Goal: Task Accomplishment & Management: Complete application form

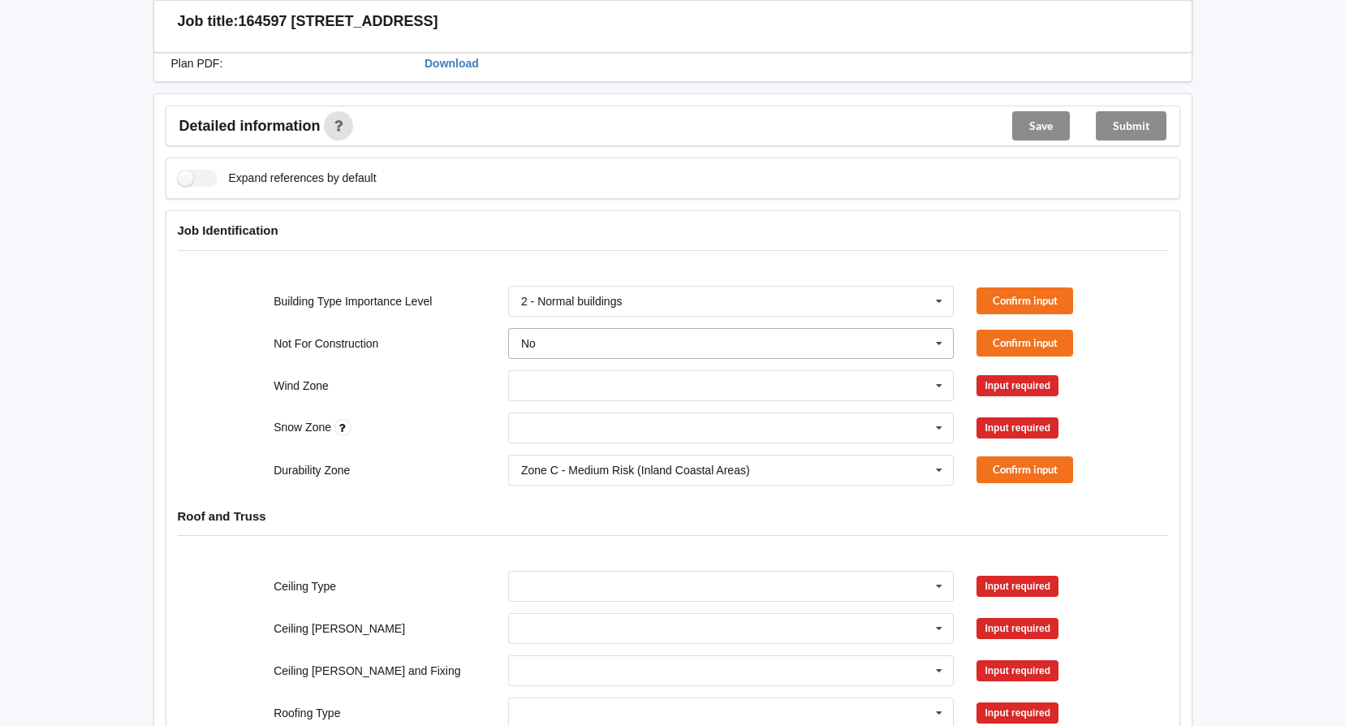
scroll to position [325, 0]
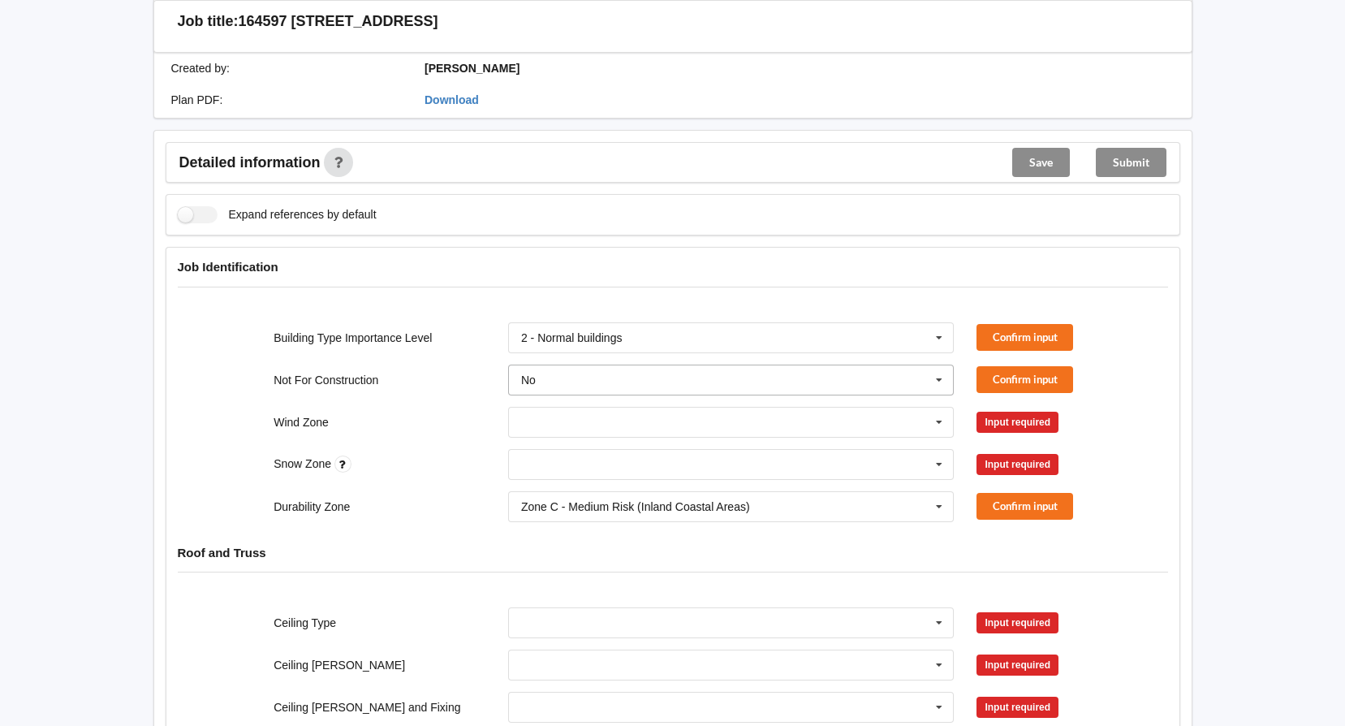
click at [935, 365] on icon at bounding box center [939, 380] width 24 height 30
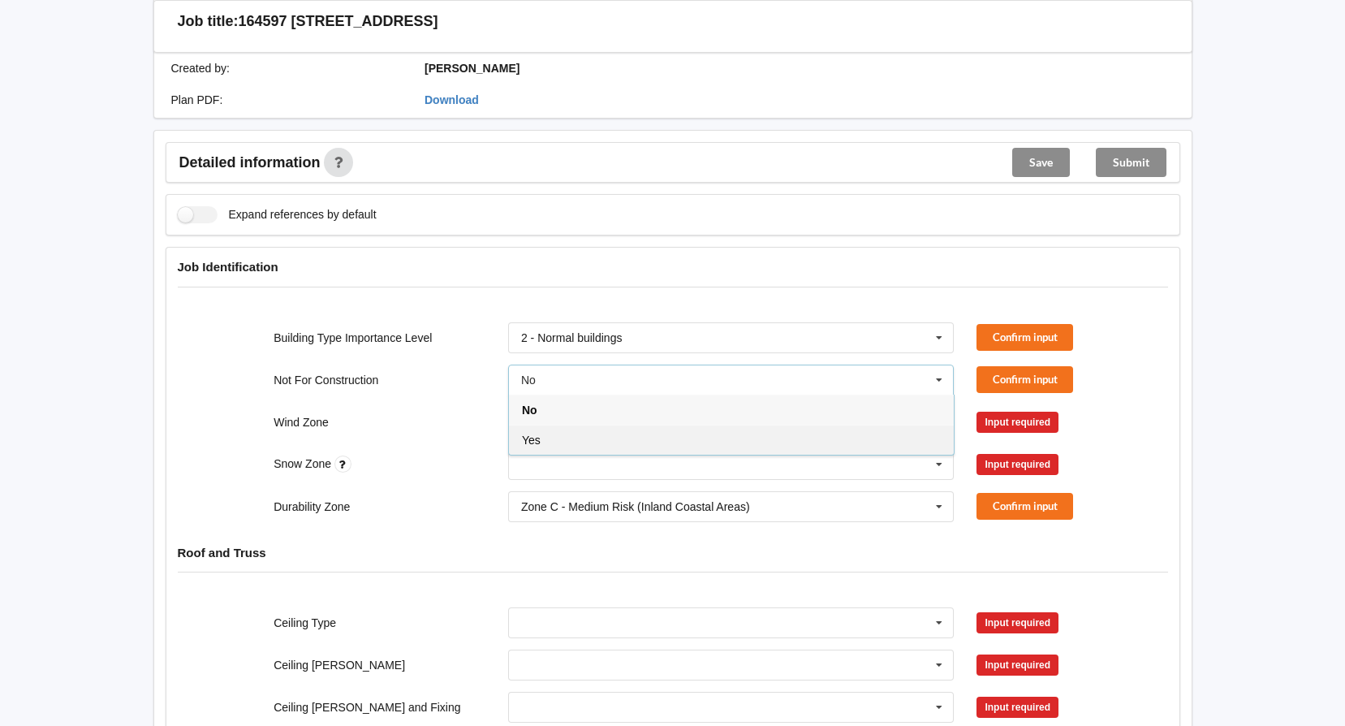
click at [620, 424] on div "Yes" at bounding box center [731, 439] width 445 height 30
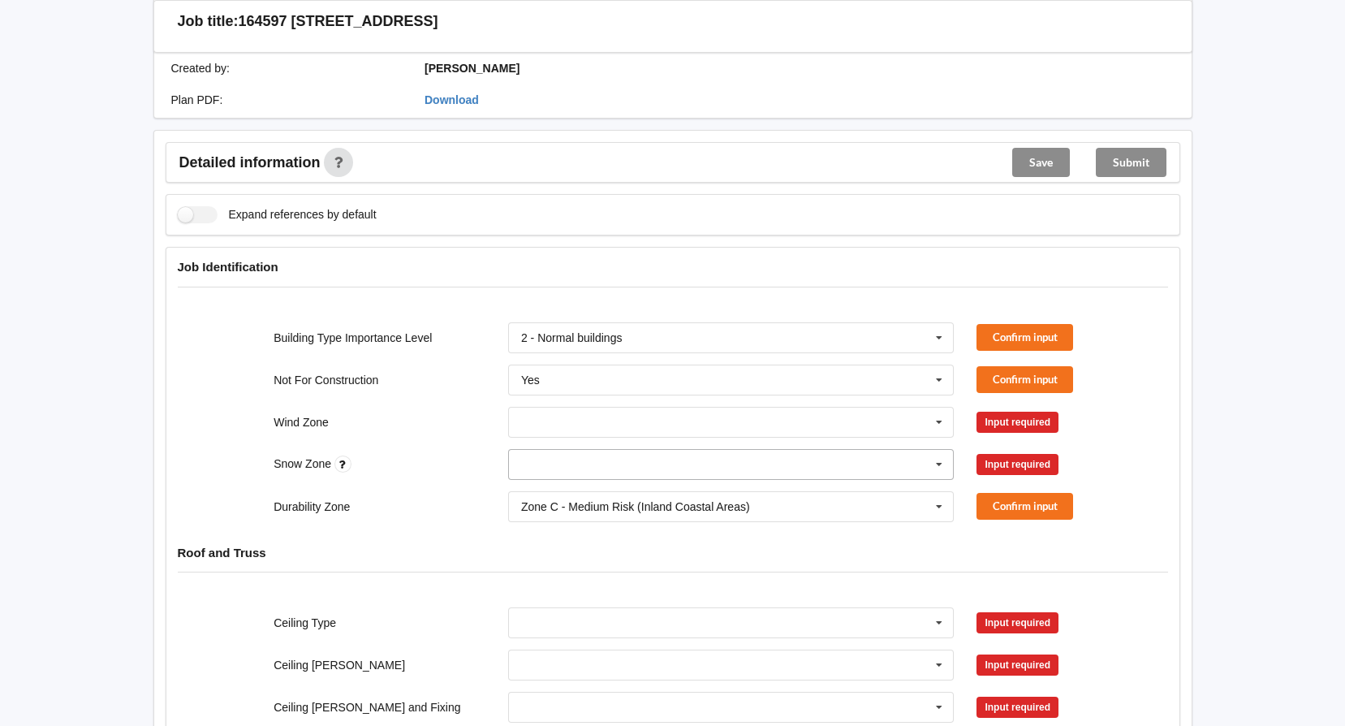
click at [933, 450] on icon at bounding box center [939, 465] width 24 height 30
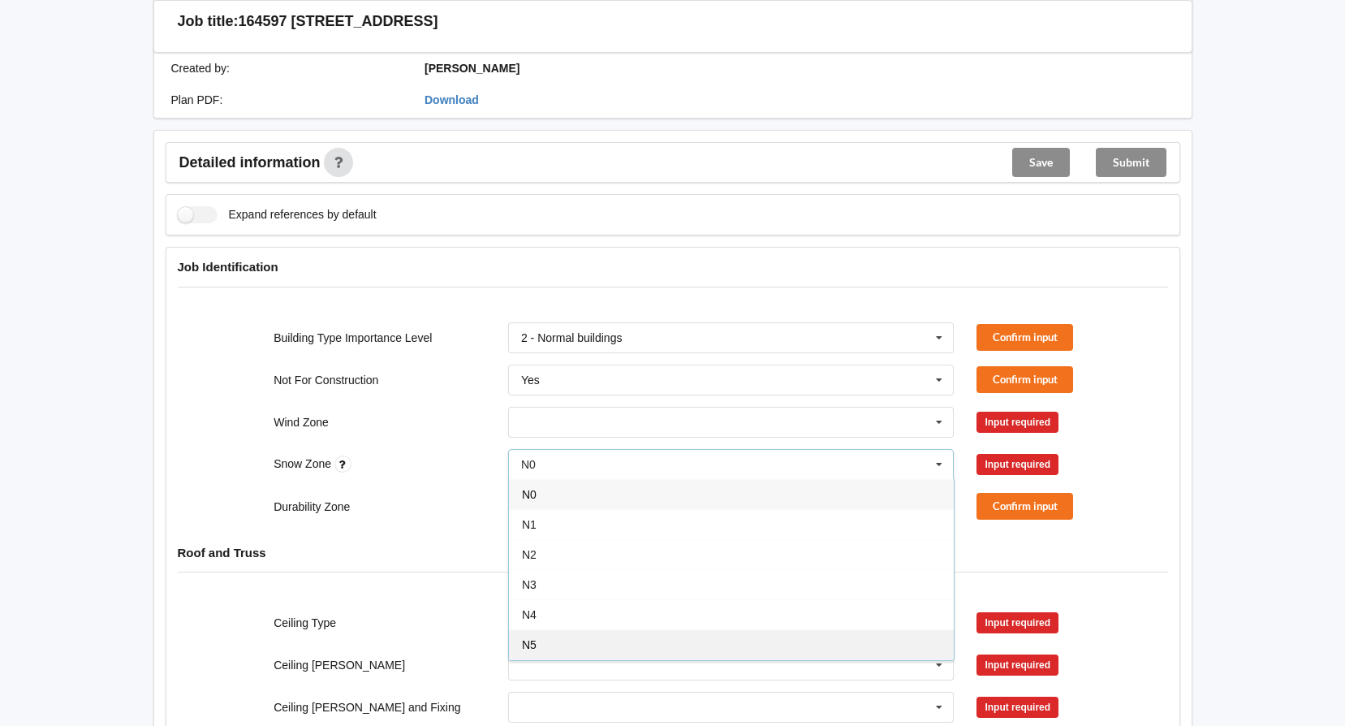
click at [556, 629] on div "N5" at bounding box center [731, 644] width 445 height 30
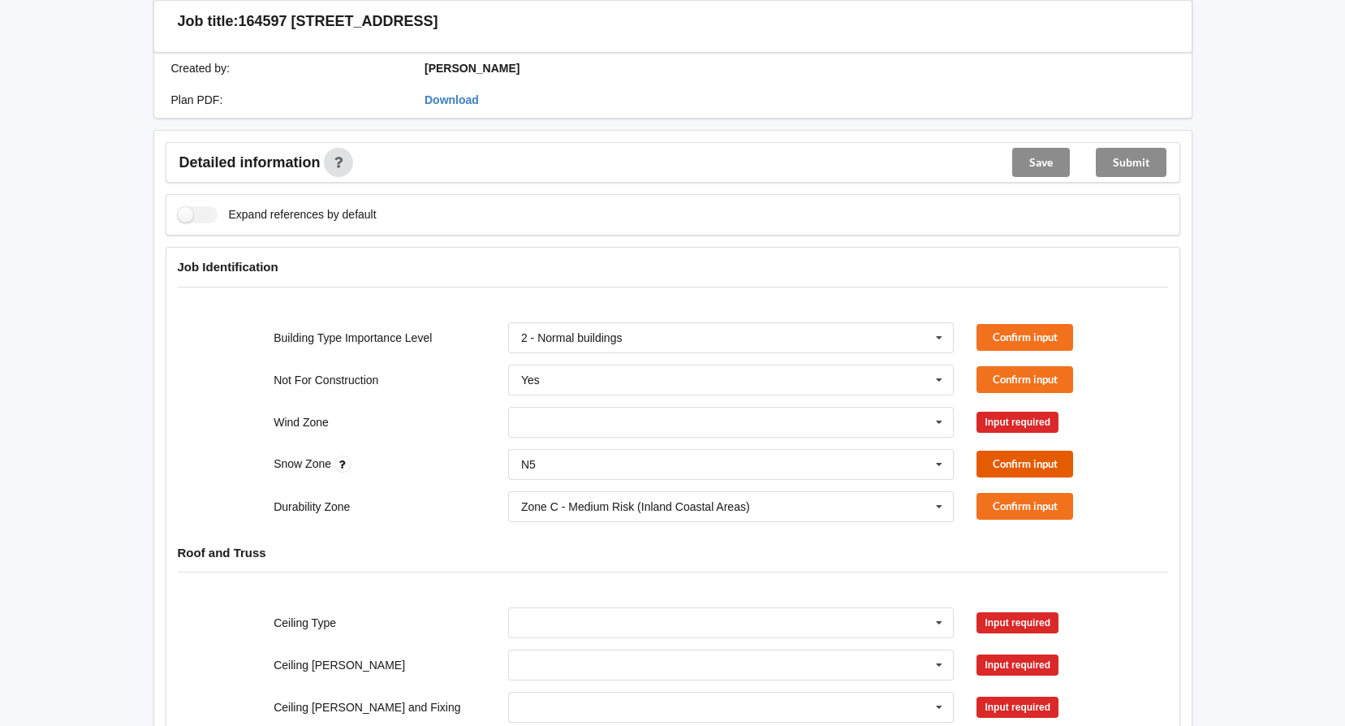
click at [997, 450] on button "Confirm input" at bounding box center [1024, 463] width 97 height 27
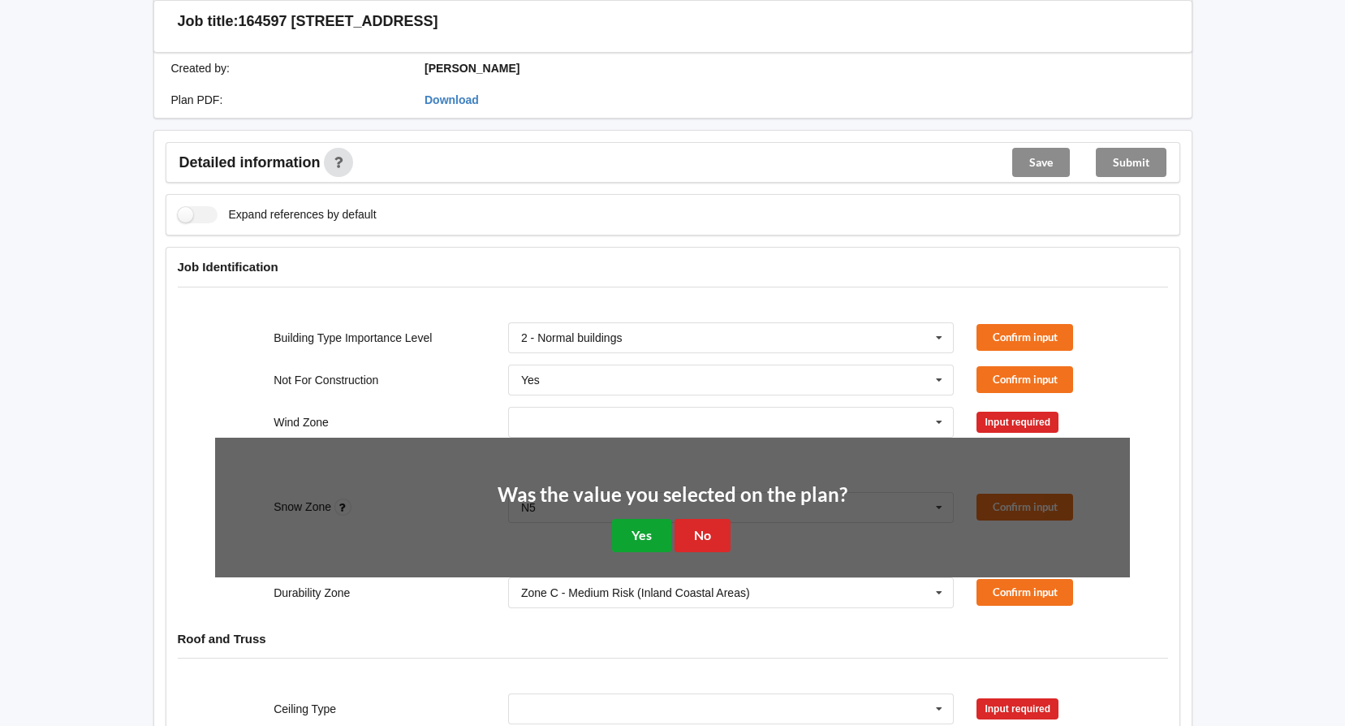
click at [645, 519] on button "Yes" at bounding box center [641, 535] width 59 height 33
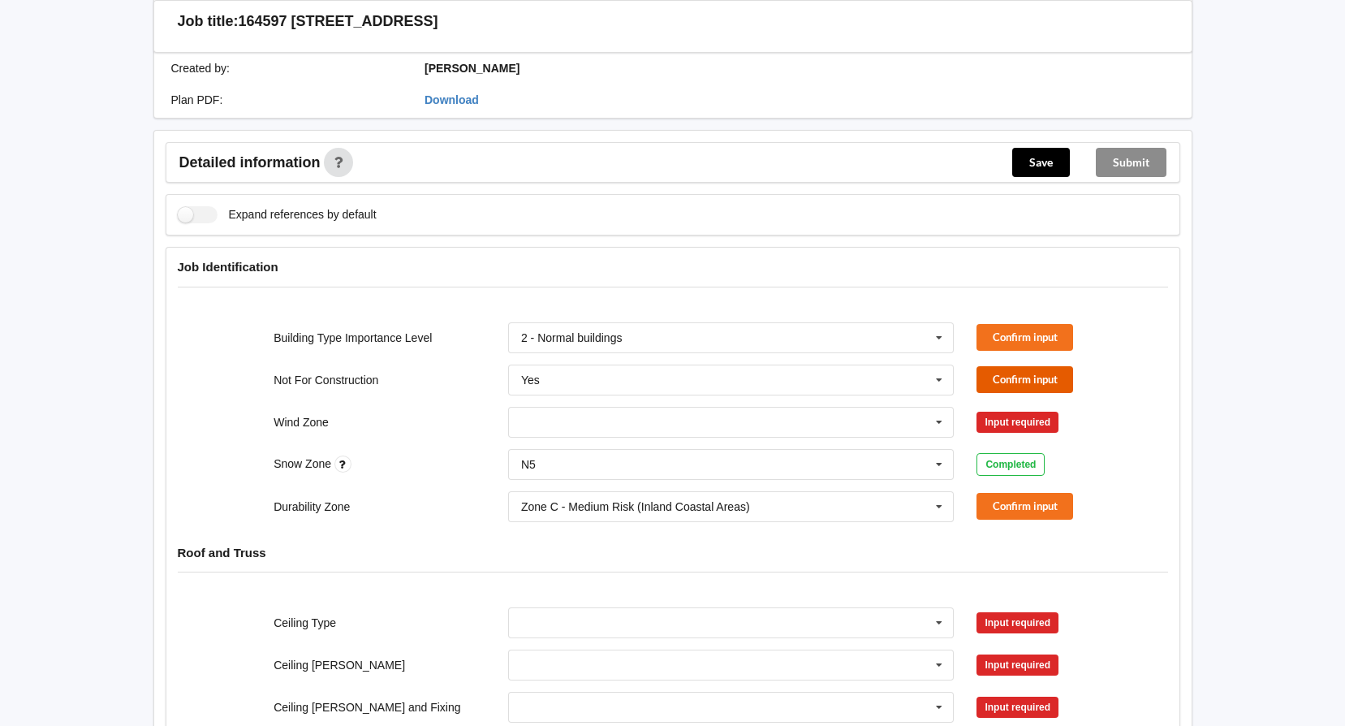
click at [1045, 366] on button "Confirm input" at bounding box center [1024, 379] width 97 height 27
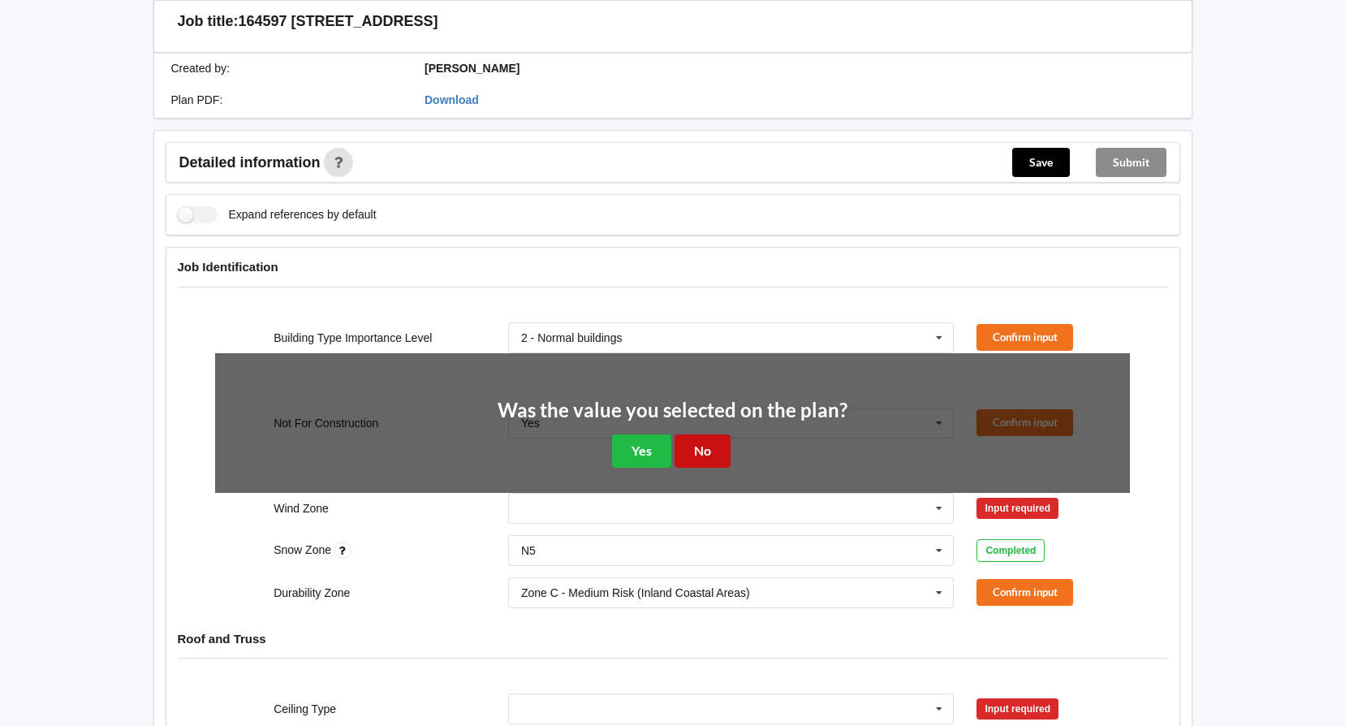
click at [713, 437] on button "No" at bounding box center [702, 450] width 56 height 33
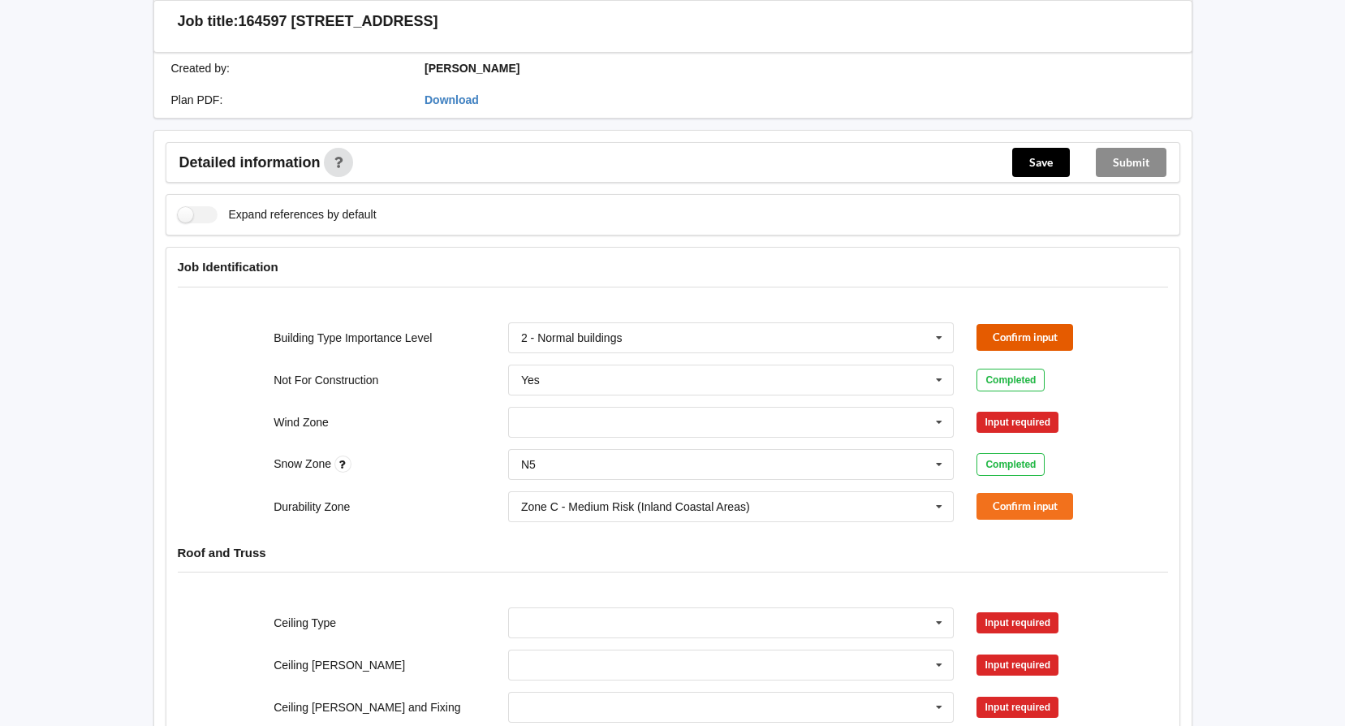
click at [1042, 324] on button "Confirm input" at bounding box center [1024, 337] width 97 height 27
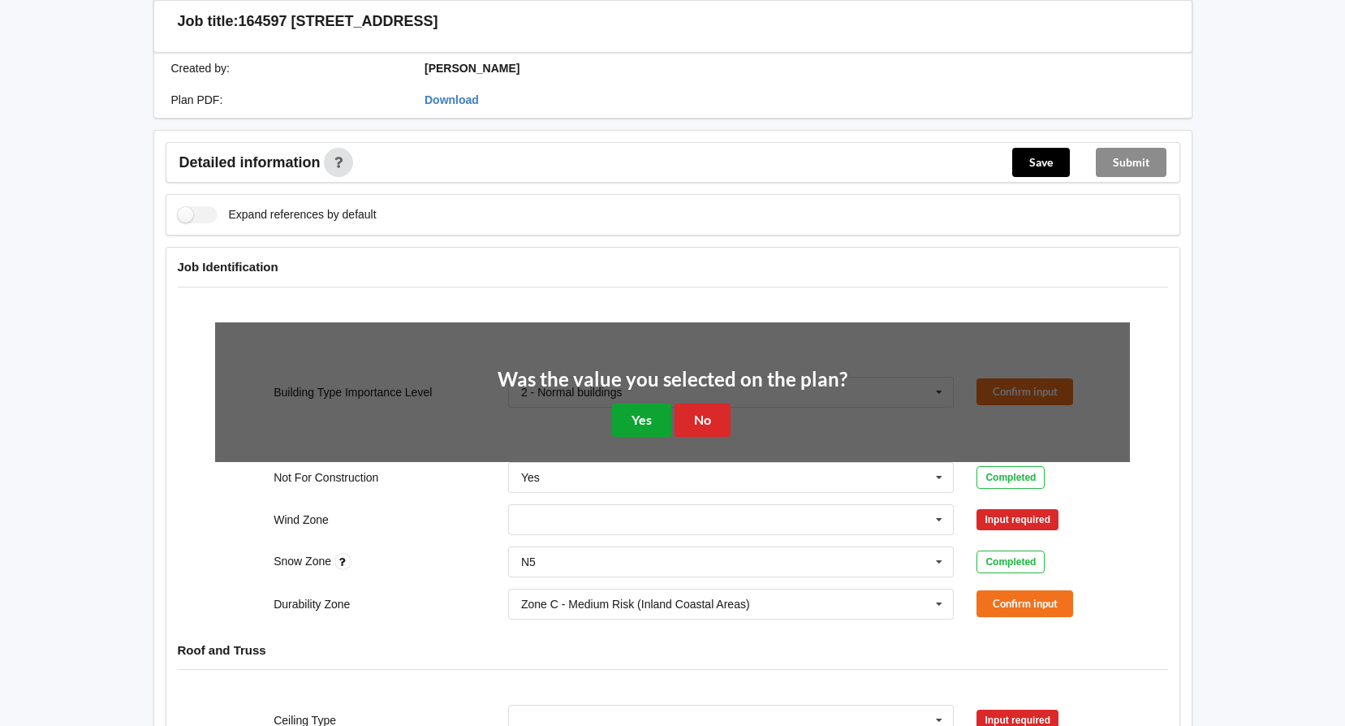
click at [633, 403] on button "Yes" at bounding box center [641, 419] width 59 height 33
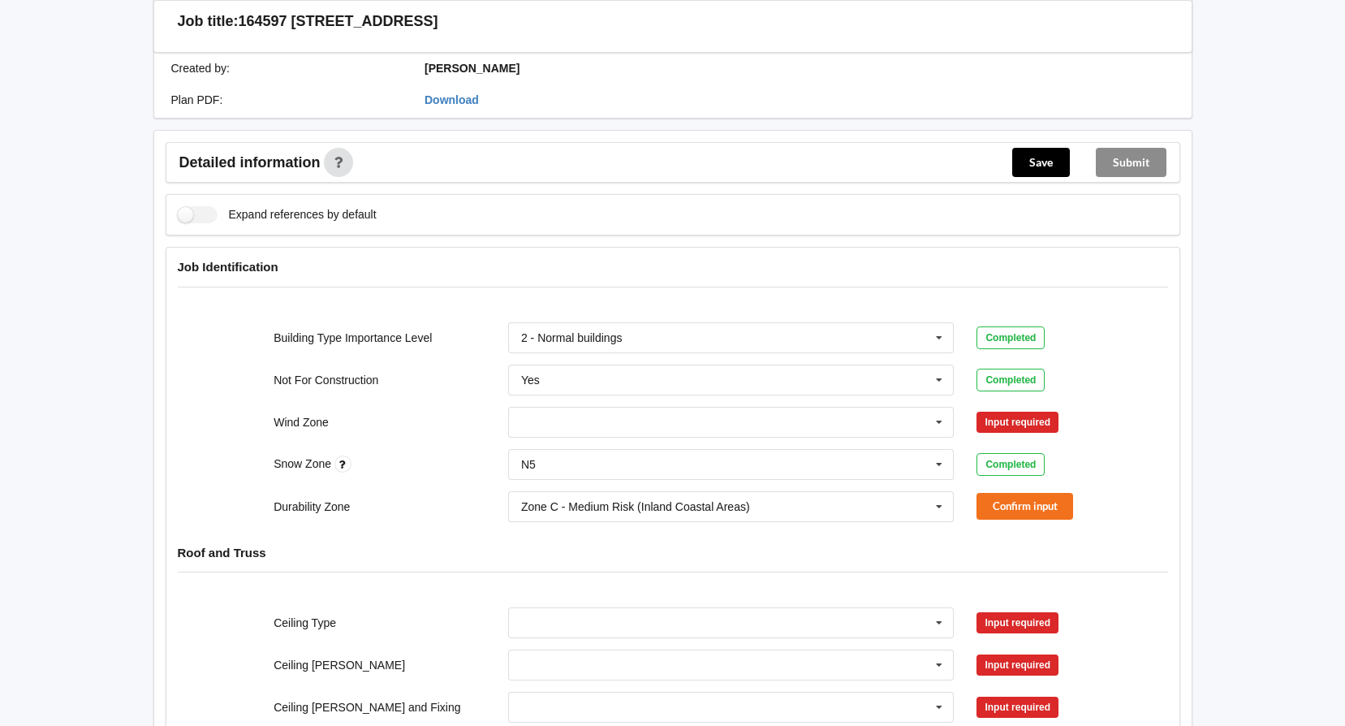
scroll to position [568, 0]
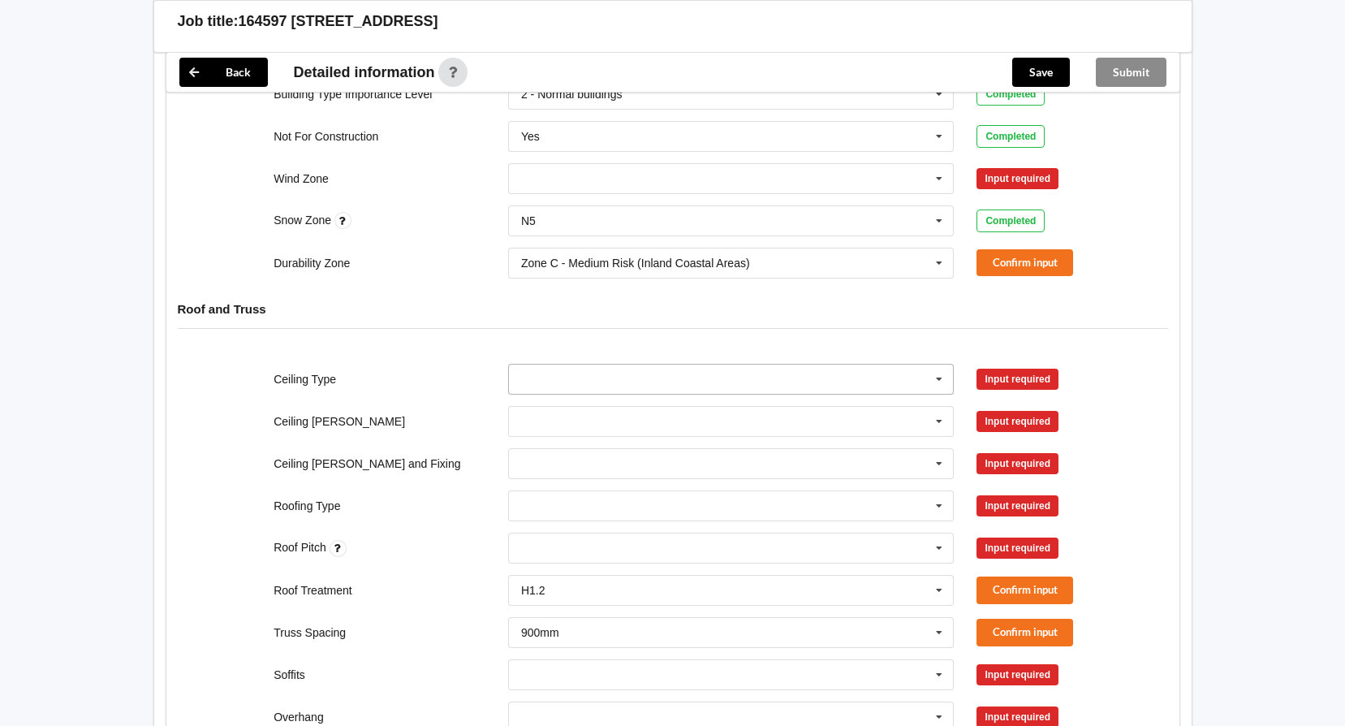
click at [943, 364] on icon at bounding box center [939, 379] width 24 height 30
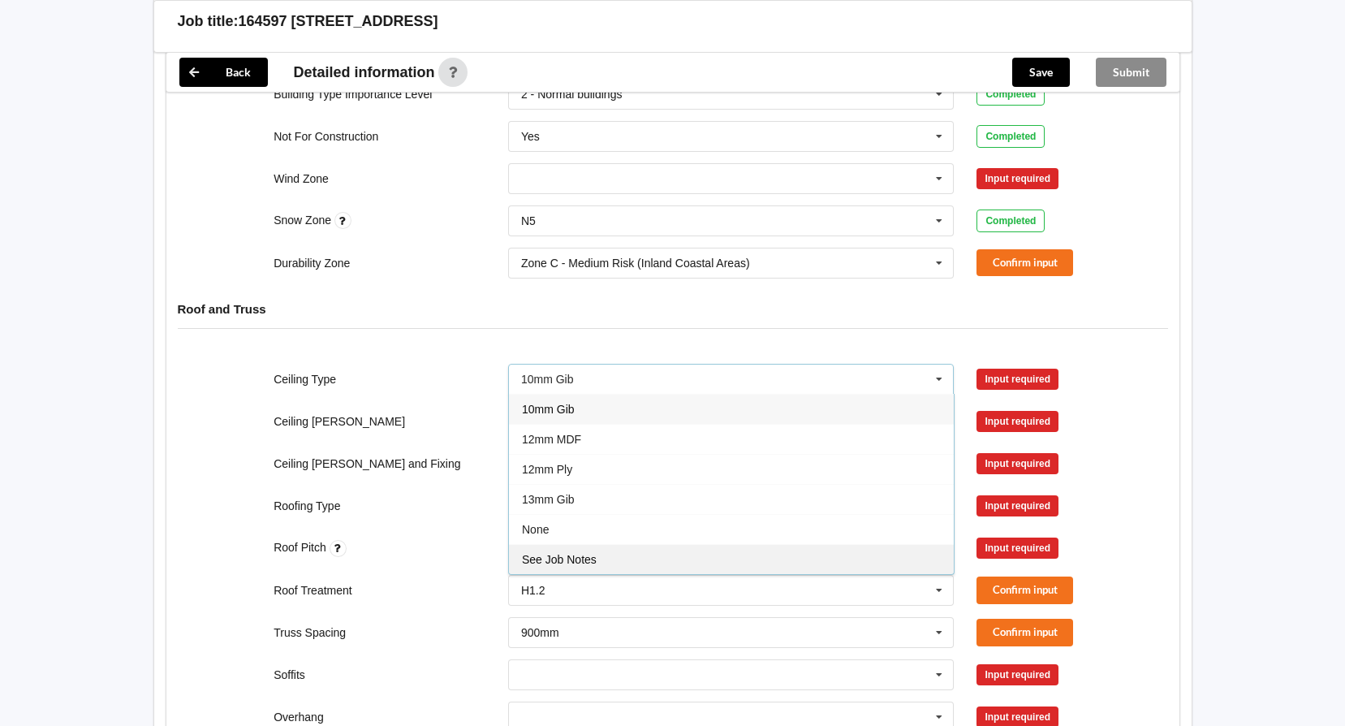
click at [694, 544] on div "See Job Notes" at bounding box center [731, 559] width 445 height 30
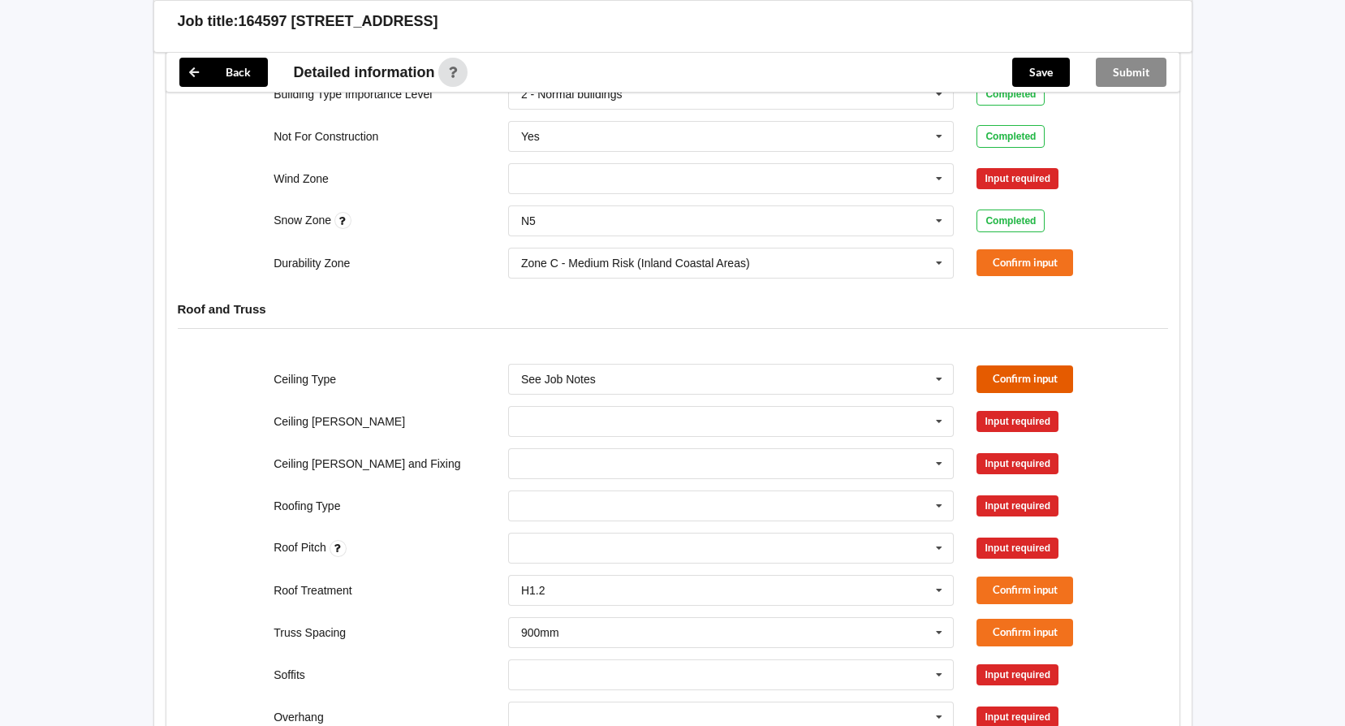
click at [1012, 365] on button "Confirm input" at bounding box center [1024, 378] width 97 height 27
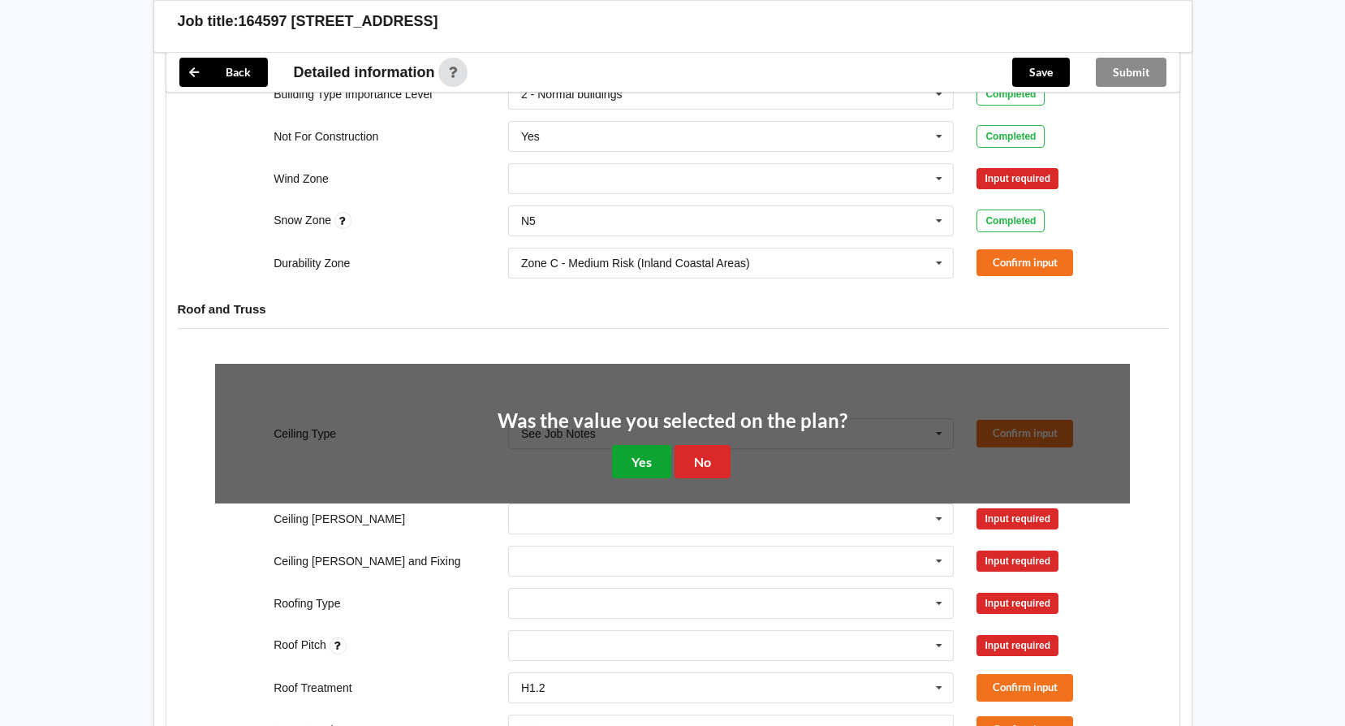
click at [646, 446] on button "Yes" at bounding box center [641, 461] width 59 height 33
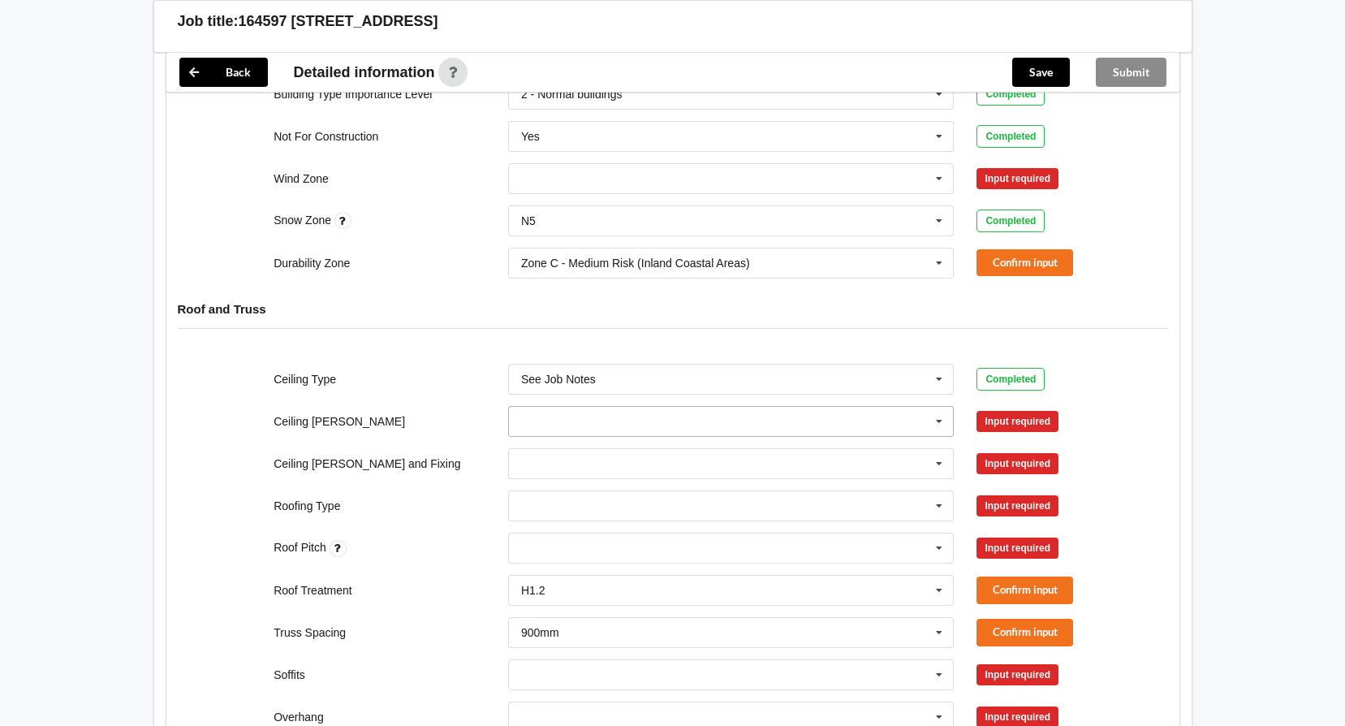
click at [937, 407] on icon at bounding box center [939, 422] width 24 height 30
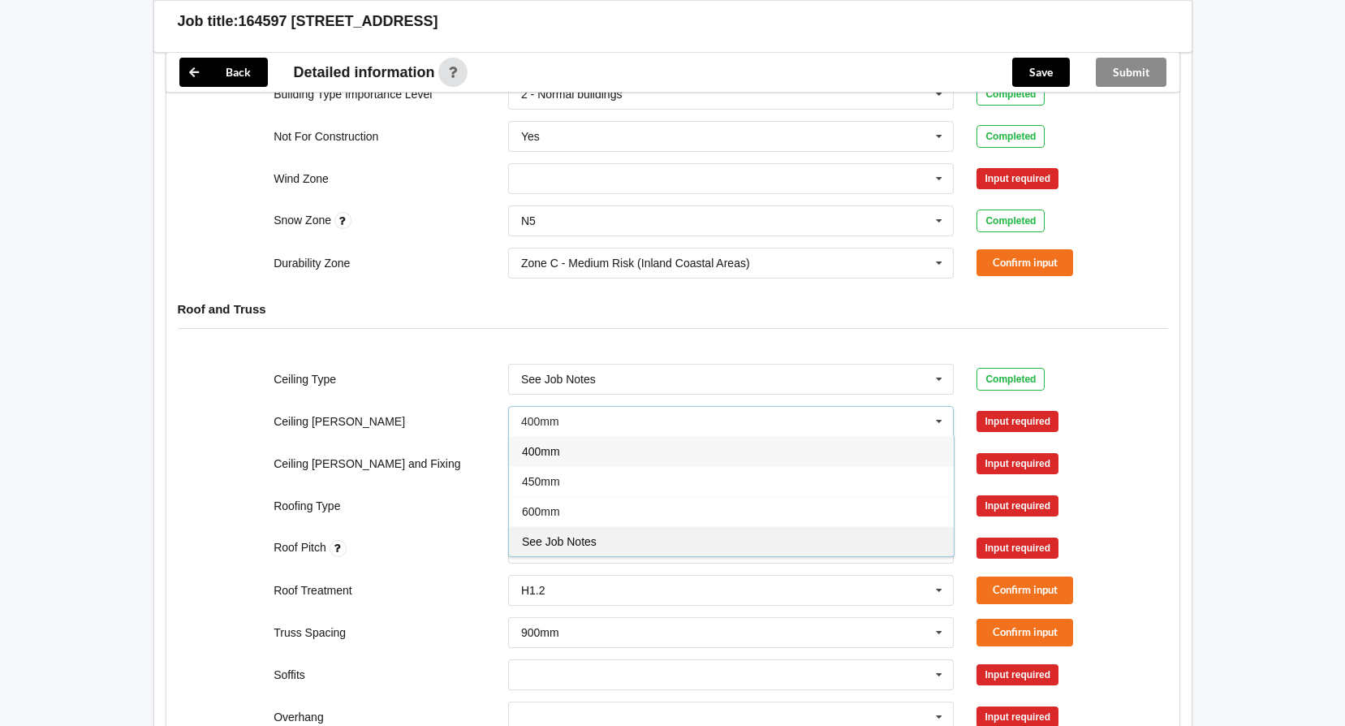
click at [654, 526] on div "See Job Notes" at bounding box center [731, 541] width 445 height 30
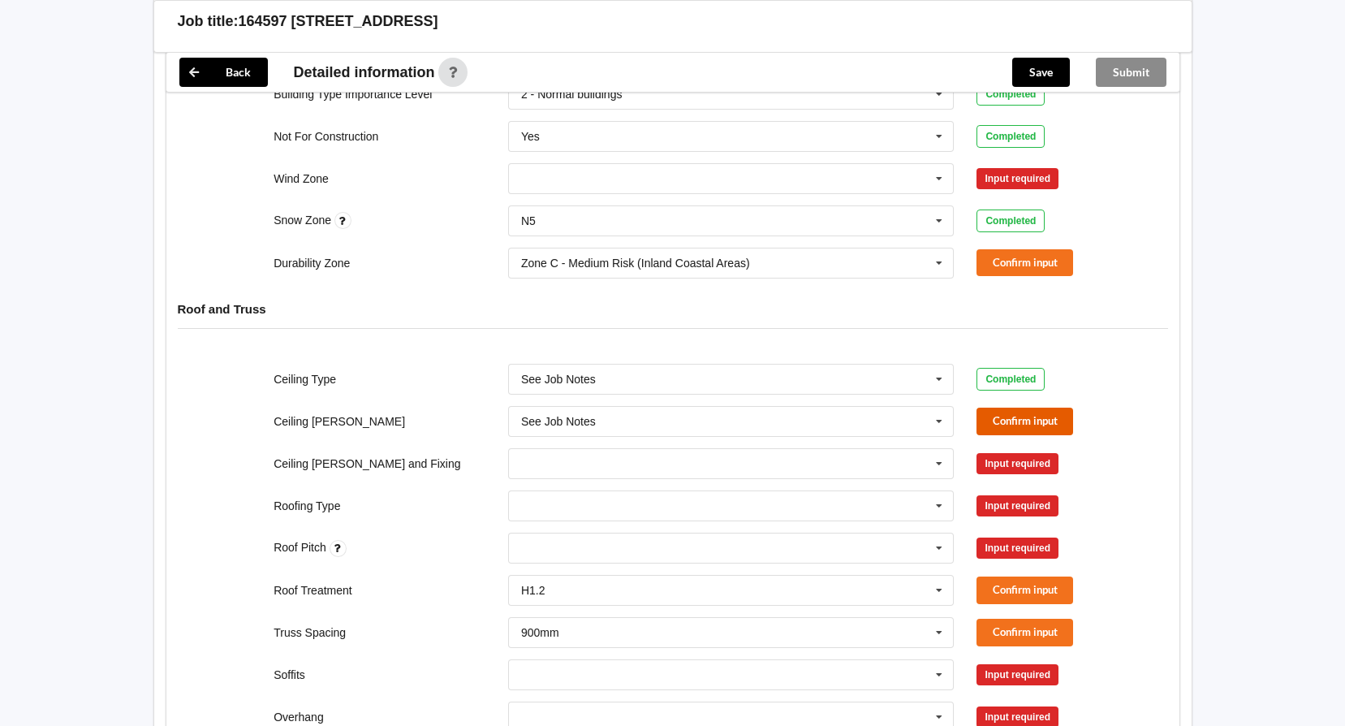
click at [997, 407] on button "Confirm input" at bounding box center [1024, 420] width 97 height 27
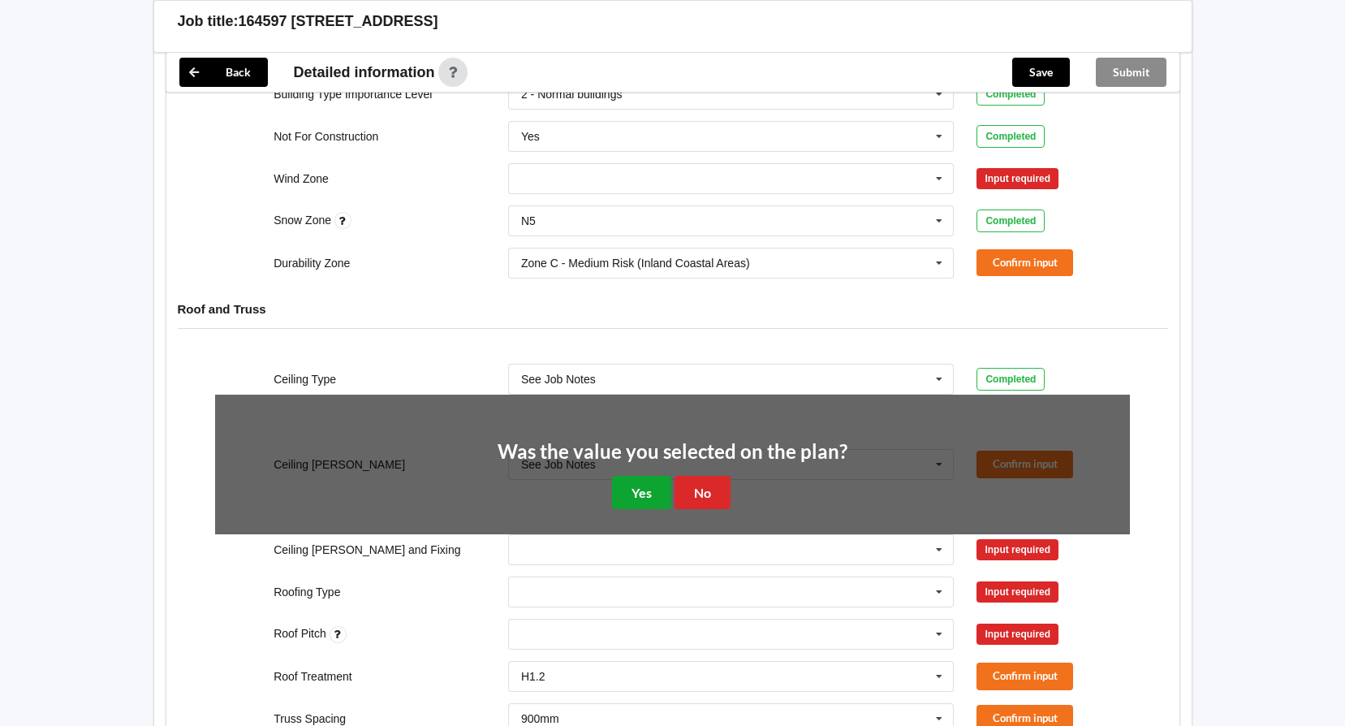
click at [641, 476] on button "Yes" at bounding box center [641, 492] width 59 height 33
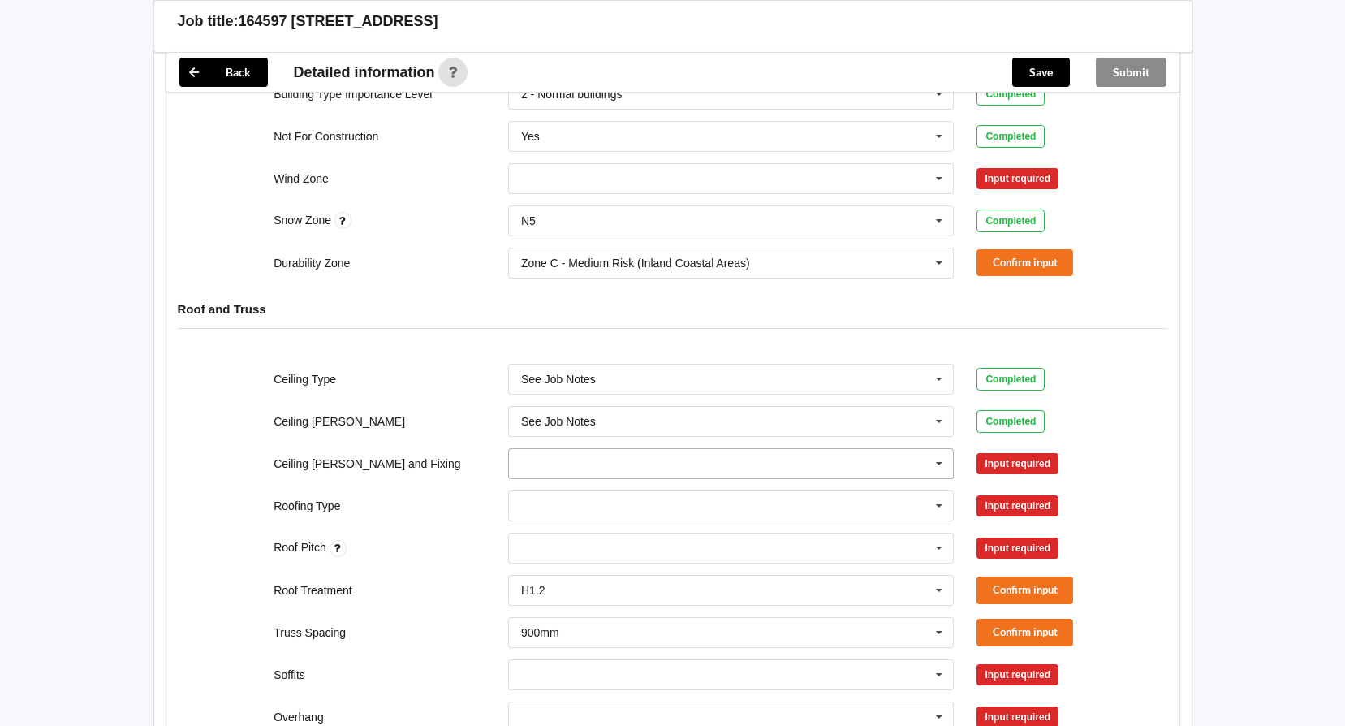
click at [930, 450] on icon at bounding box center [939, 464] width 24 height 30
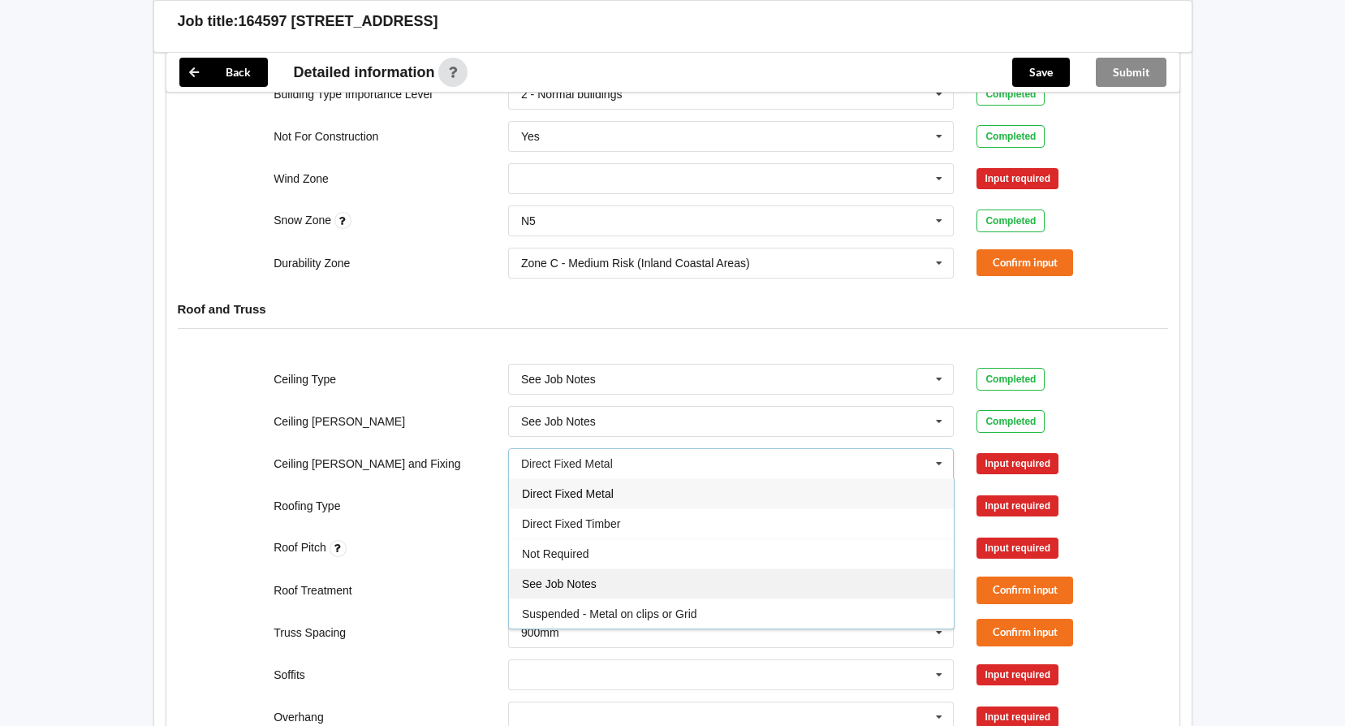
click at [678, 568] on div "See Job Notes" at bounding box center [731, 583] width 445 height 30
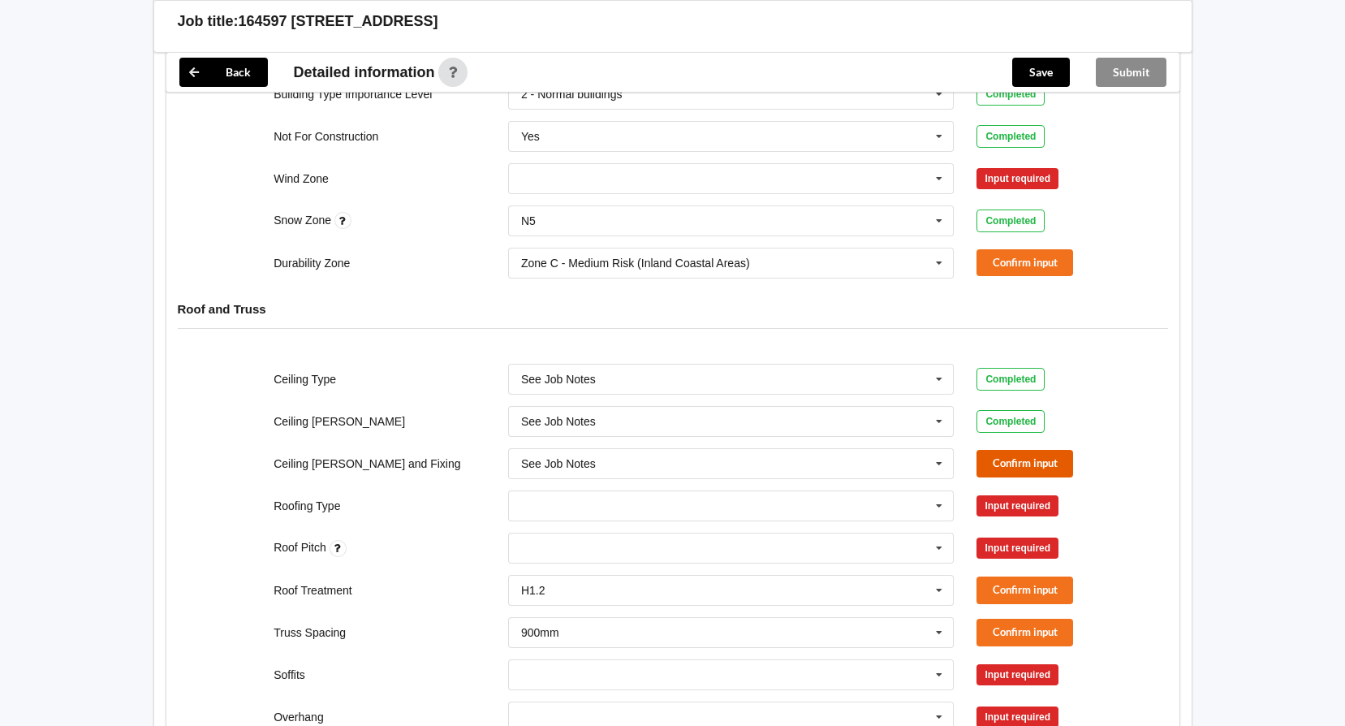
click at [1008, 450] on button "Confirm input" at bounding box center [1024, 463] width 97 height 27
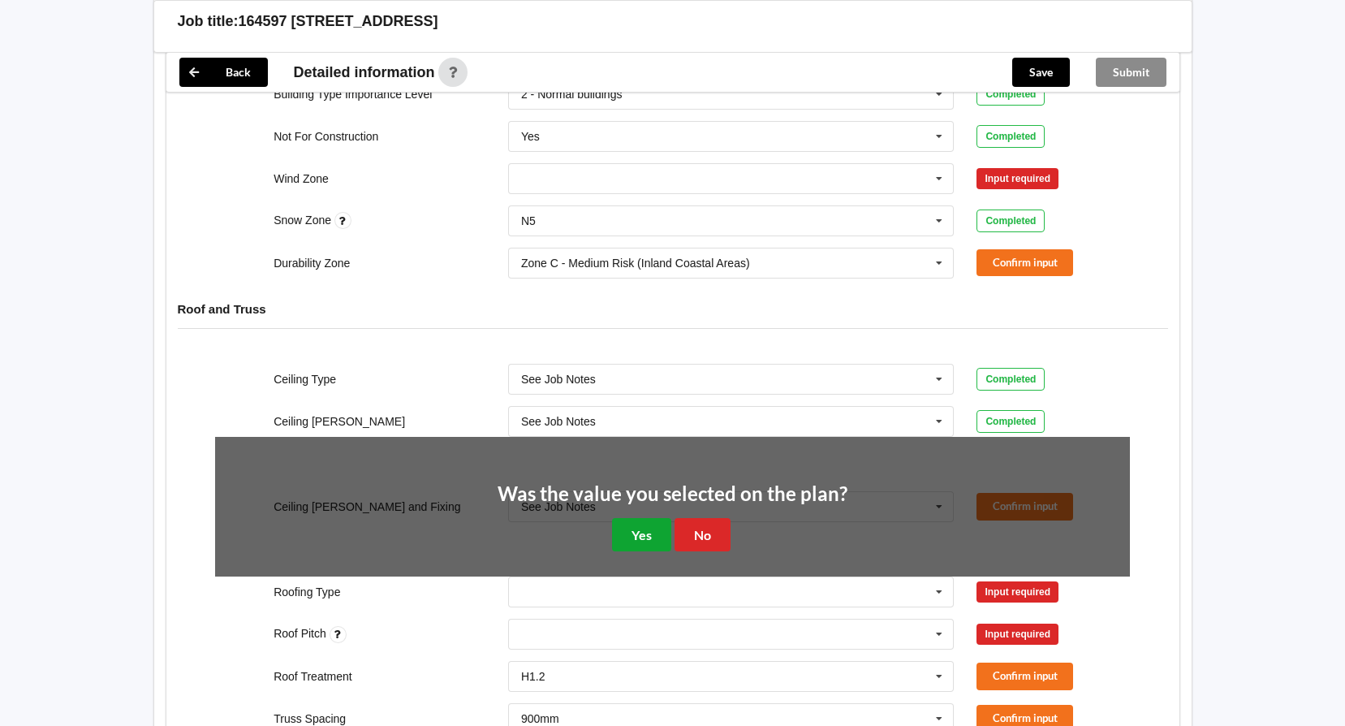
click at [615, 518] on button "Yes" at bounding box center [641, 534] width 59 height 33
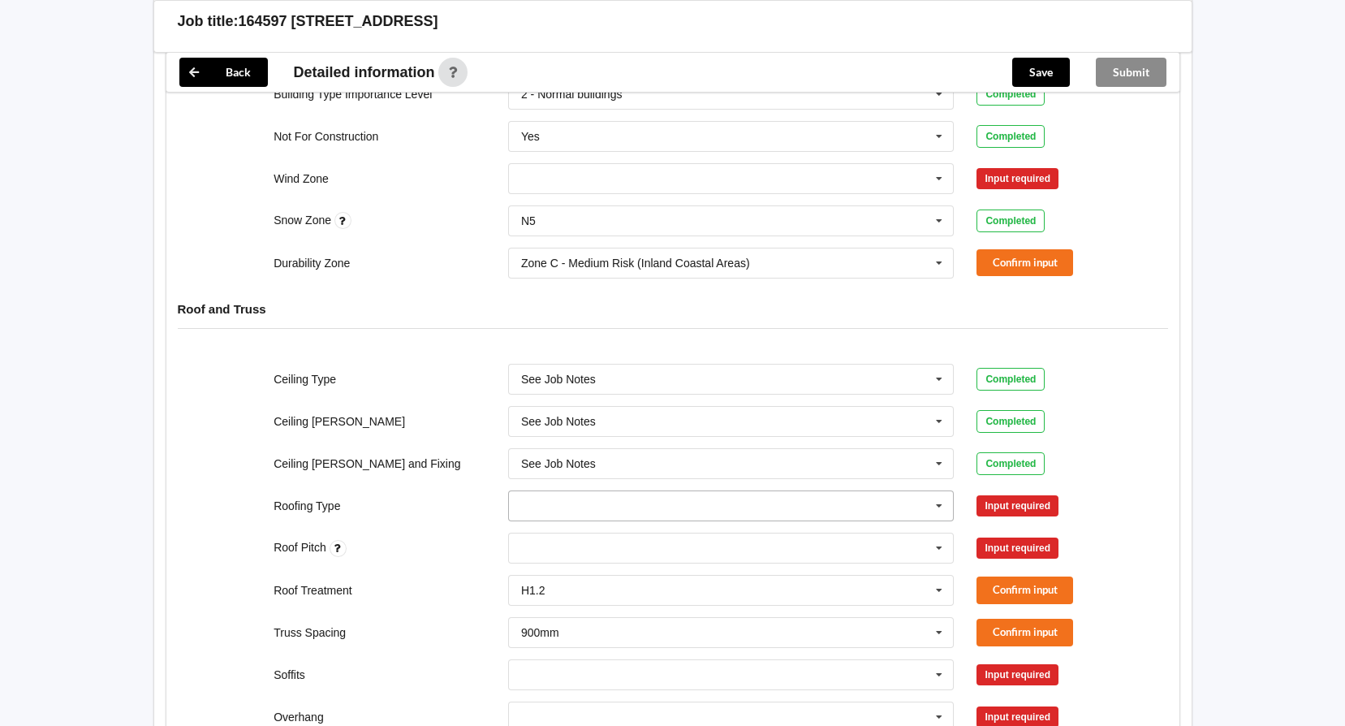
click at [939, 491] on icon at bounding box center [939, 506] width 24 height 30
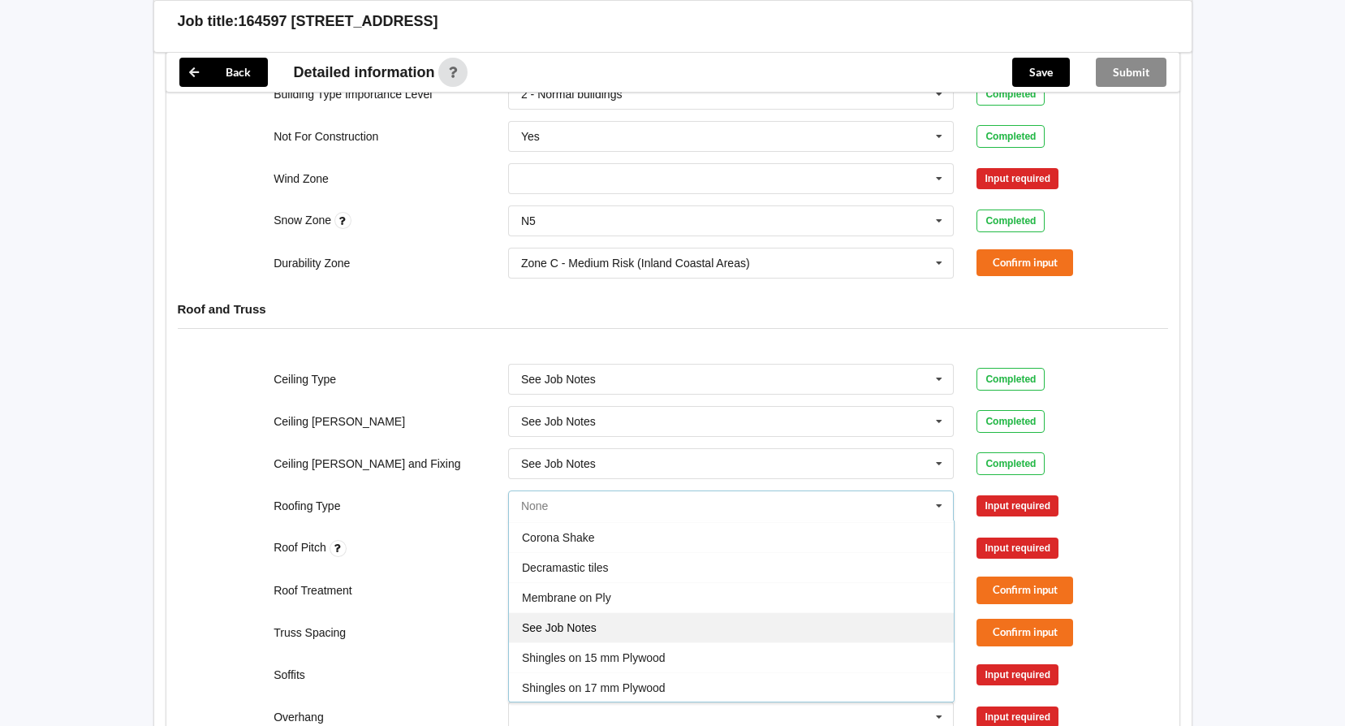
scroll to position [179, 0]
click at [631, 617] on div "See Job Notes" at bounding box center [731, 626] width 445 height 30
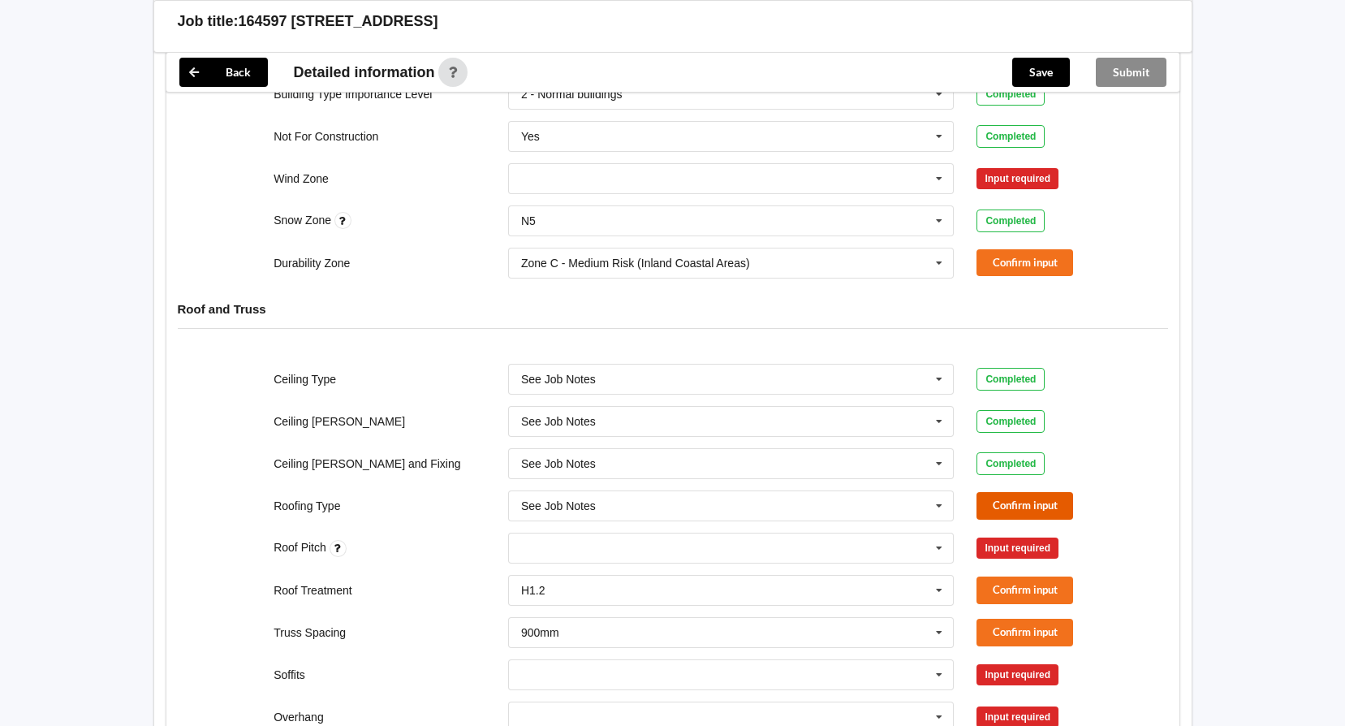
click at [1037, 492] on button "Confirm input" at bounding box center [1024, 505] width 97 height 27
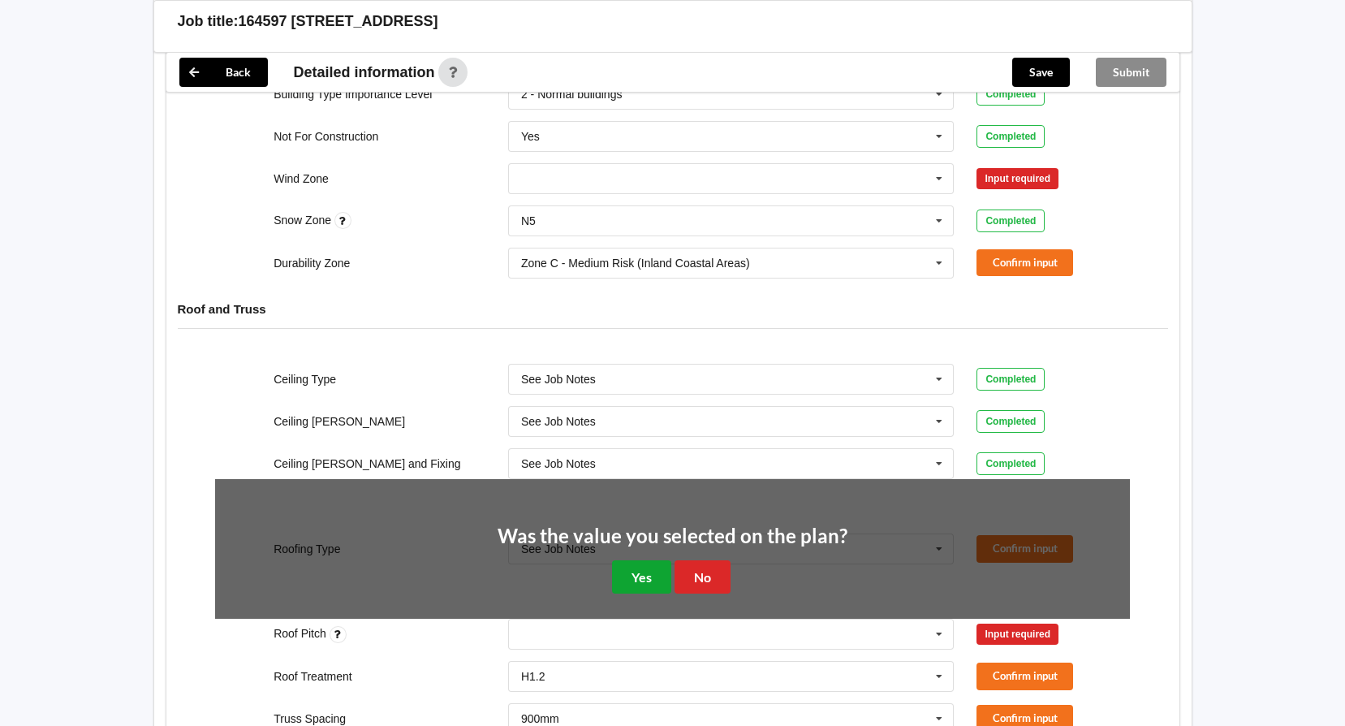
drag, startPoint x: 644, startPoint y: 558, endPoint x: 660, endPoint y: 555, distance: 16.4
click at [645, 560] on button "Yes" at bounding box center [641, 576] width 59 height 33
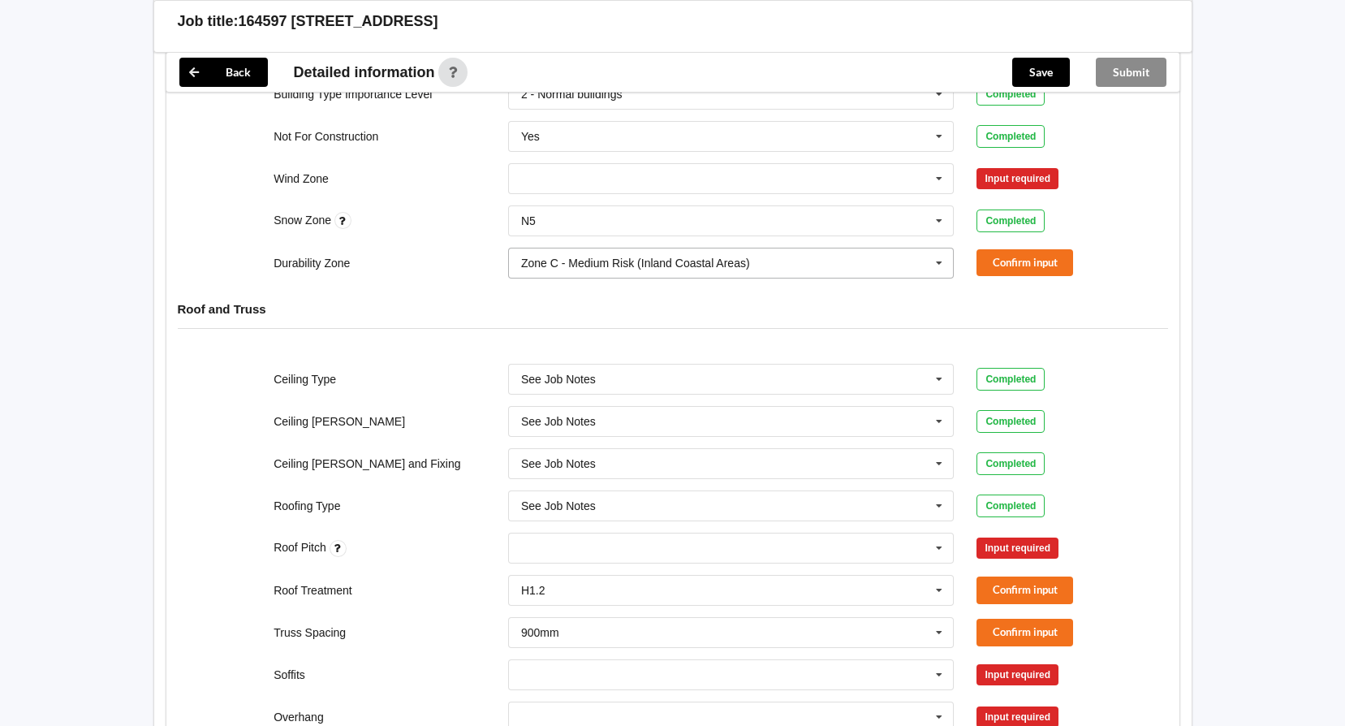
click at [942, 248] on icon at bounding box center [939, 263] width 24 height 30
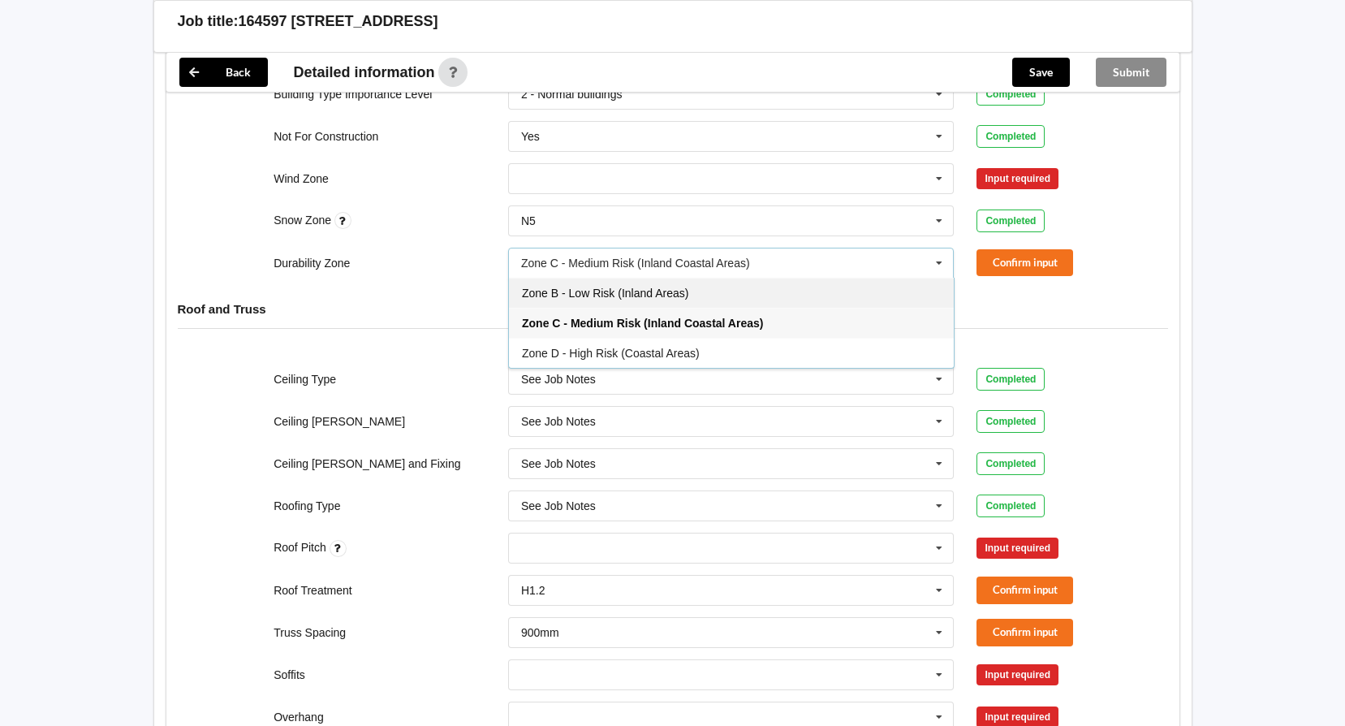
click at [759, 278] on div "Zone B - Low Risk (Inland Areas)" at bounding box center [731, 293] width 445 height 30
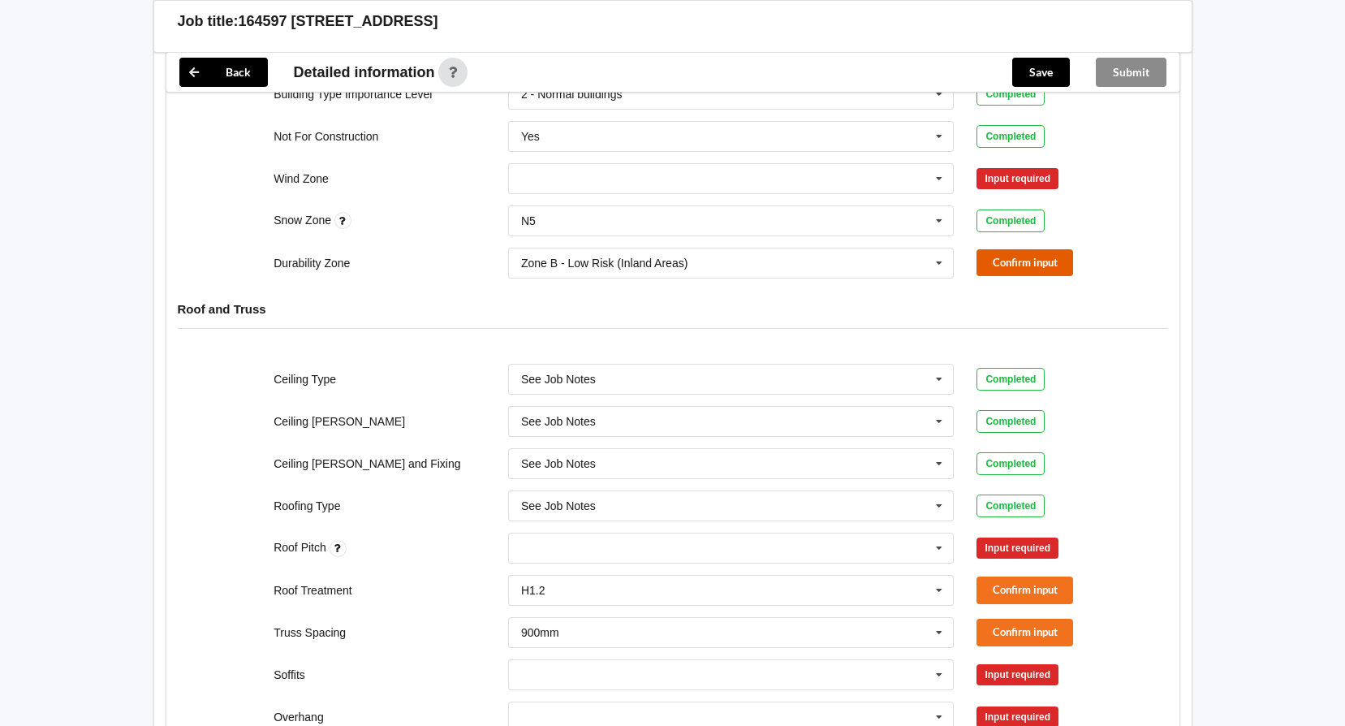
click at [1001, 249] on button "Confirm input" at bounding box center [1024, 262] width 97 height 27
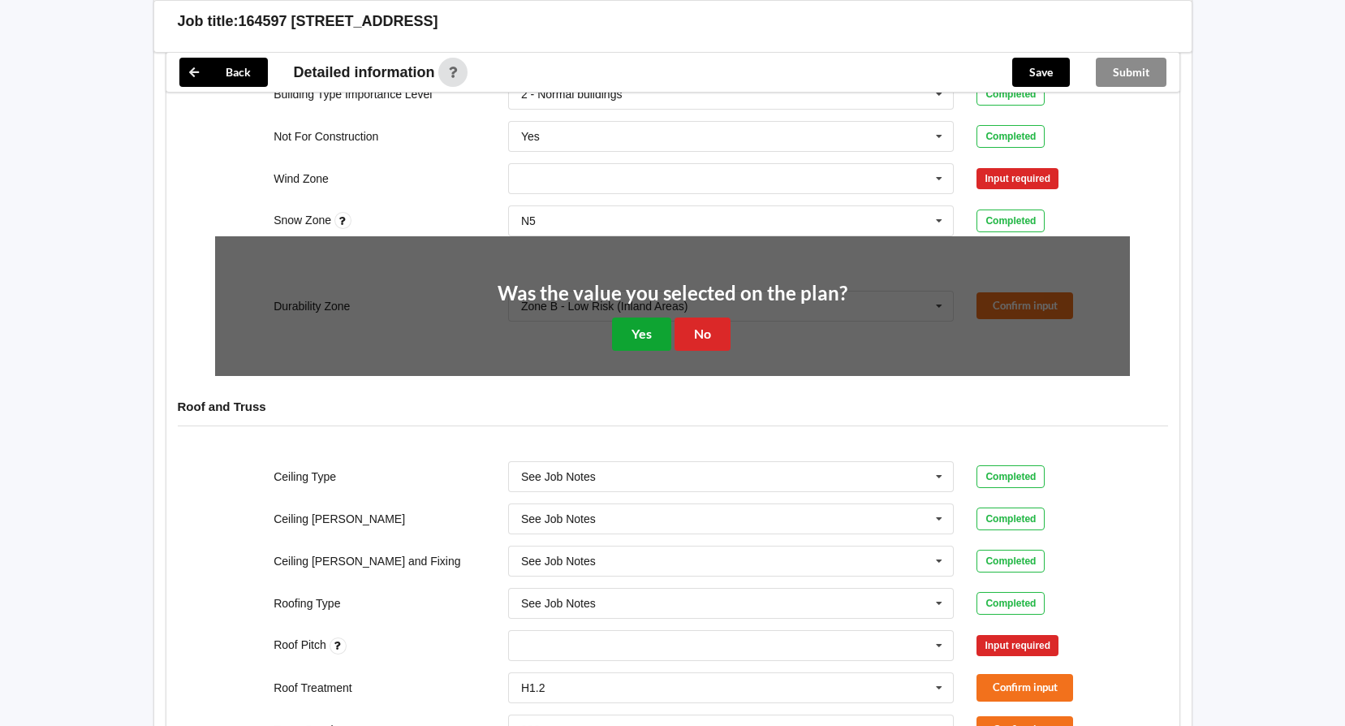
click at [648, 317] on button "Yes" at bounding box center [641, 333] width 59 height 33
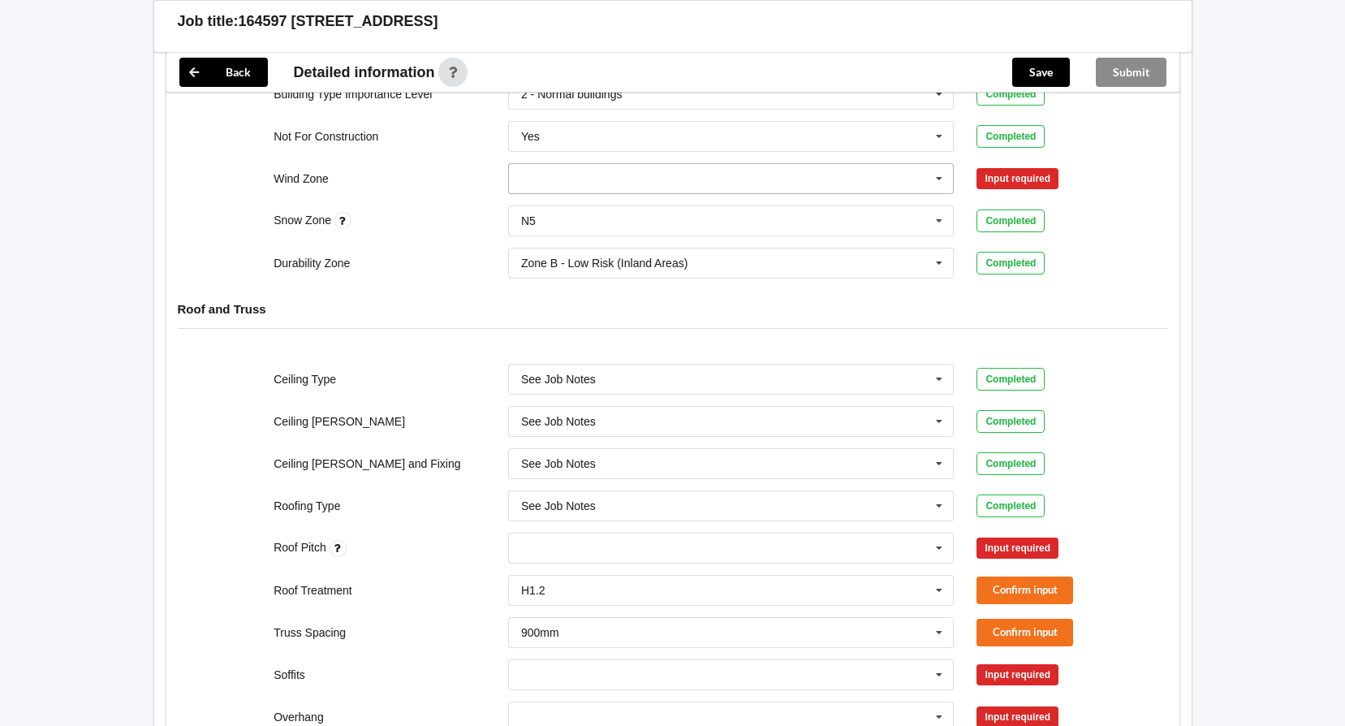
click at [797, 171] on input "text" at bounding box center [732, 178] width 445 height 29
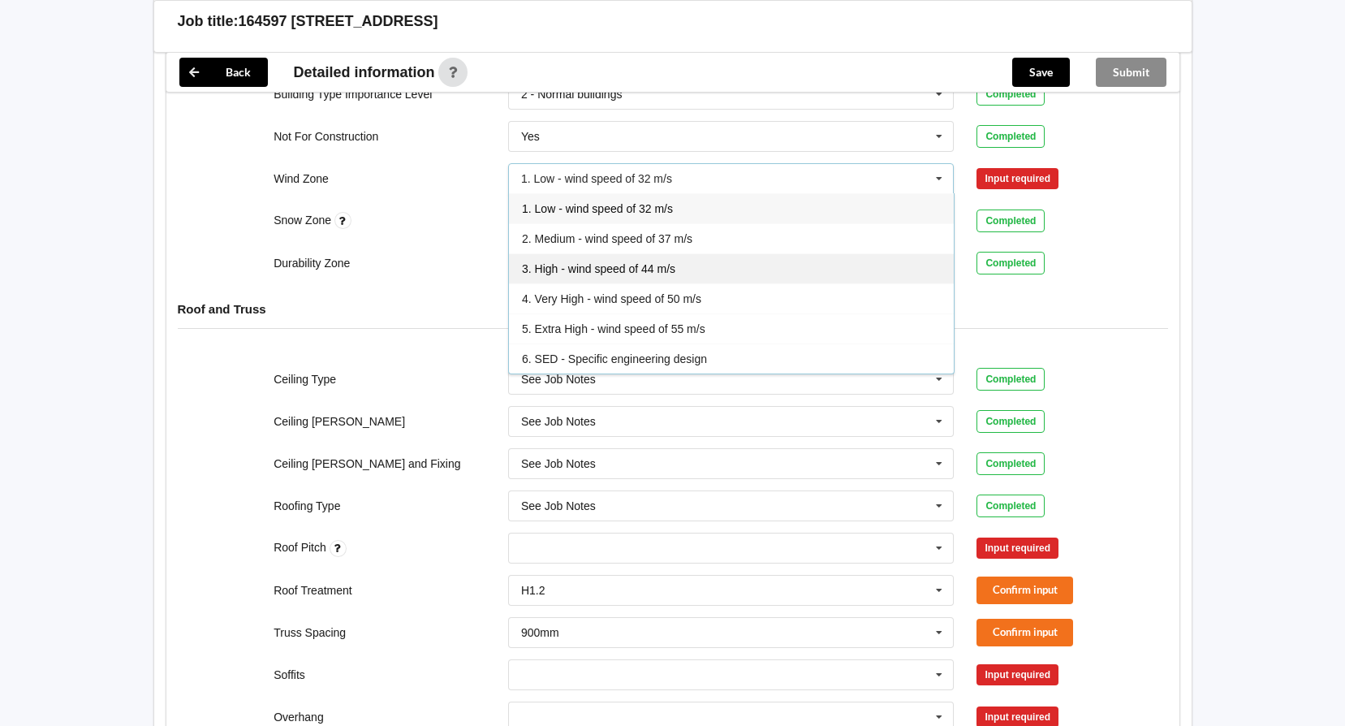
click at [652, 262] on span "3. High - wind speed of 44 m/s" at bounding box center [598, 268] width 153 height 13
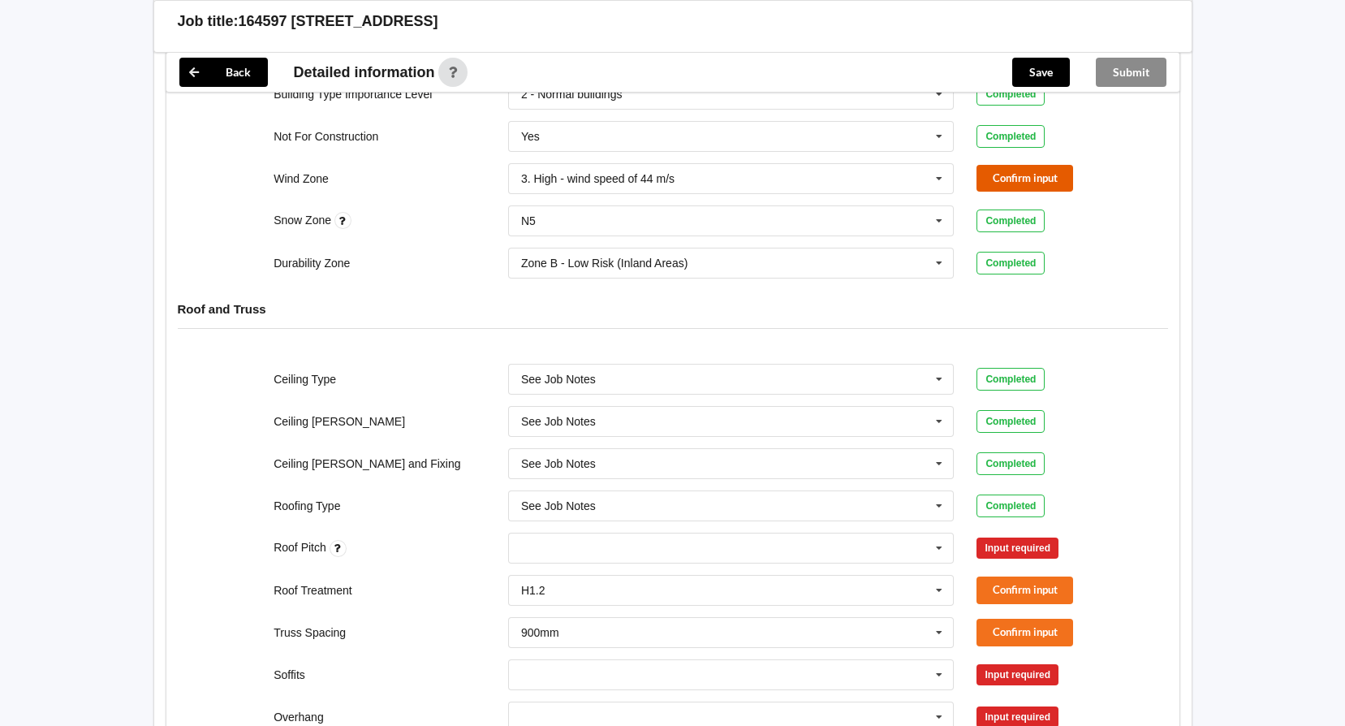
click at [1015, 165] on button "Confirm input" at bounding box center [1024, 178] width 97 height 27
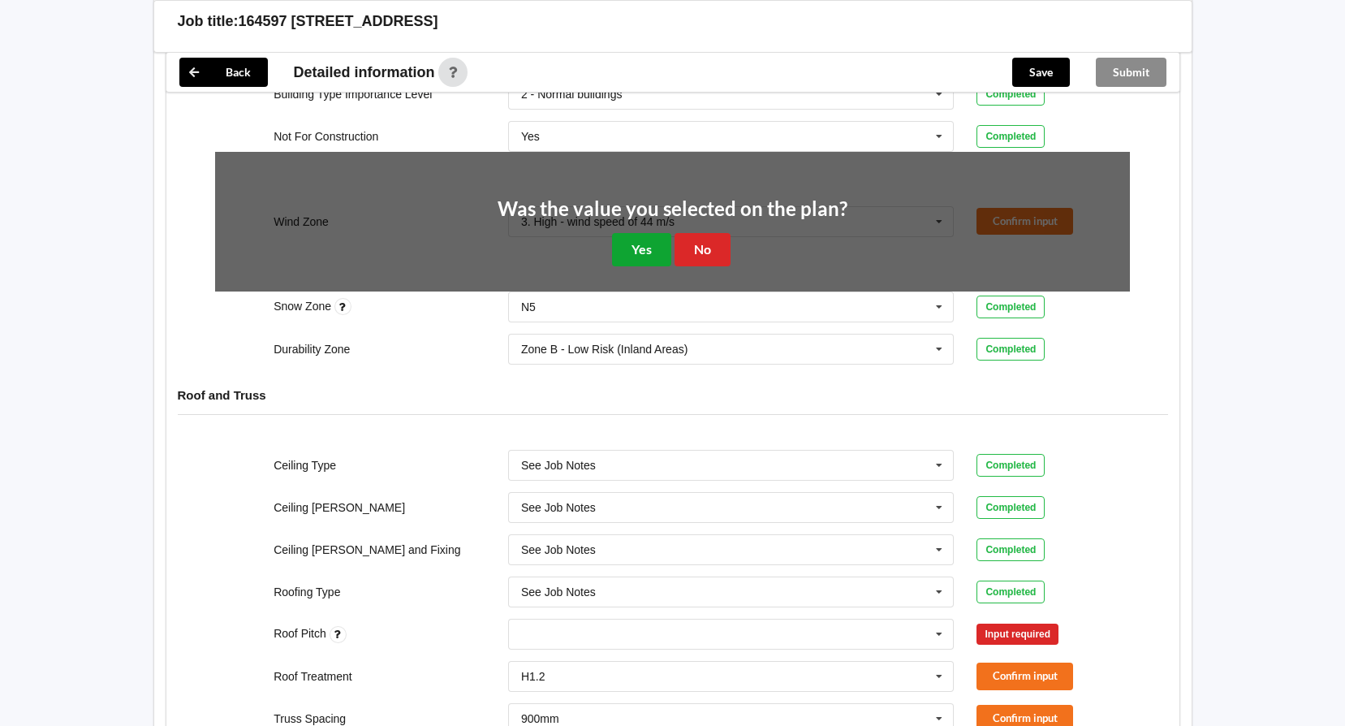
click at [637, 233] on button "Yes" at bounding box center [641, 249] width 59 height 33
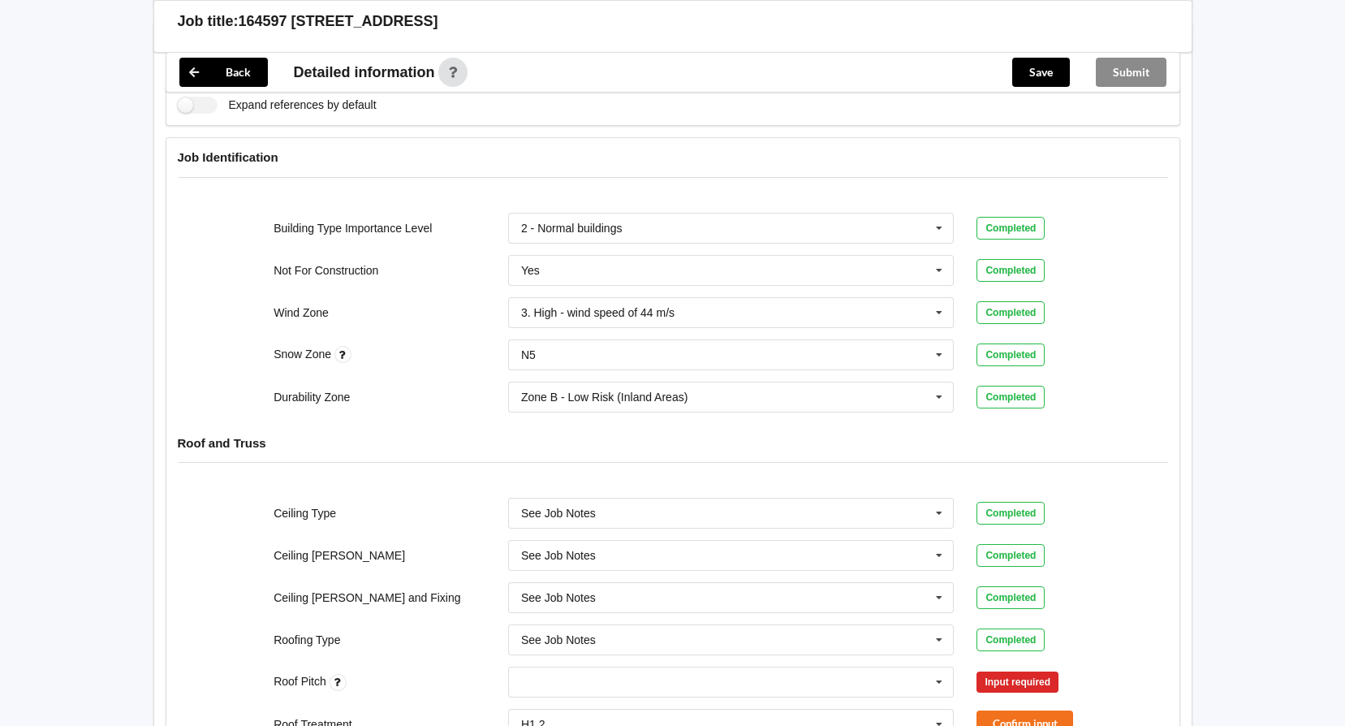
scroll to position [406, 0]
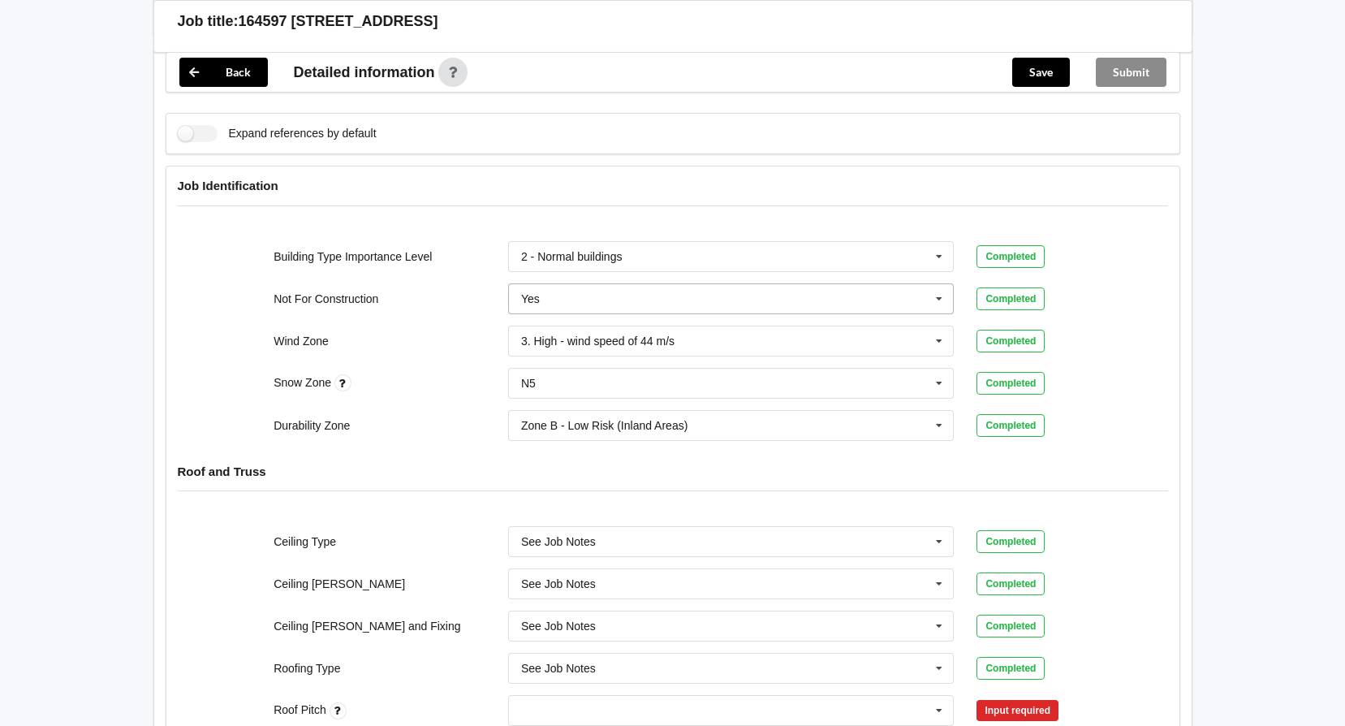
click at [942, 284] on icon at bounding box center [939, 299] width 24 height 30
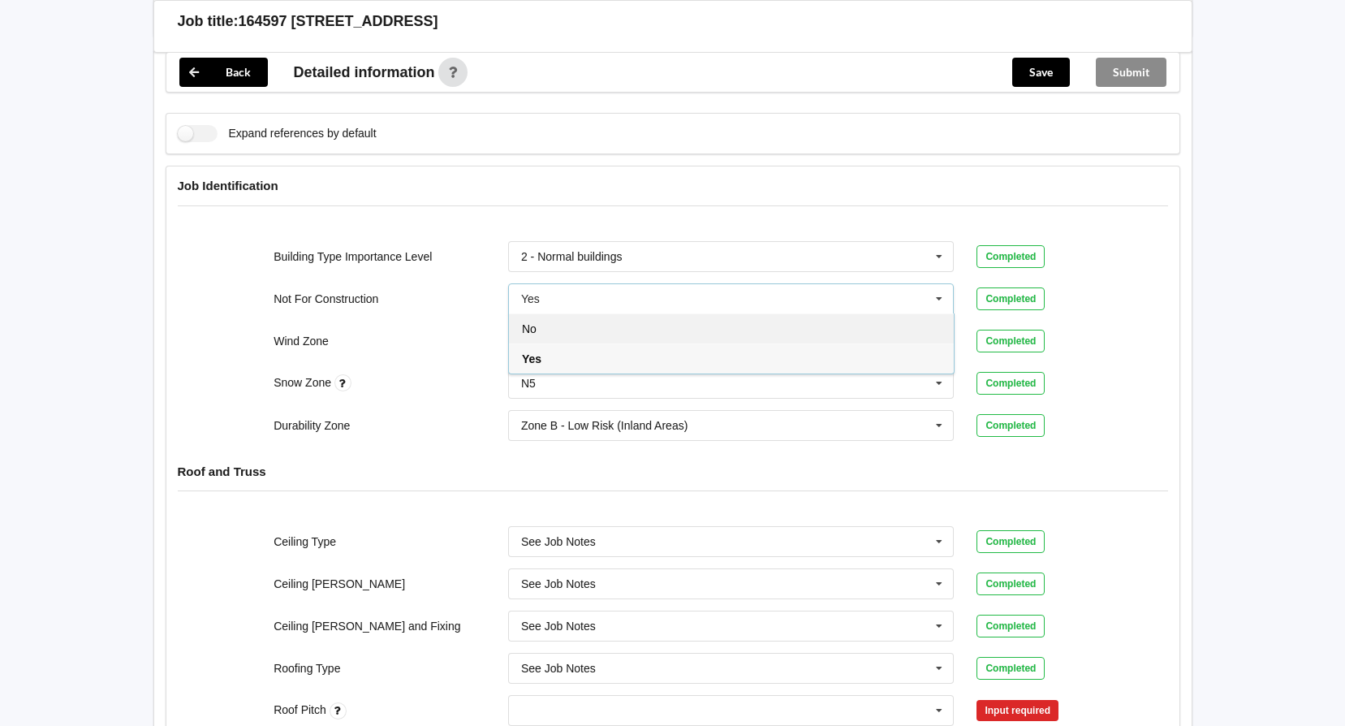
click at [832, 313] on div "No" at bounding box center [731, 328] width 445 height 30
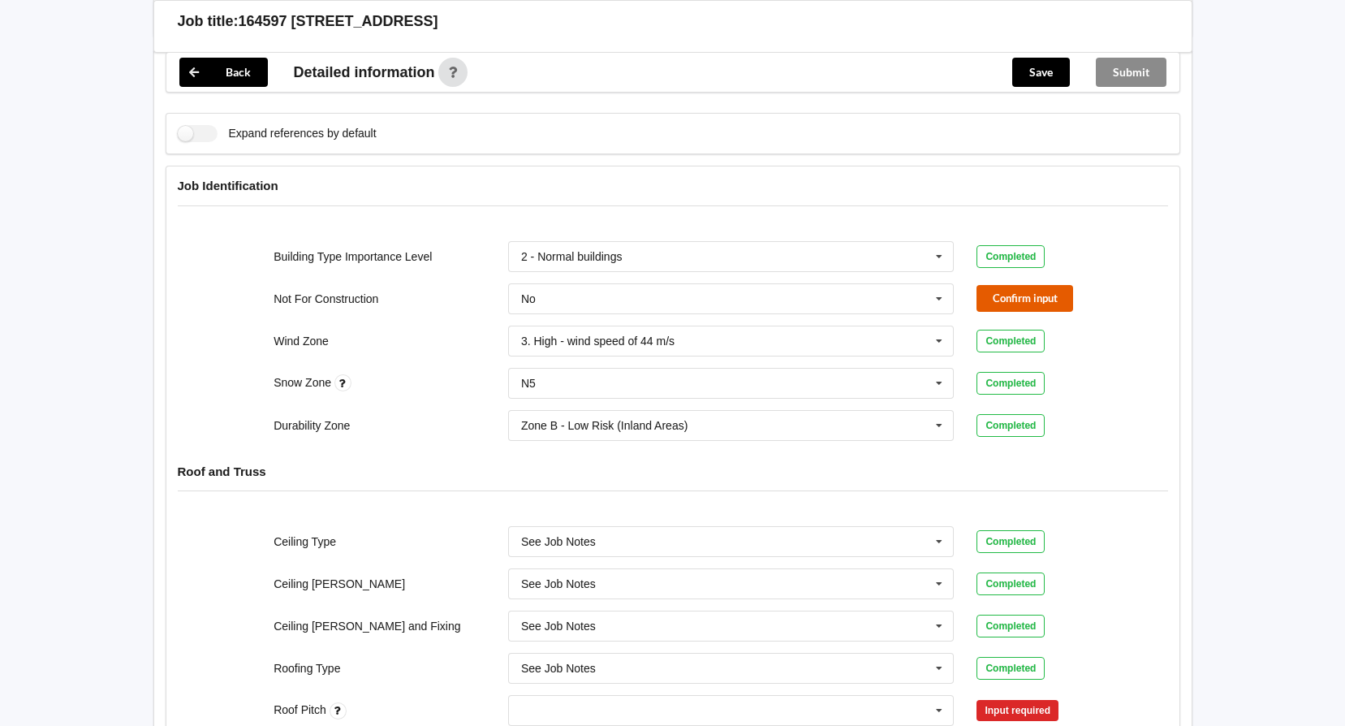
click at [1013, 285] on button "Confirm input" at bounding box center [1024, 298] width 97 height 27
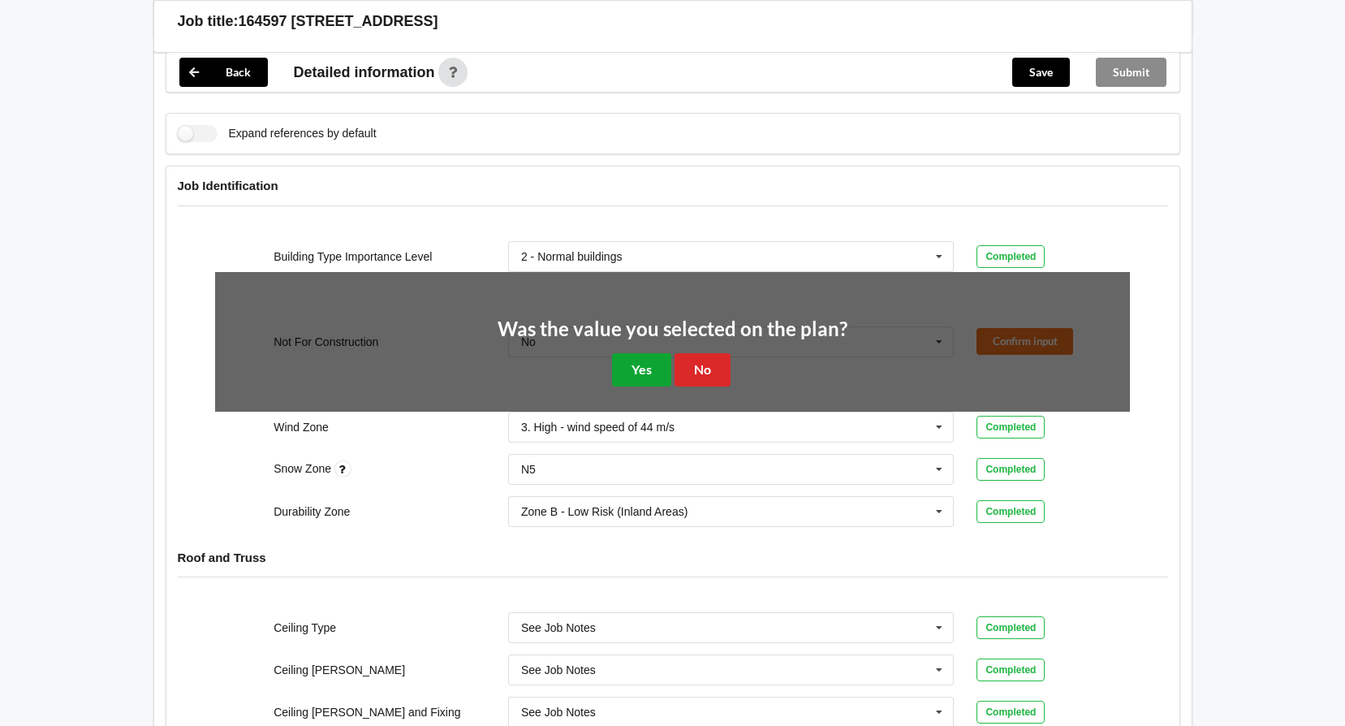
click at [648, 353] on button "Yes" at bounding box center [641, 369] width 59 height 33
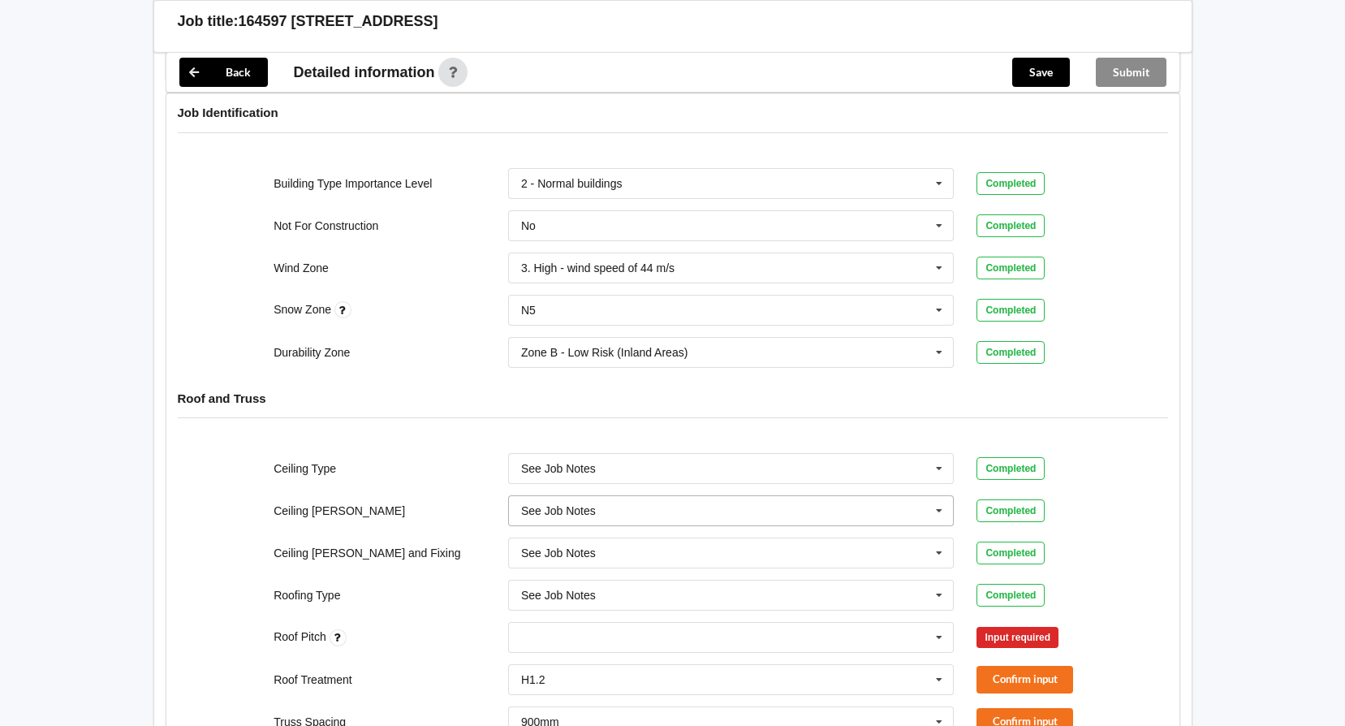
scroll to position [568, 0]
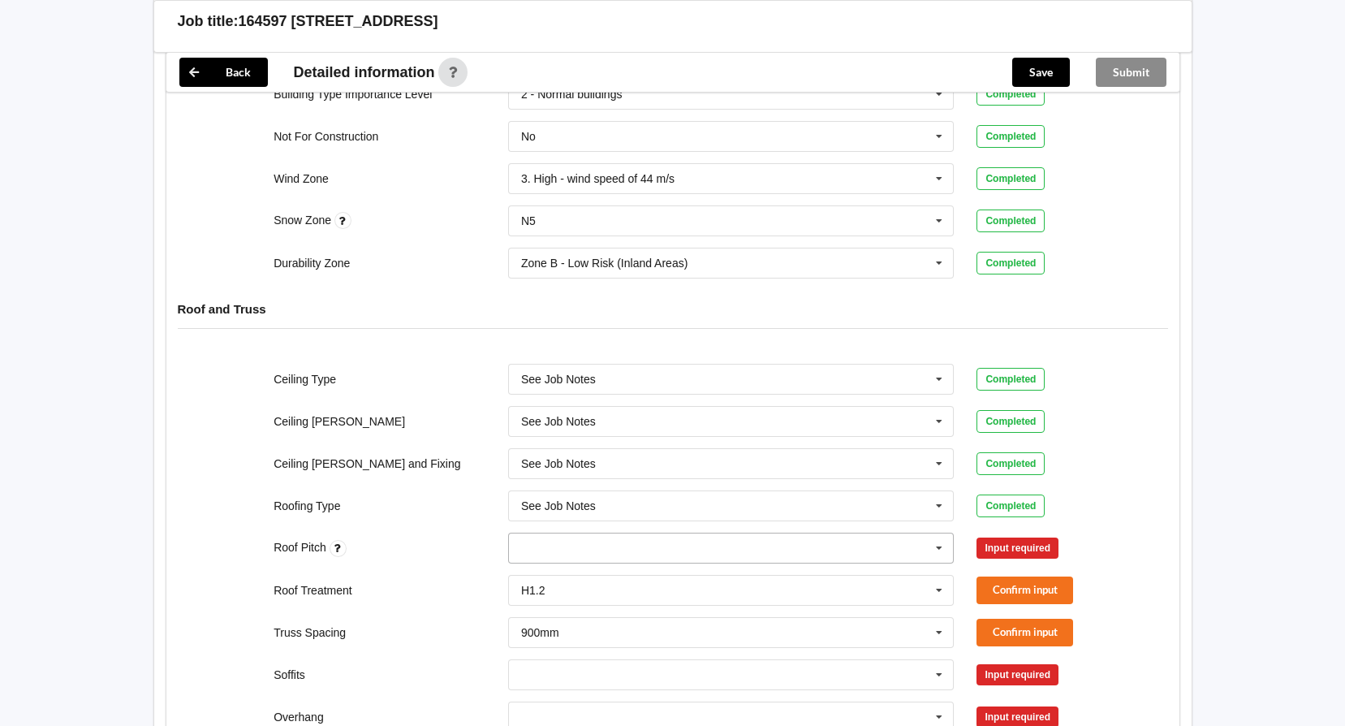
click at [602, 532] on div "None" at bounding box center [731, 547] width 446 height 31
type input "3"
click at [541, 571] on span "Add 3" at bounding box center [535, 577] width 27 height 13
click at [1005, 534] on button "Confirm input" at bounding box center [1024, 547] width 97 height 27
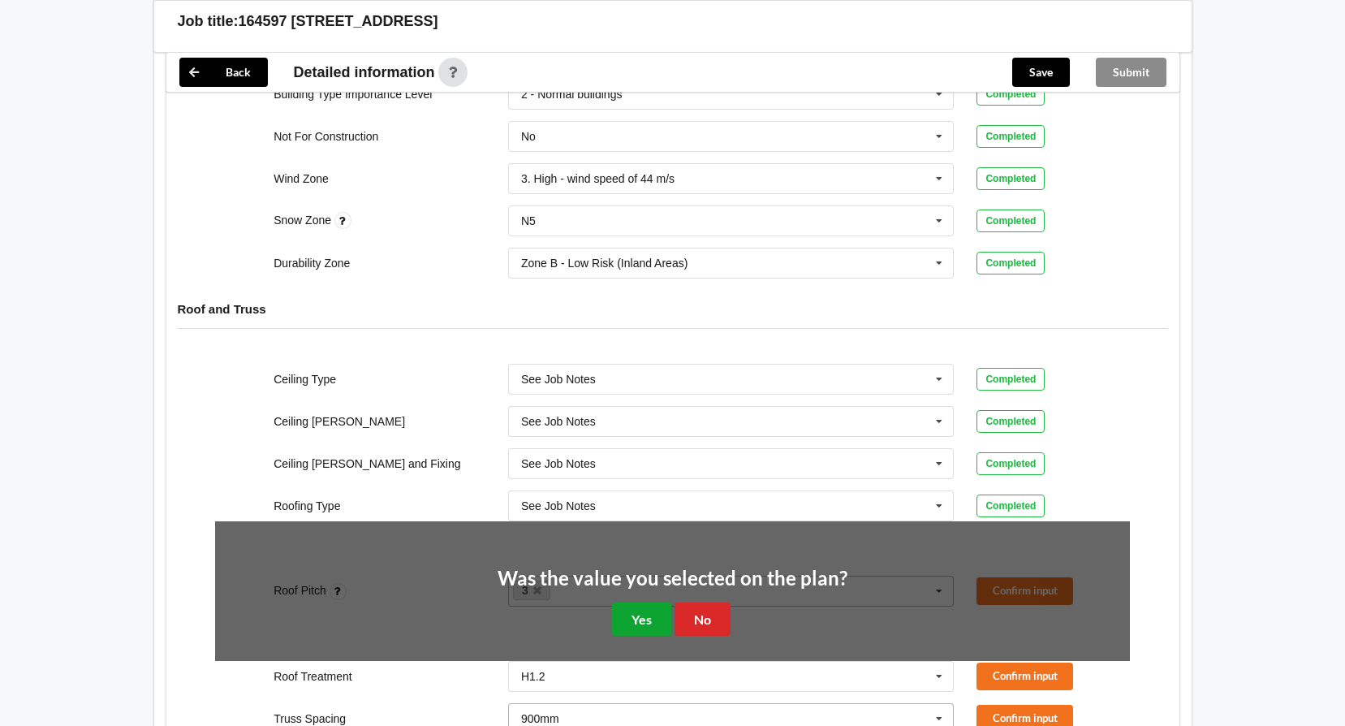
click at [662, 602] on button "Yes" at bounding box center [641, 618] width 59 height 33
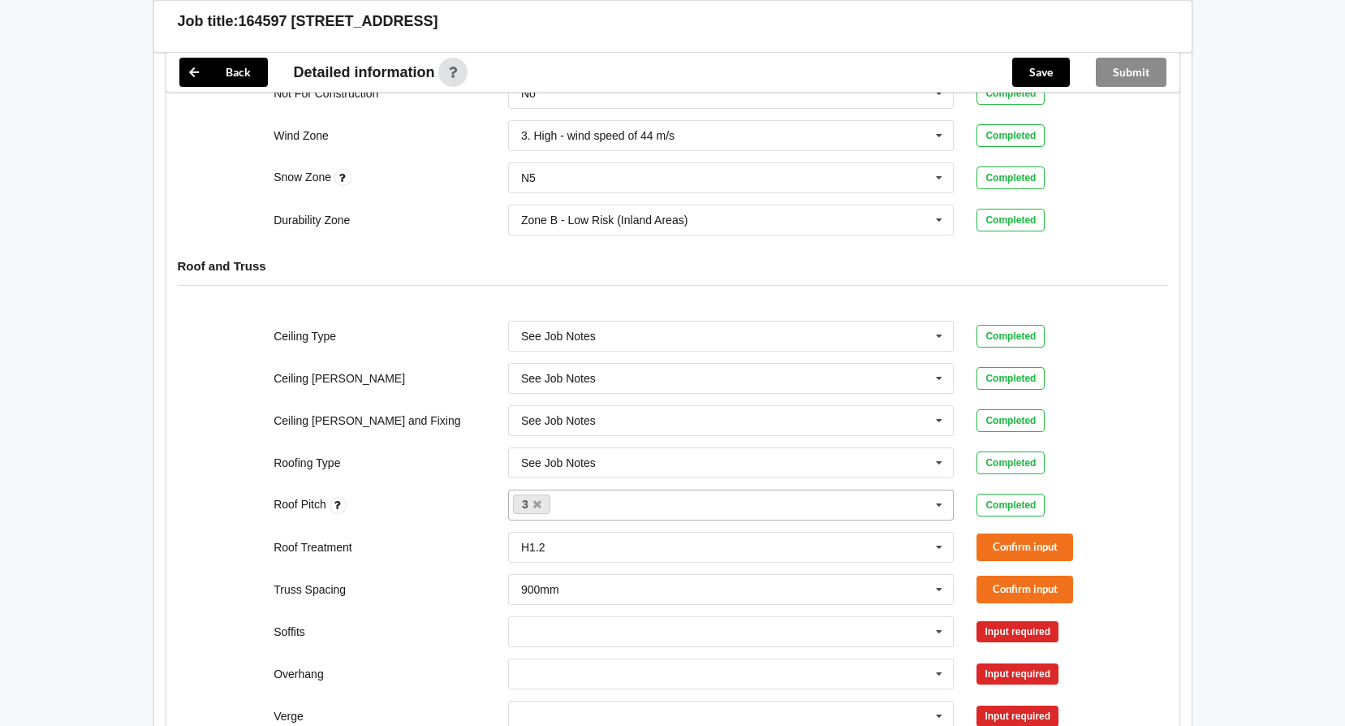
scroll to position [649, 0]
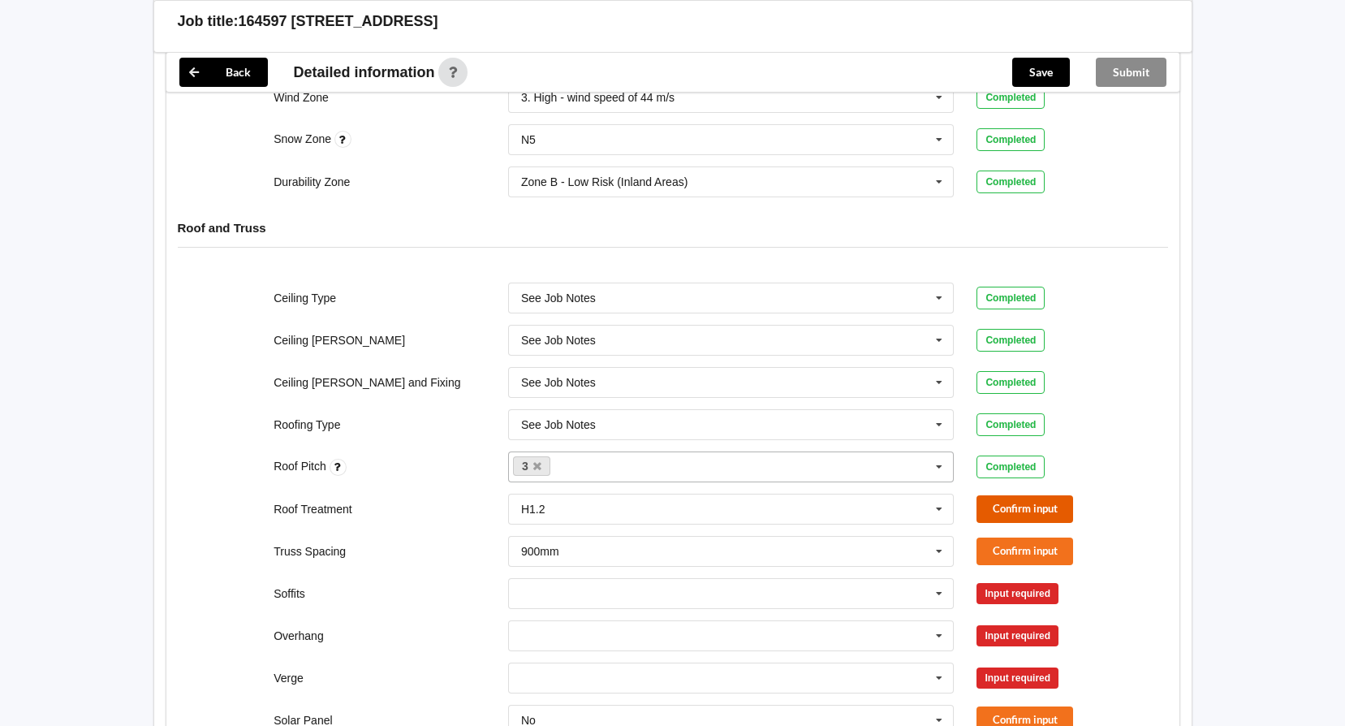
click at [1032, 496] on button "Confirm input" at bounding box center [1024, 508] width 97 height 27
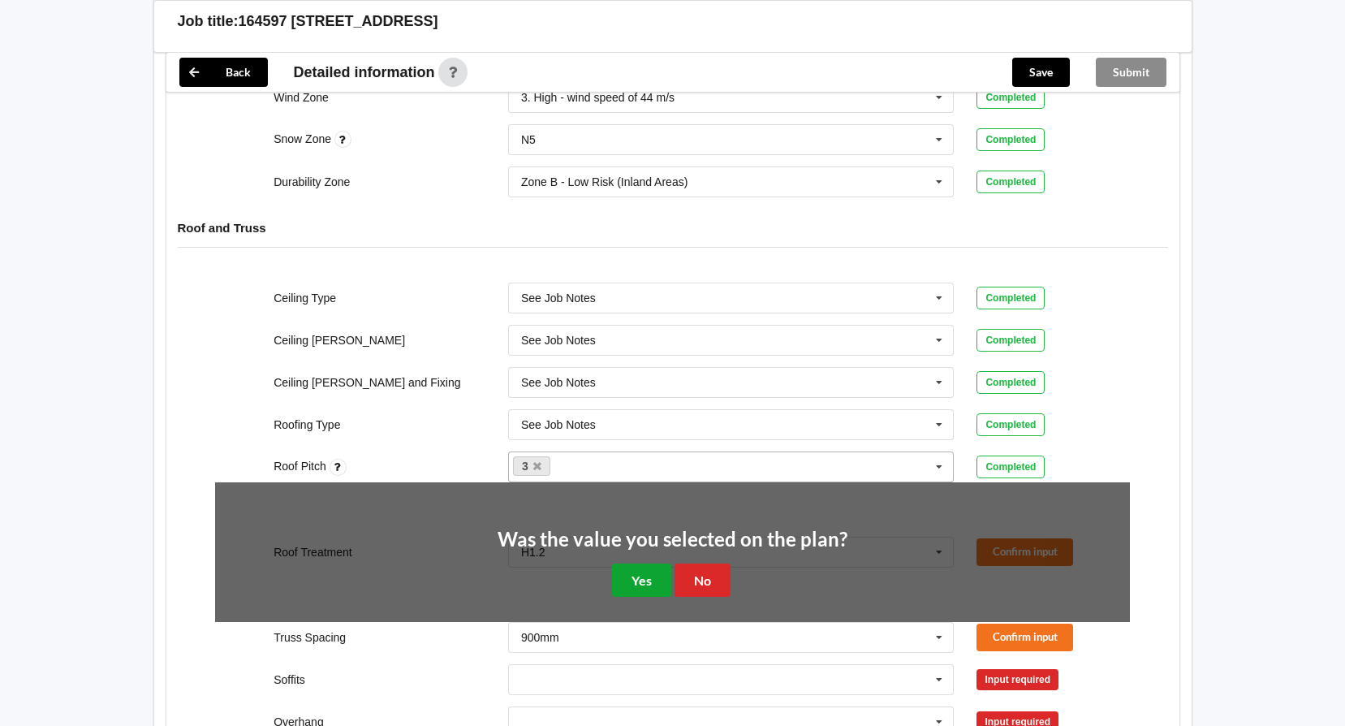
click at [639, 573] on button "Yes" at bounding box center [641, 579] width 59 height 33
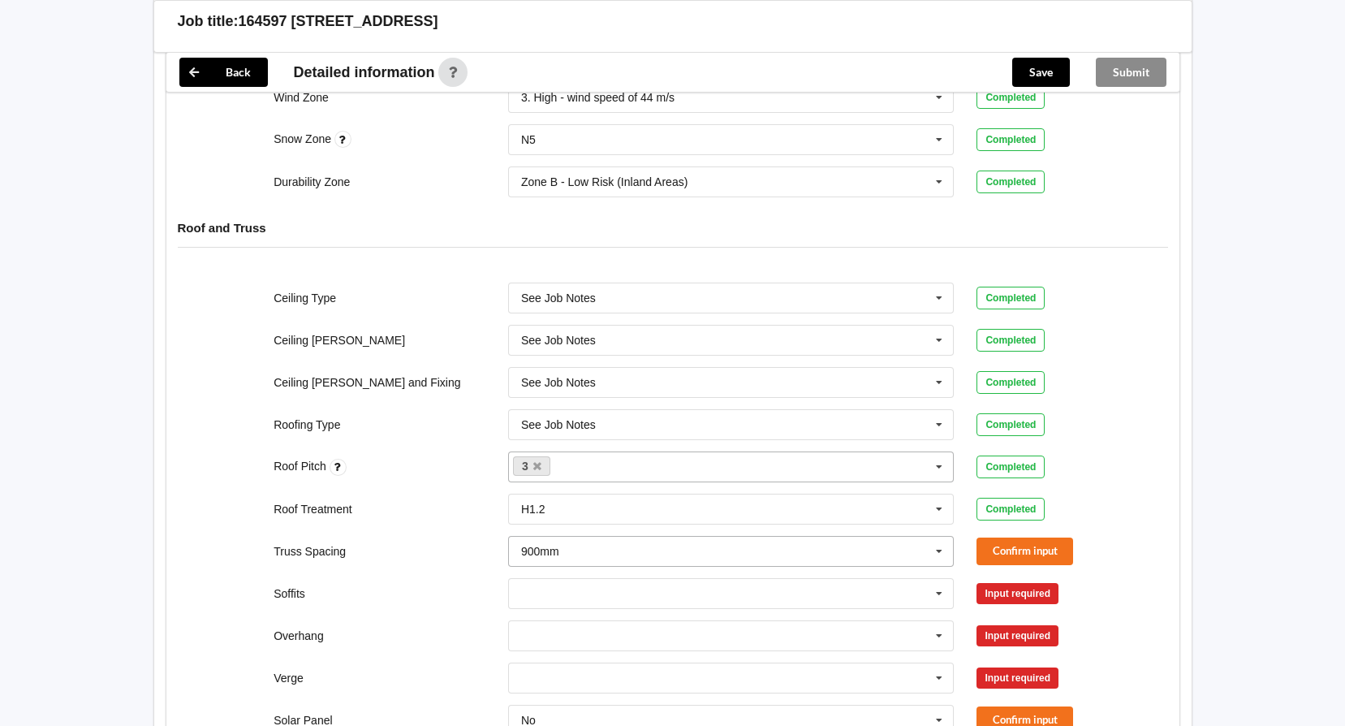
click at [939, 543] on icon at bounding box center [939, 551] width 24 height 30
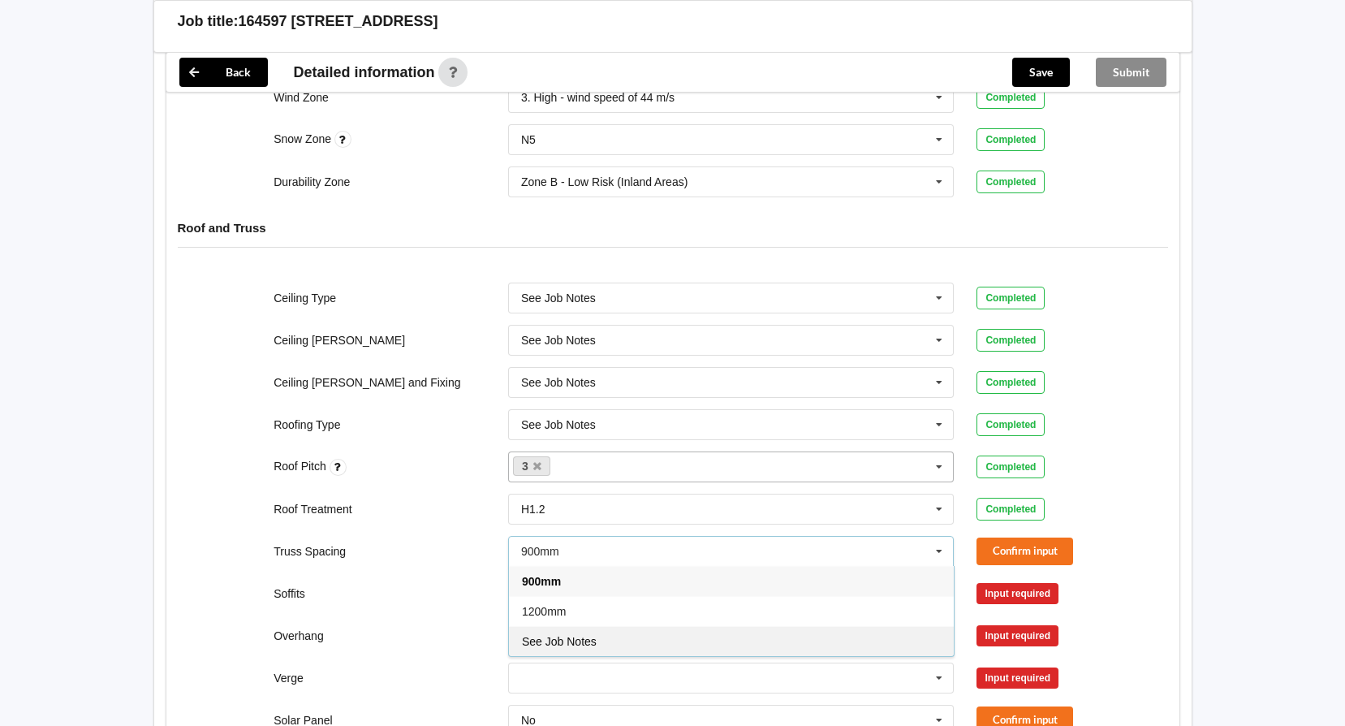
click at [690, 626] on div "See Job Notes" at bounding box center [731, 641] width 445 height 30
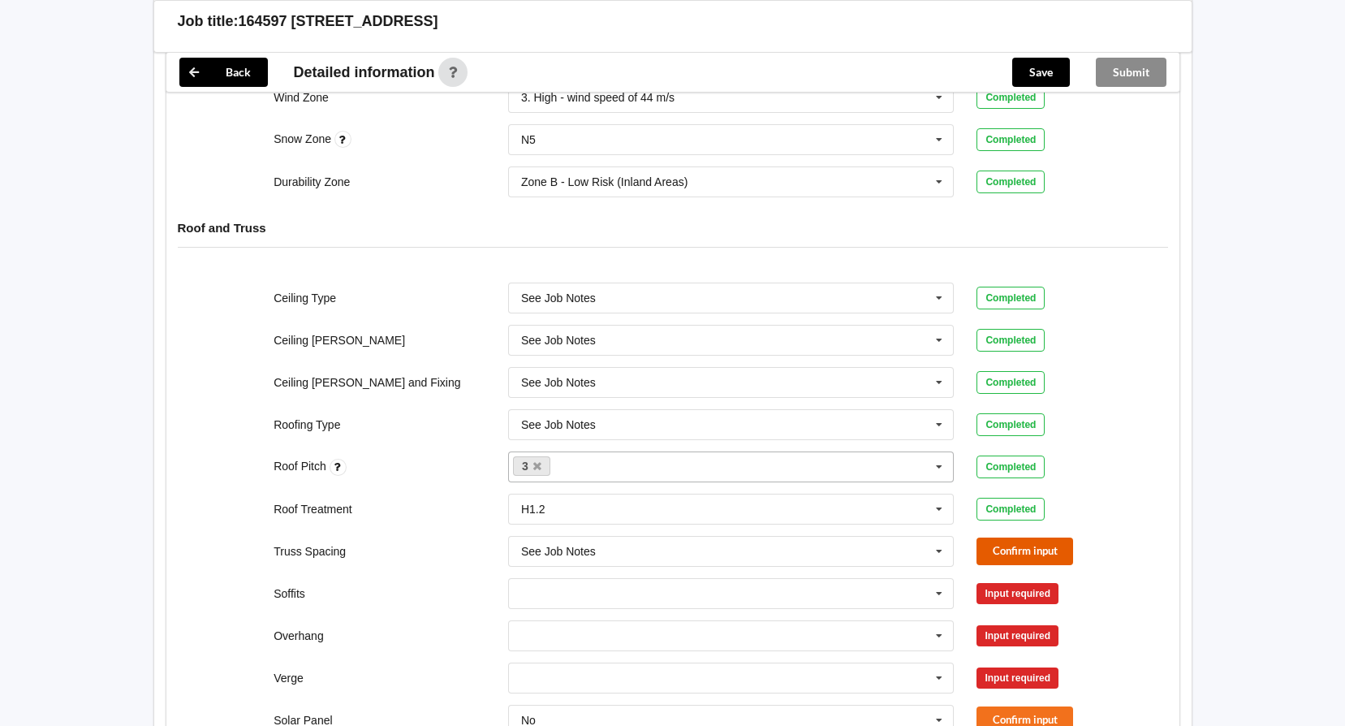
click at [1024, 537] on button "Confirm input" at bounding box center [1024, 550] width 97 height 27
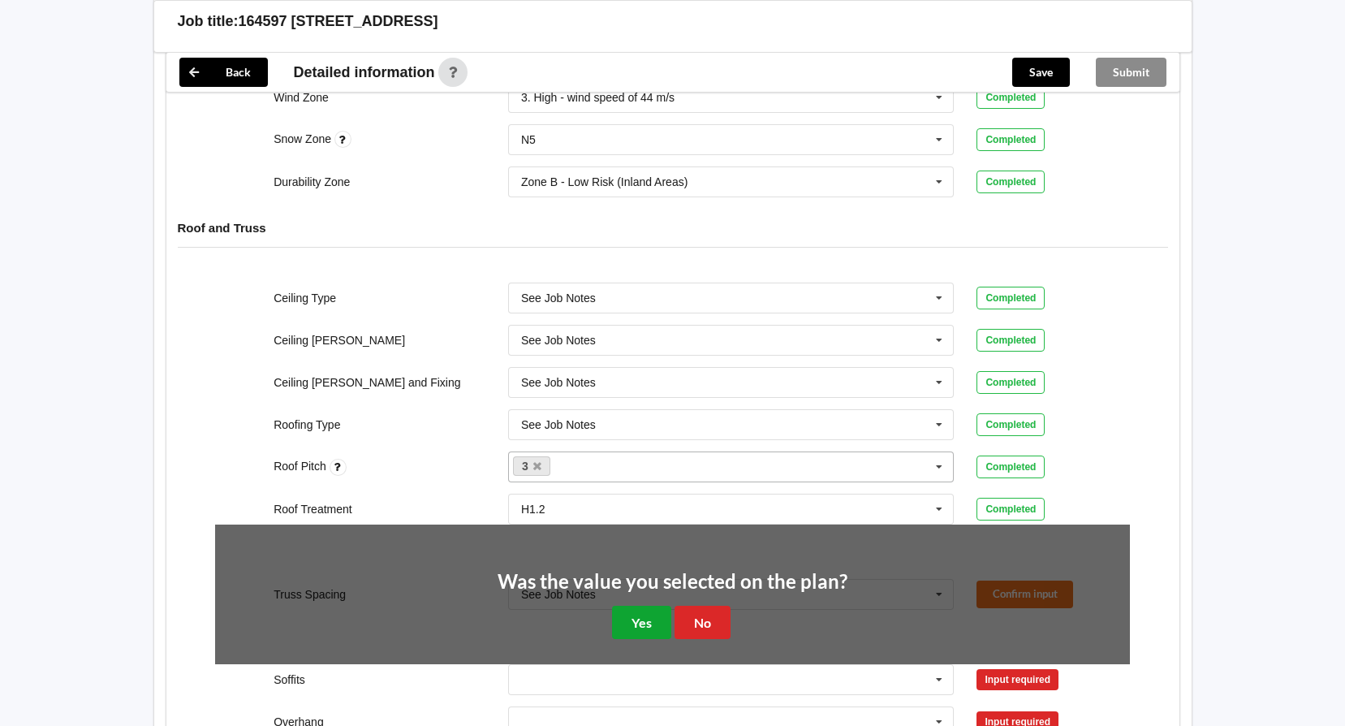
click at [648, 608] on button "Yes" at bounding box center [641, 621] width 59 height 33
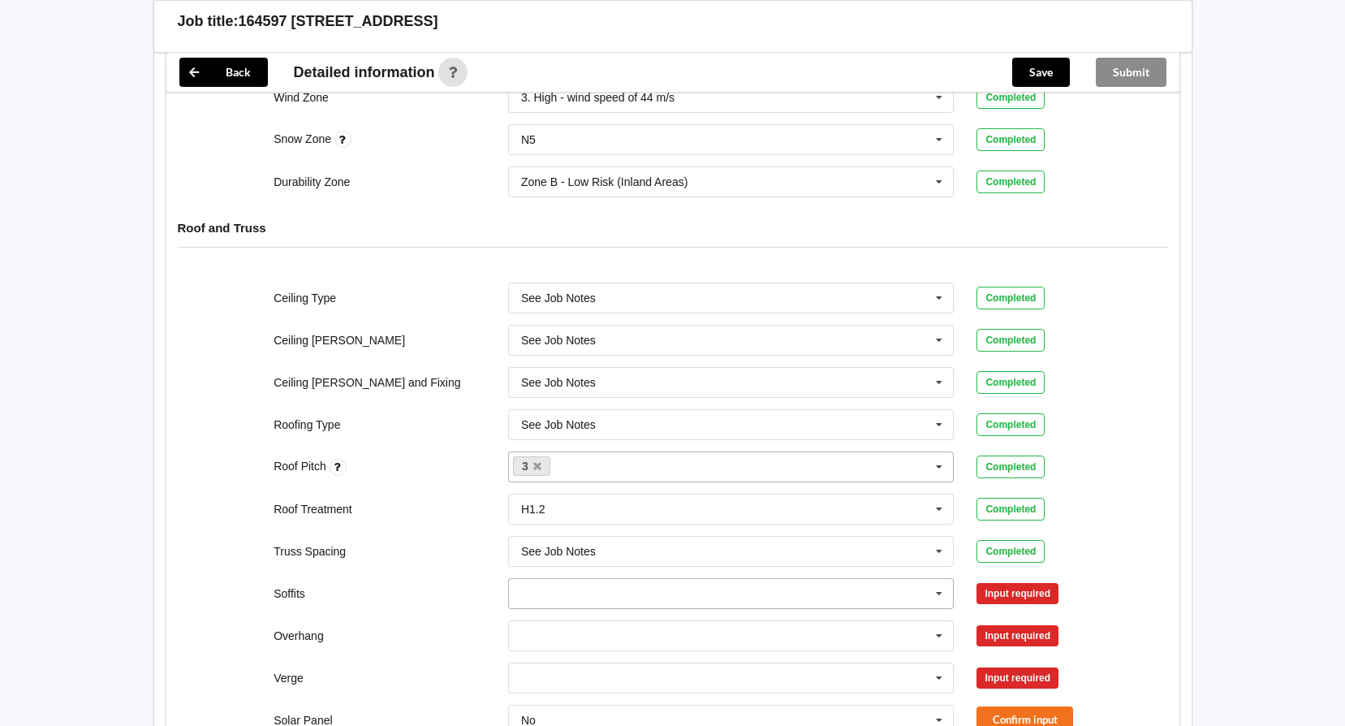
click at [941, 579] on icon at bounding box center [939, 594] width 24 height 30
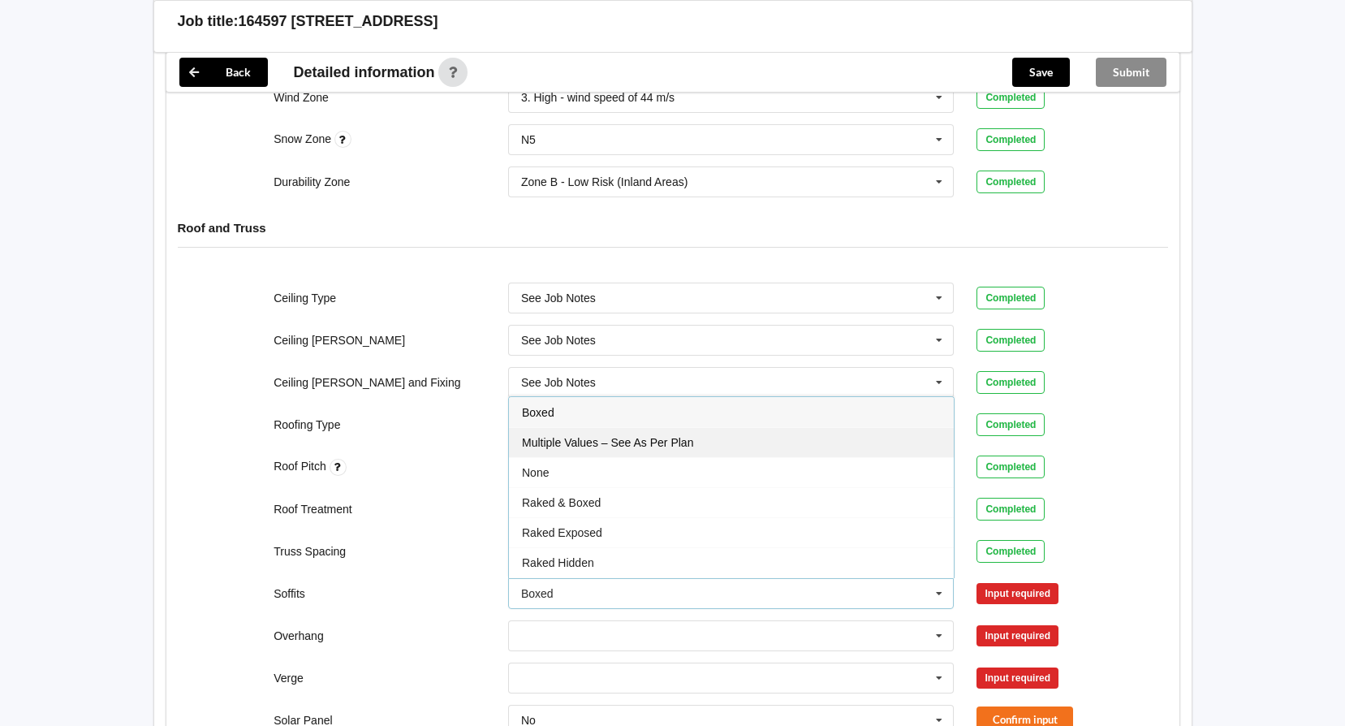
click at [713, 428] on div "Multiple Values – See As Per Plan" at bounding box center [731, 442] width 445 height 30
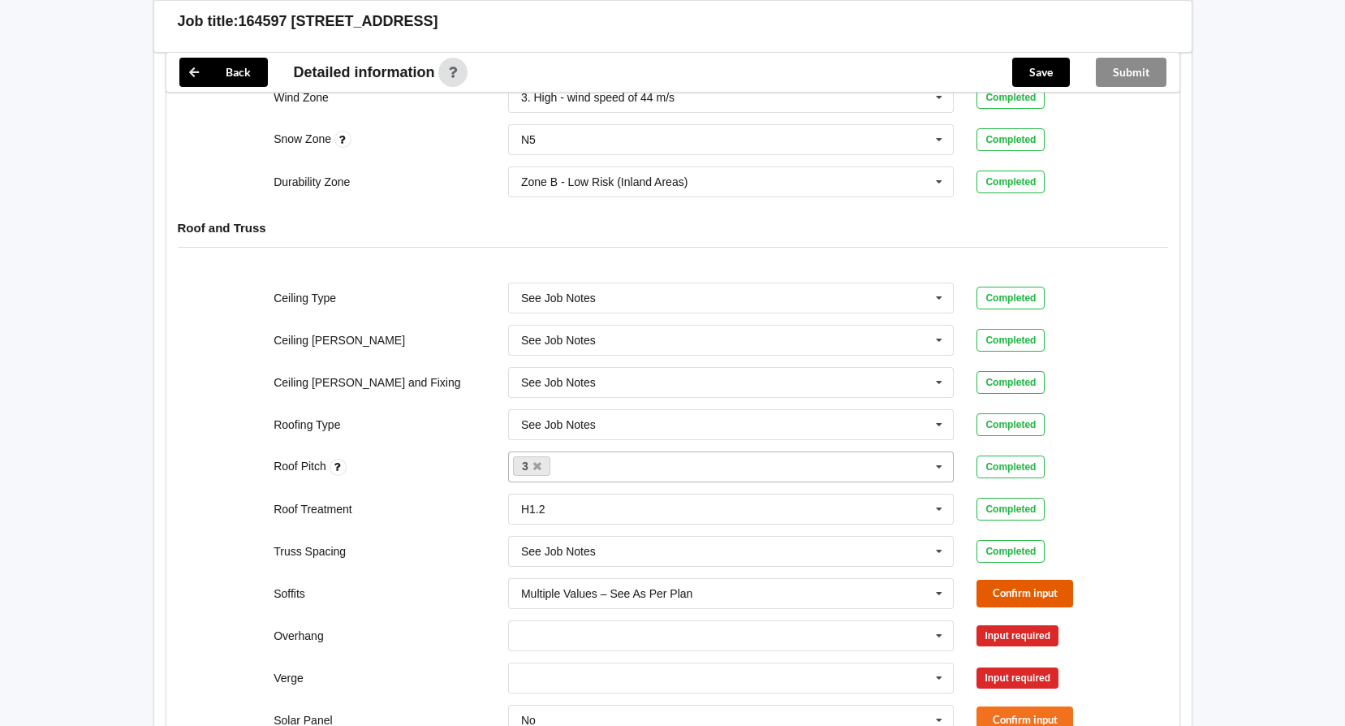
click at [1045, 584] on button "Confirm input" at bounding box center [1024, 592] width 97 height 27
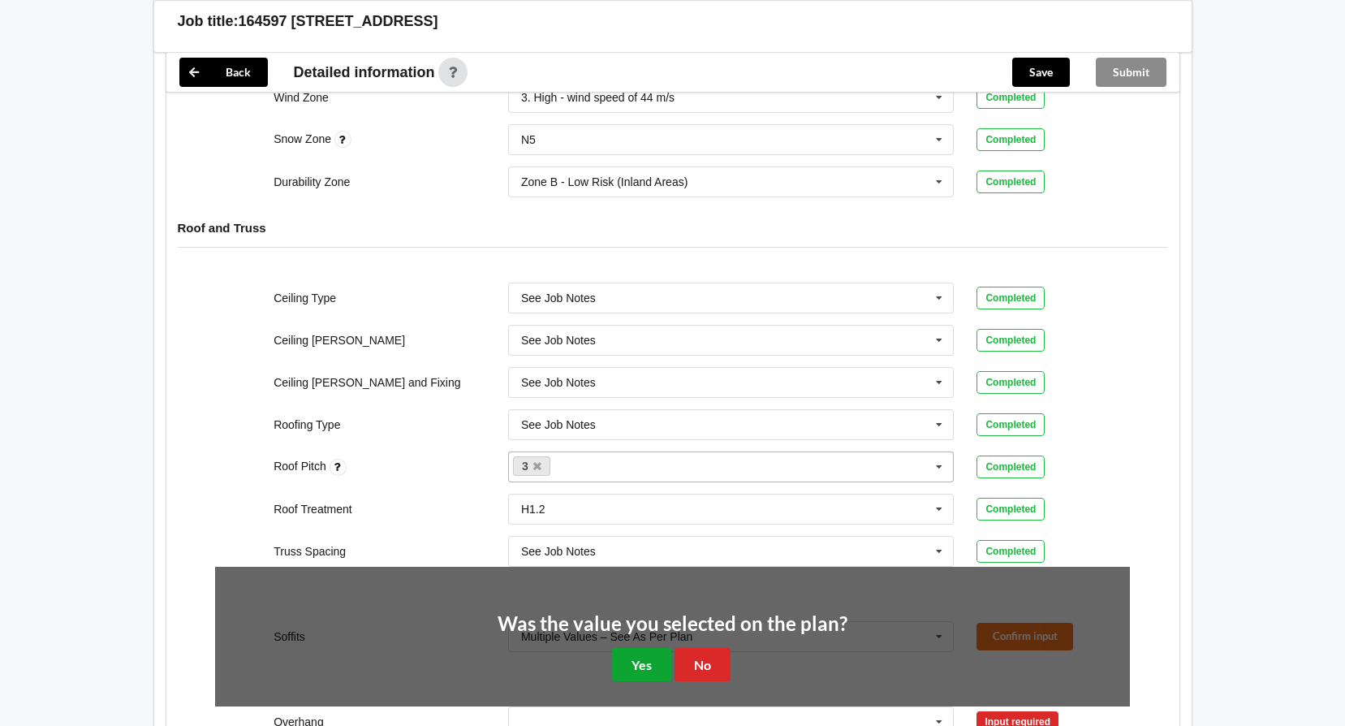
click at [630, 648] on button "Yes" at bounding box center [641, 664] width 59 height 33
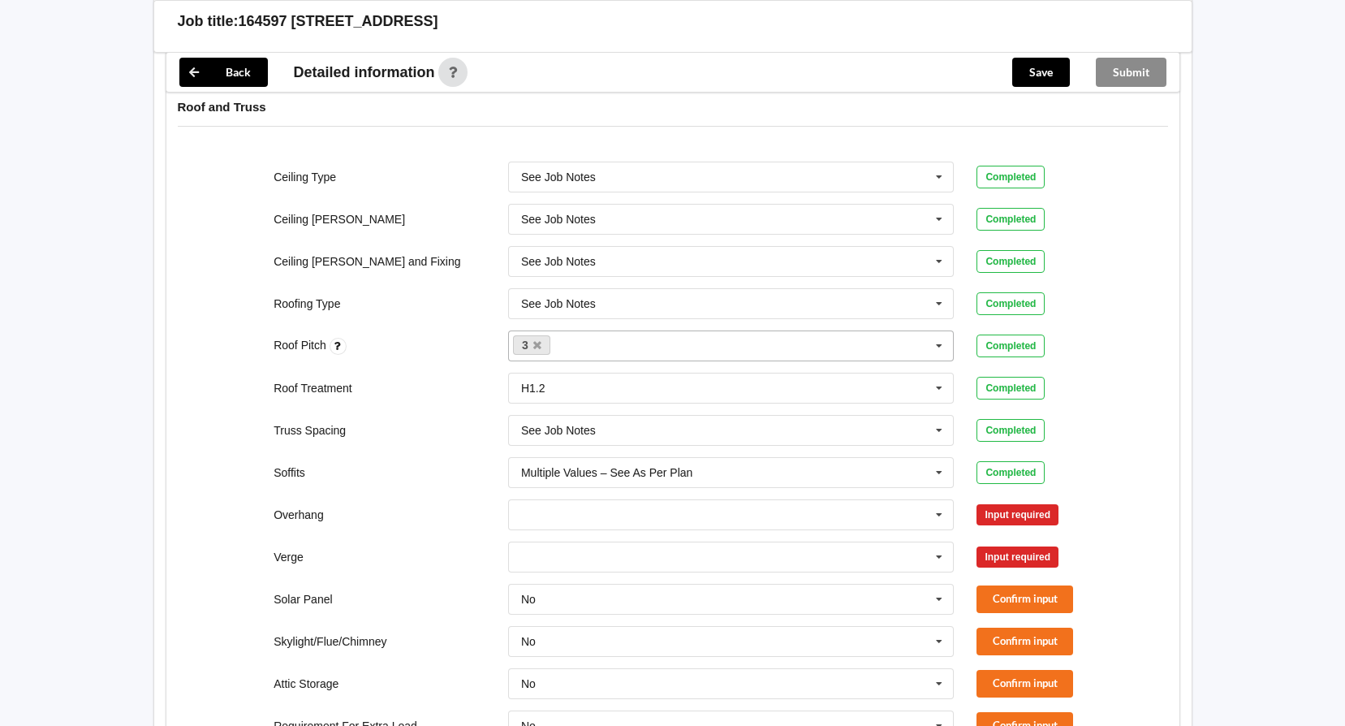
scroll to position [974, 0]
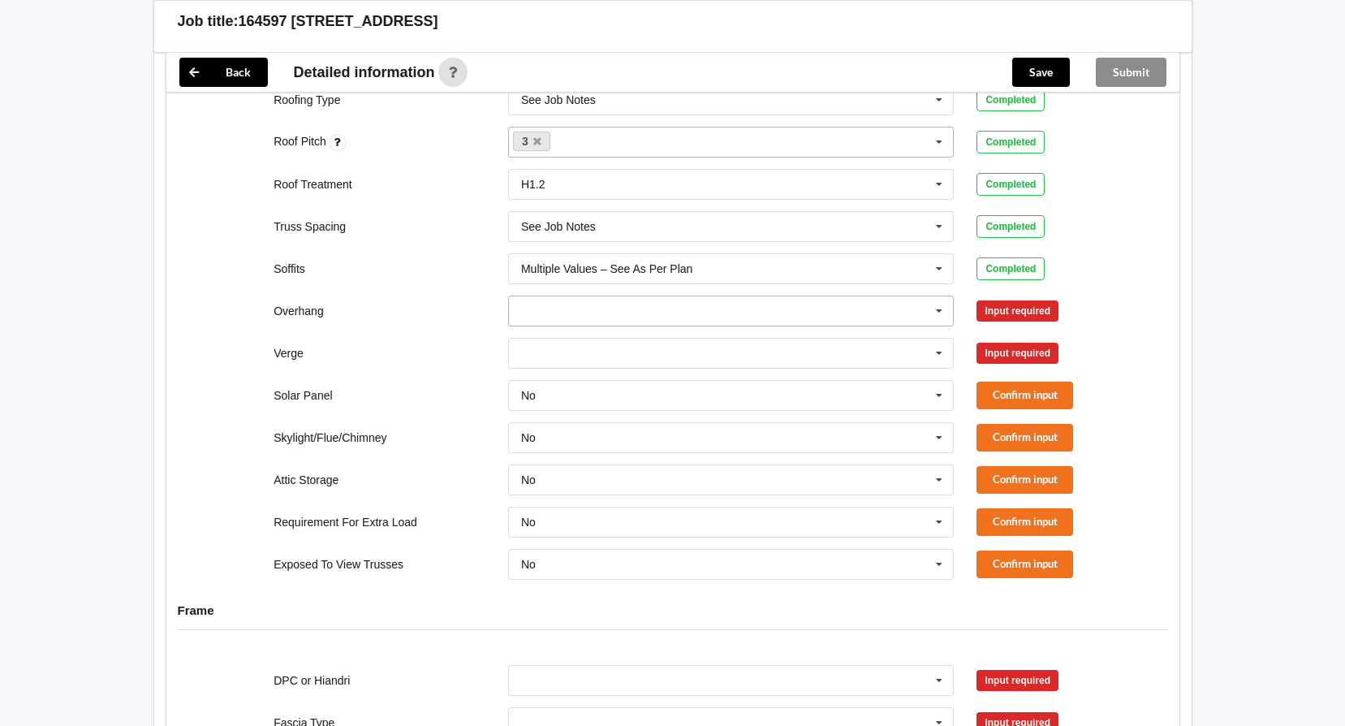
click at [934, 296] on icon at bounding box center [939, 311] width 24 height 30
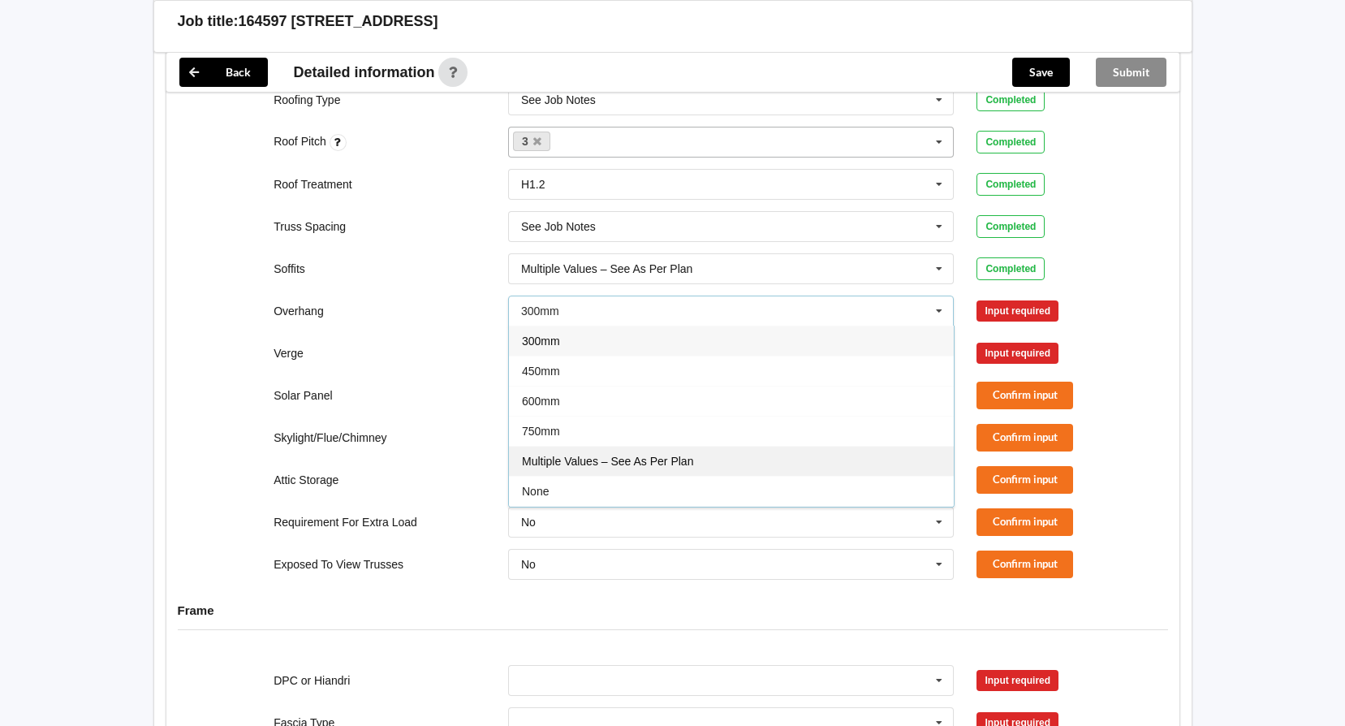
click at [745, 449] on div "Multiple Values – See As Per Plan" at bounding box center [731, 461] width 445 height 30
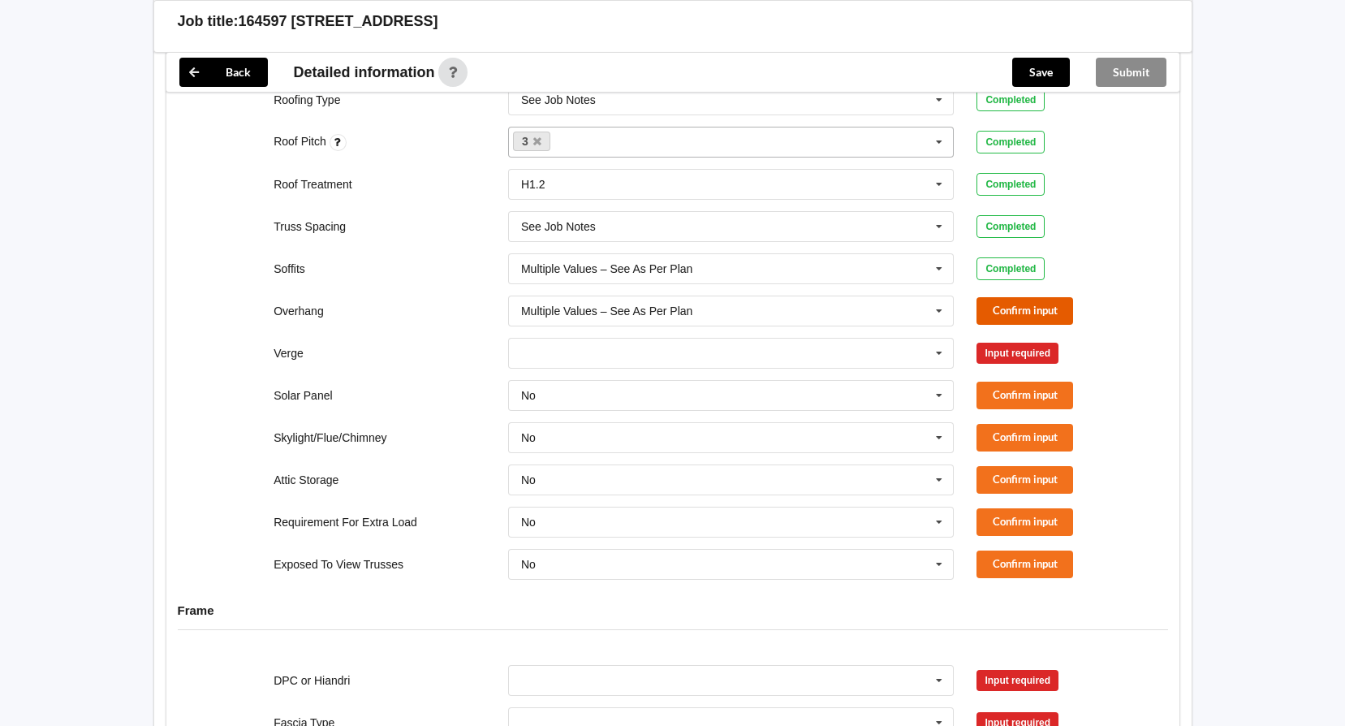
click at [1045, 298] on button "Confirm input" at bounding box center [1024, 310] width 97 height 27
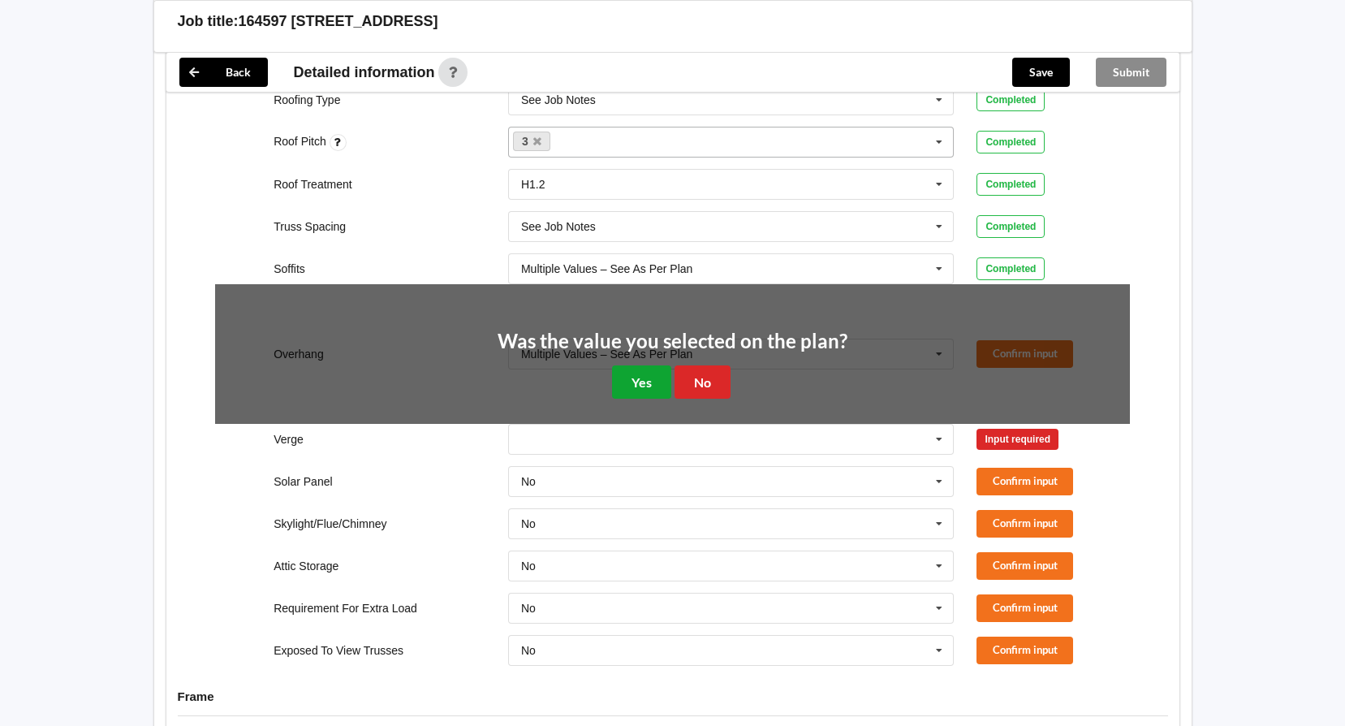
click at [636, 368] on button "Yes" at bounding box center [641, 381] width 59 height 33
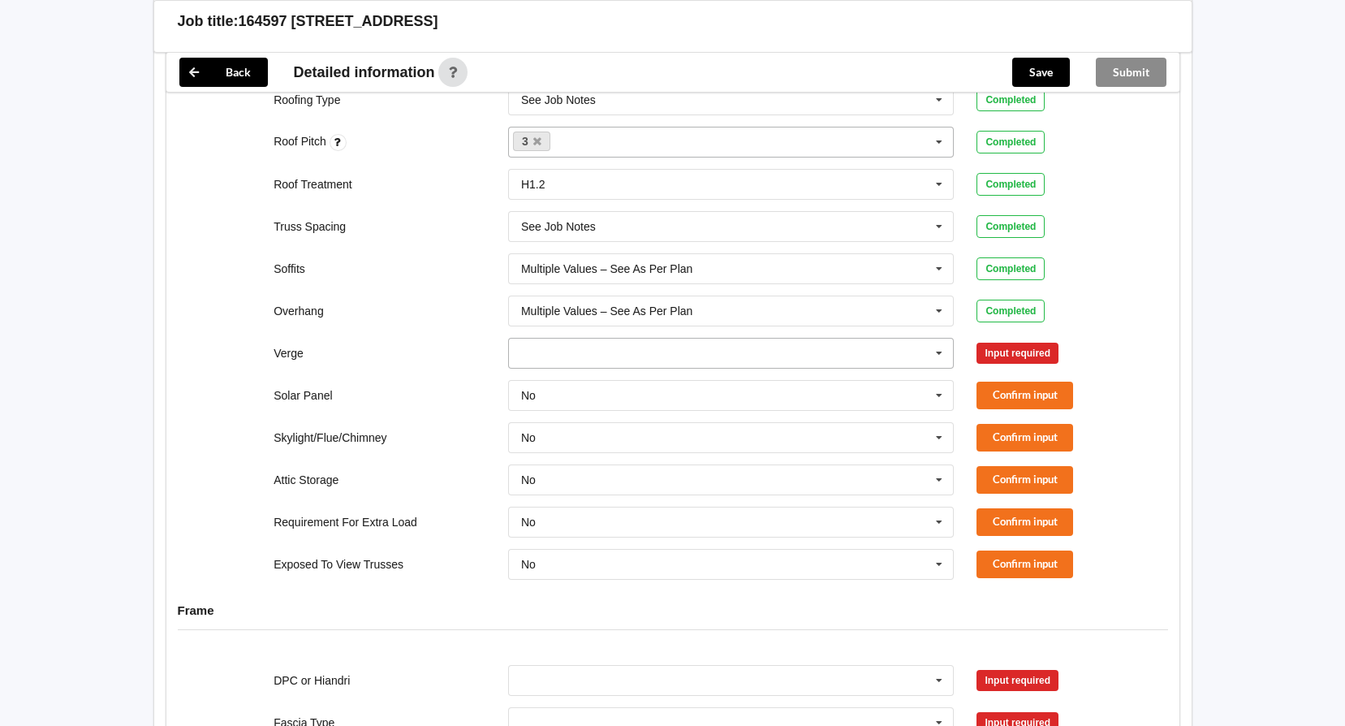
click at [935, 338] on icon at bounding box center [939, 353] width 24 height 30
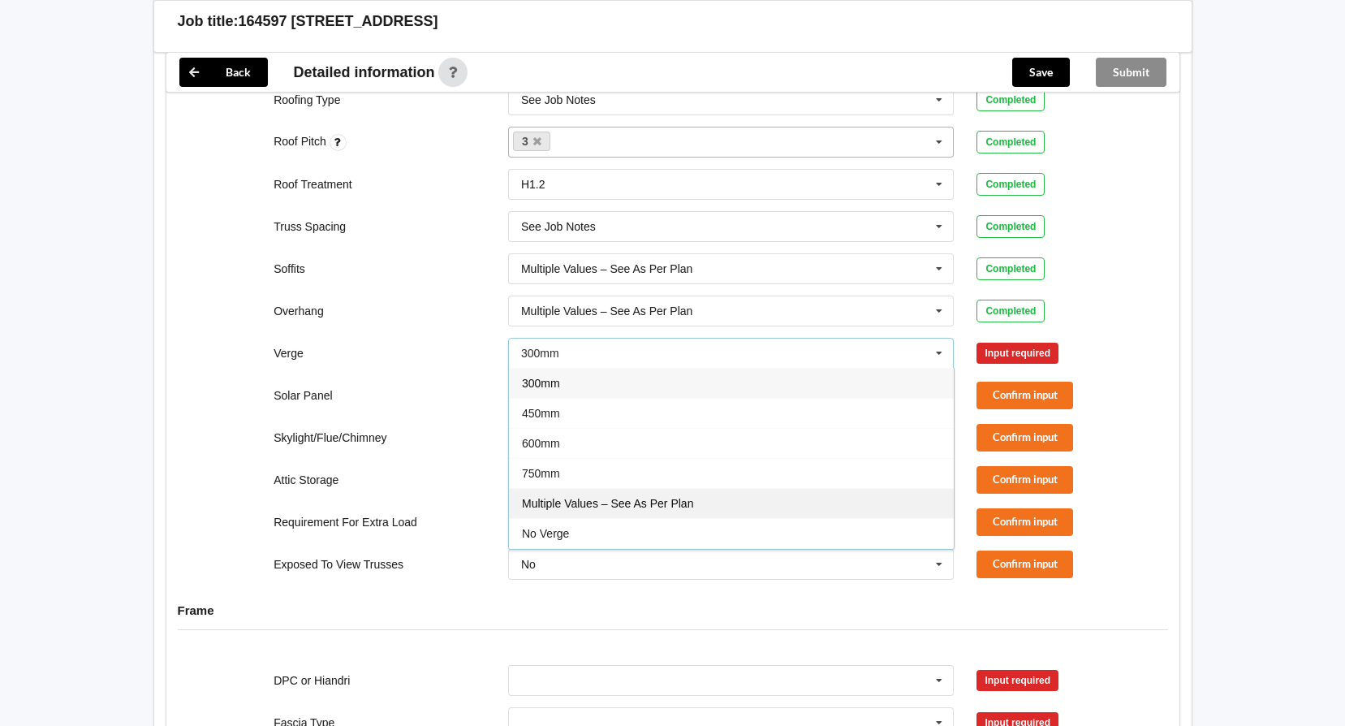
click at [667, 497] on span "Multiple Values – See As Per Plan" at bounding box center [607, 503] width 171 height 13
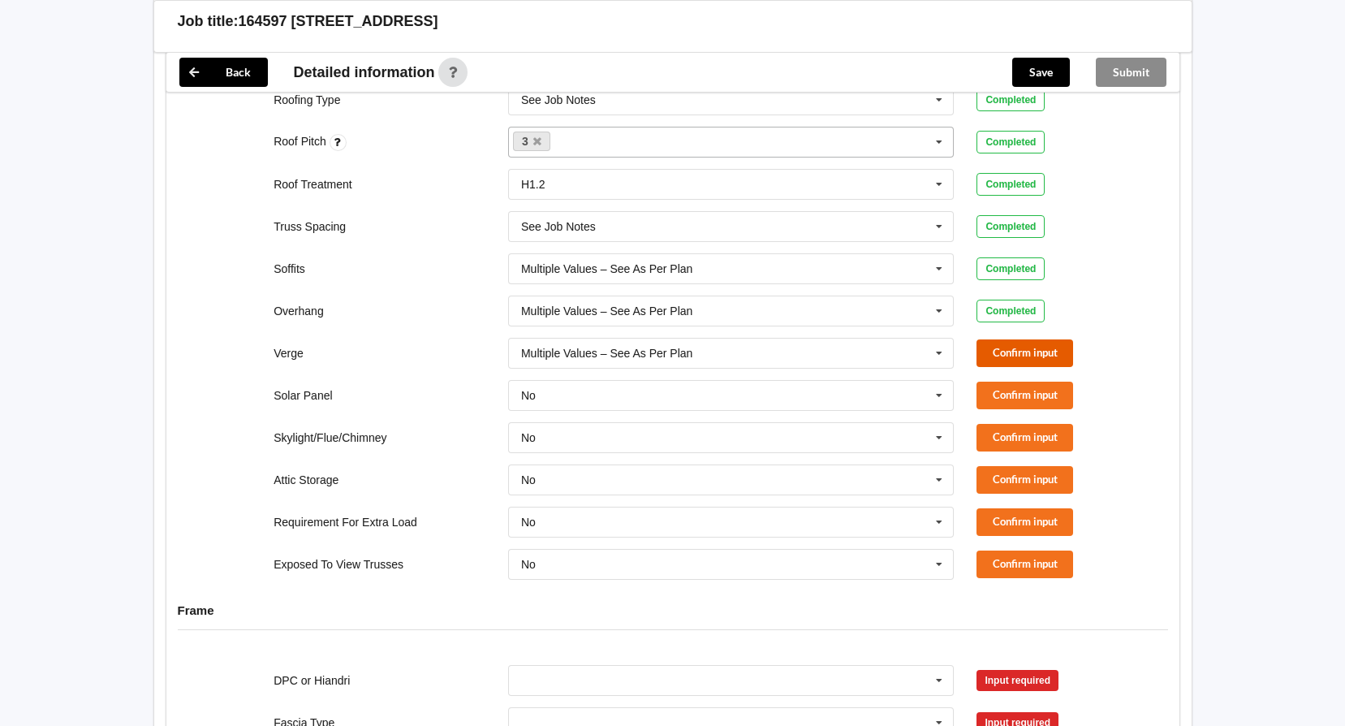
click at [1070, 339] on button "Confirm input" at bounding box center [1024, 352] width 97 height 27
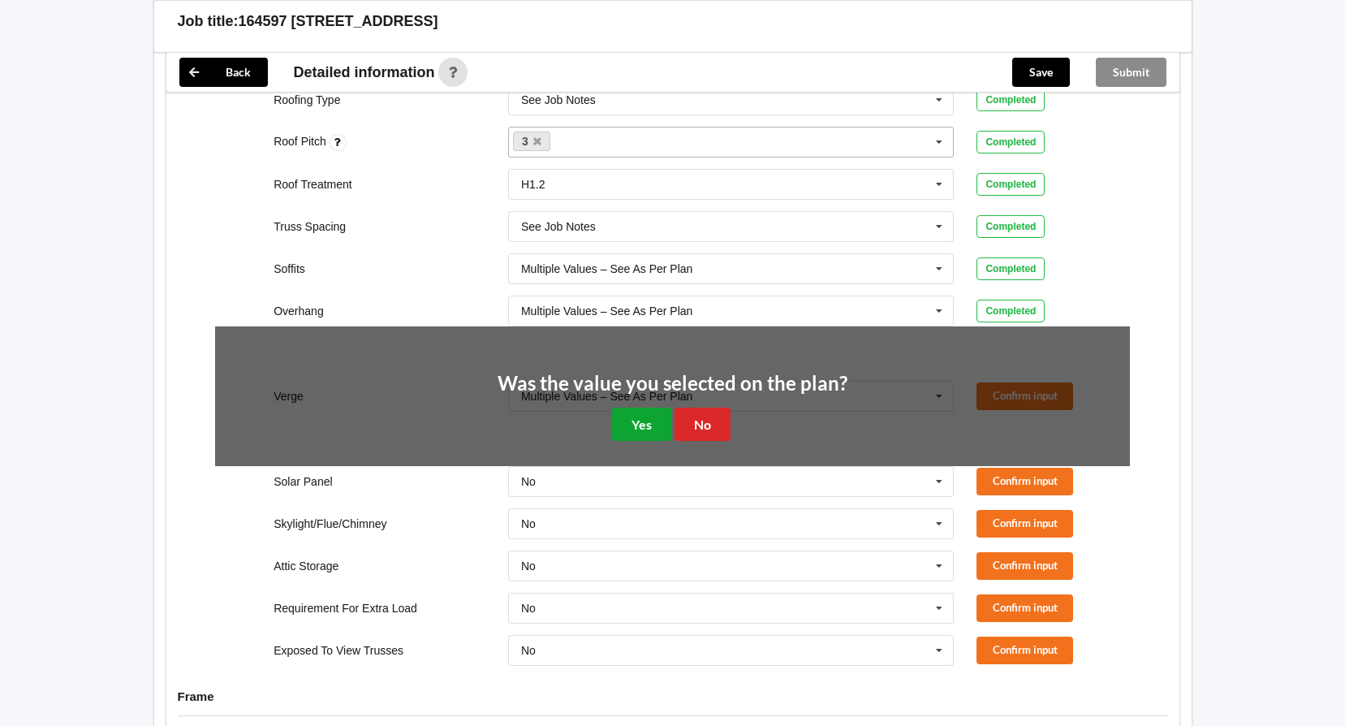
click at [638, 416] on button "Yes" at bounding box center [641, 423] width 59 height 33
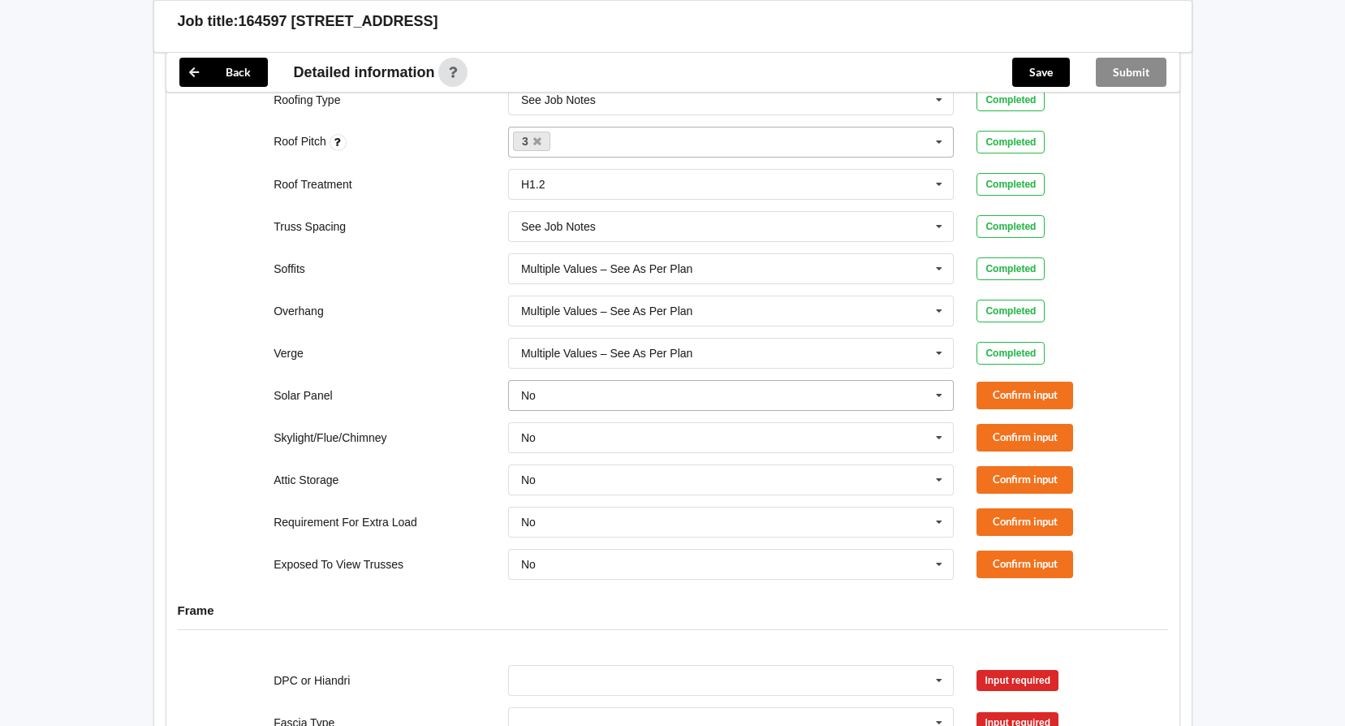
drag, startPoint x: 939, startPoint y: 377, endPoint x: 924, endPoint y: 379, distance: 14.8
click at [939, 381] on icon at bounding box center [939, 396] width 24 height 30
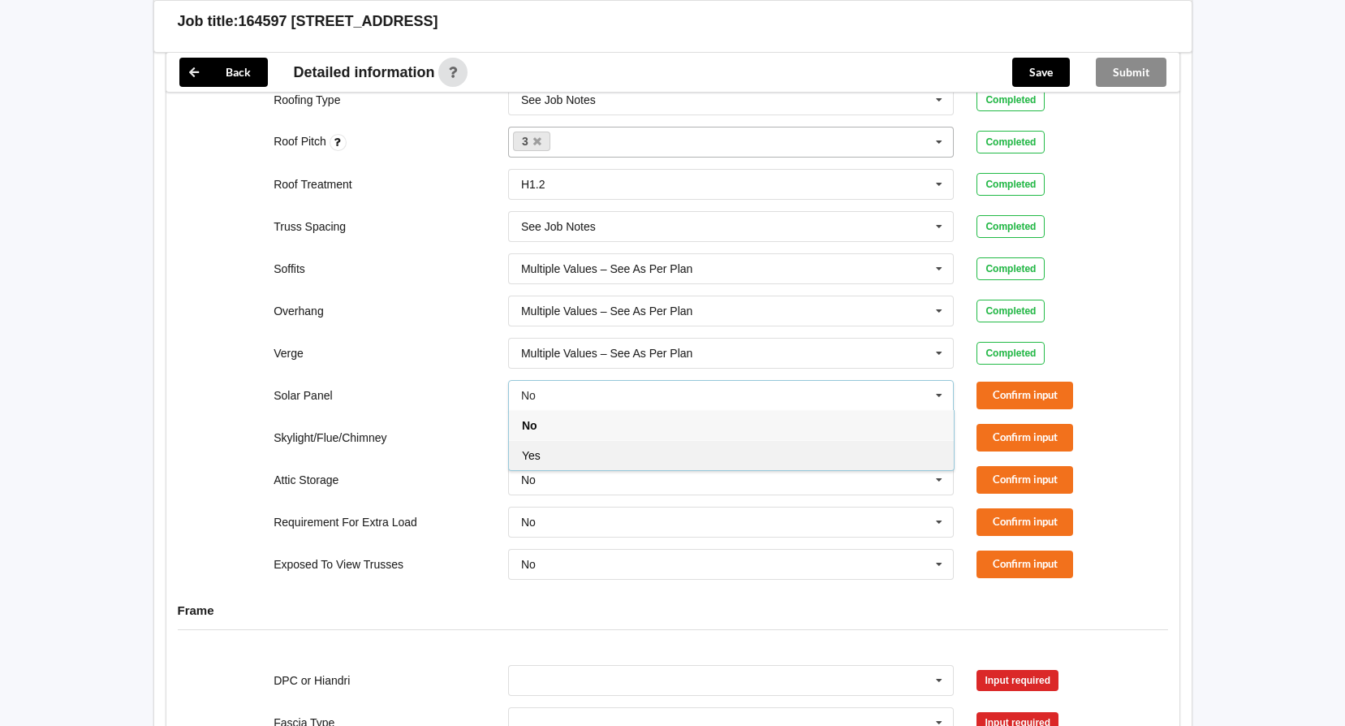
click at [663, 440] on div "Yes" at bounding box center [731, 455] width 445 height 30
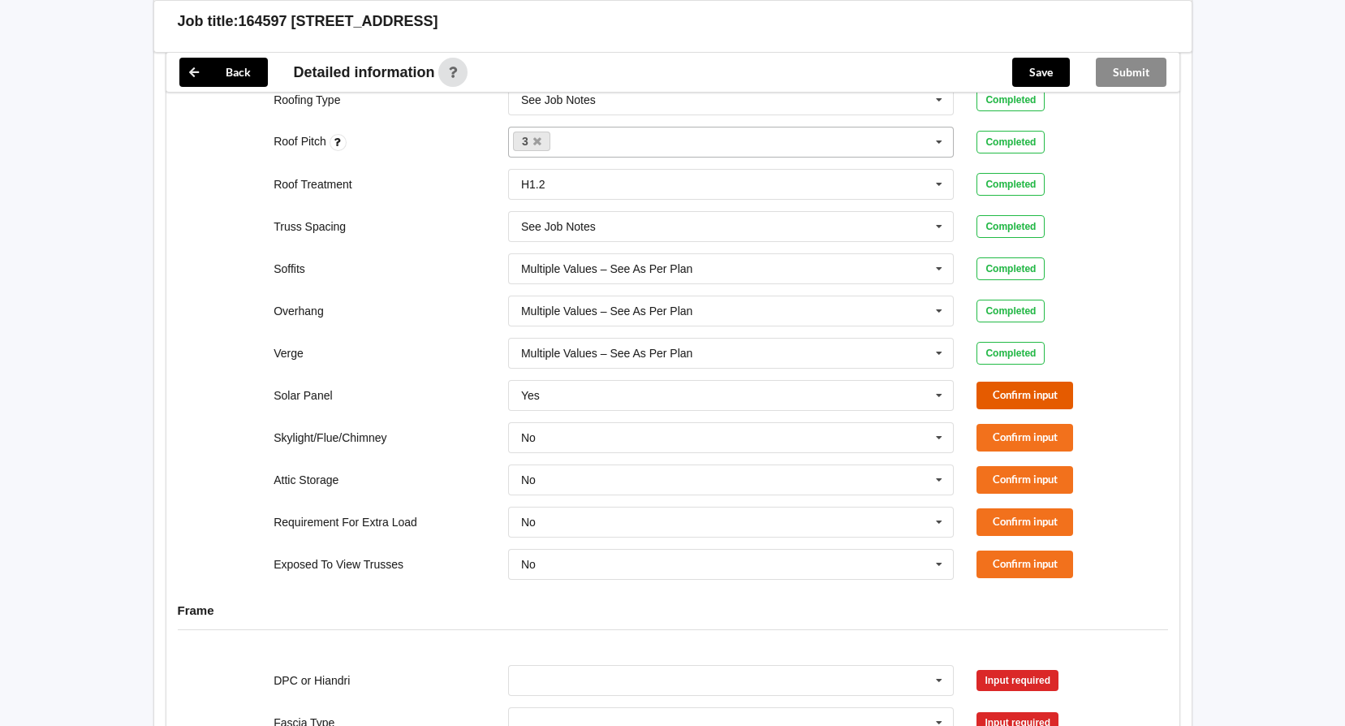
click at [1012, 381] on button "Confirm input" at bounding box center [1024, 394] width 97 height 27
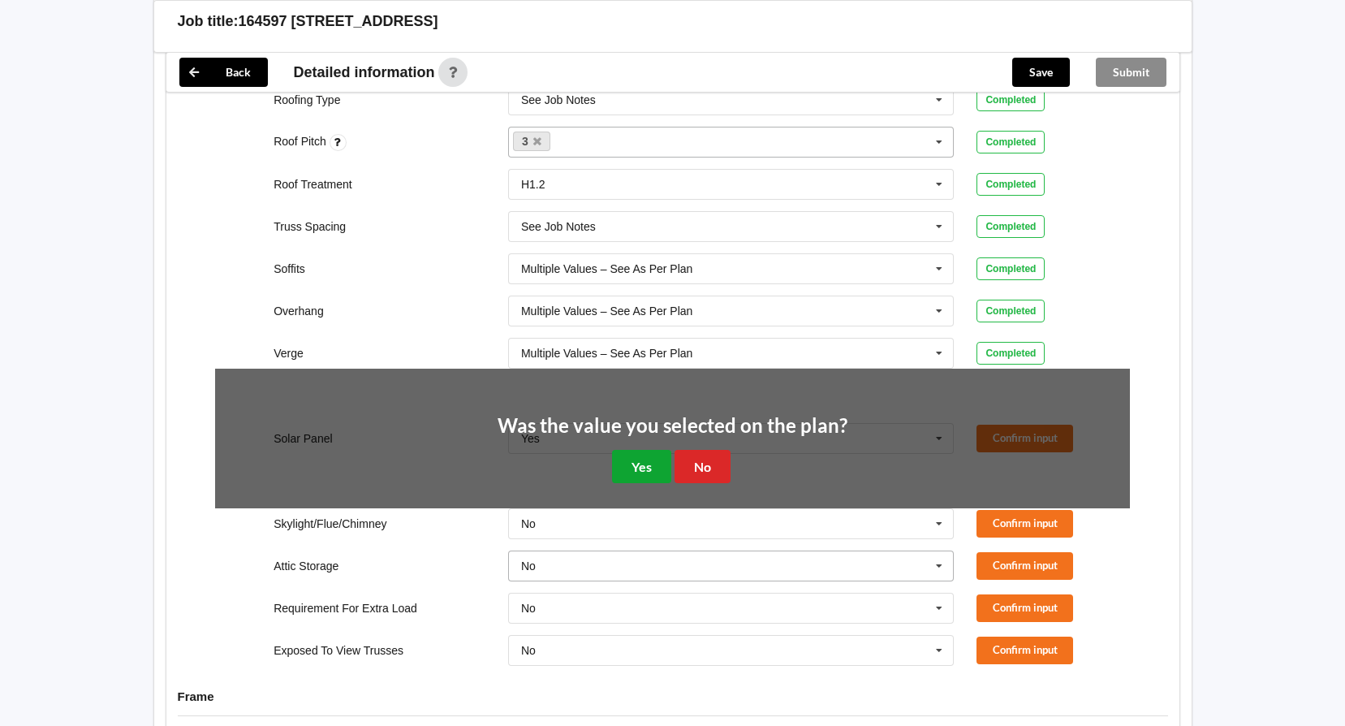
click at [633, 450] on button "Yes" at bounding box center [641, 466] width 59 height 33
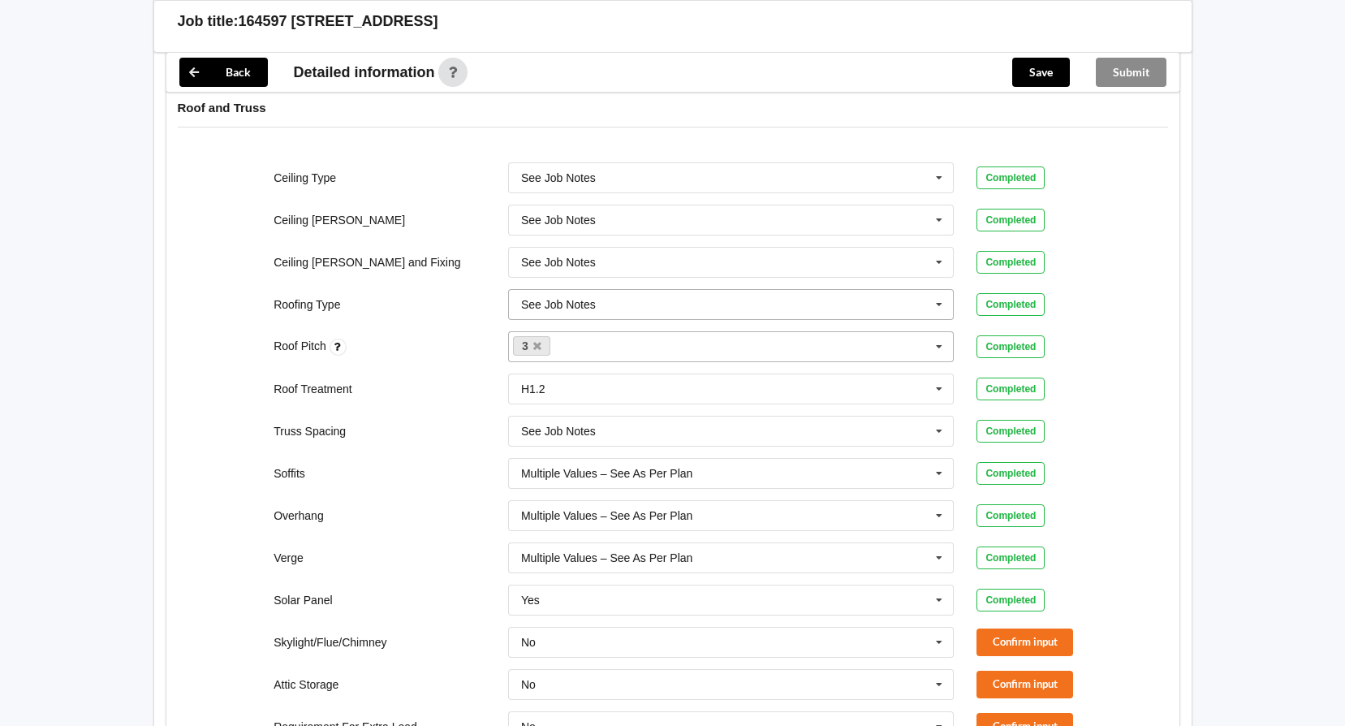
scroll to position [730, 0]
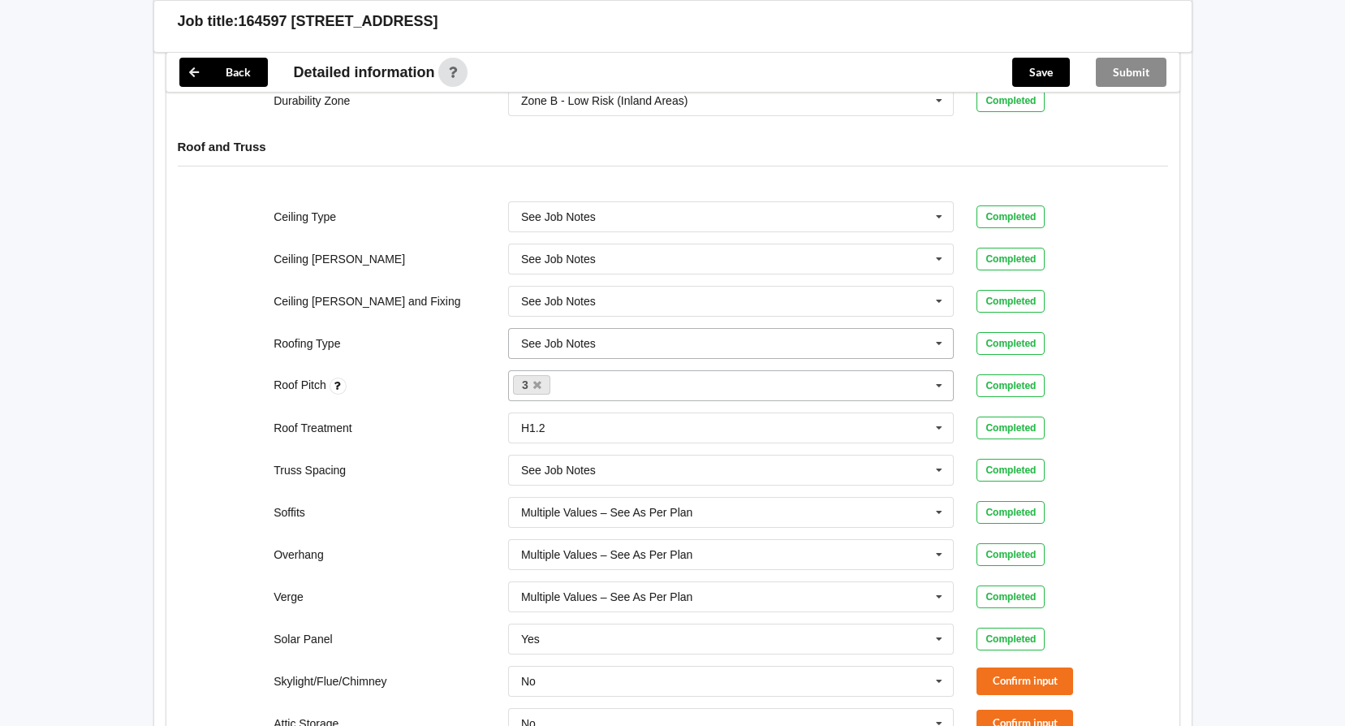
click at [946, 329] on icon at bounding box center [939, 344] width 24 height 30
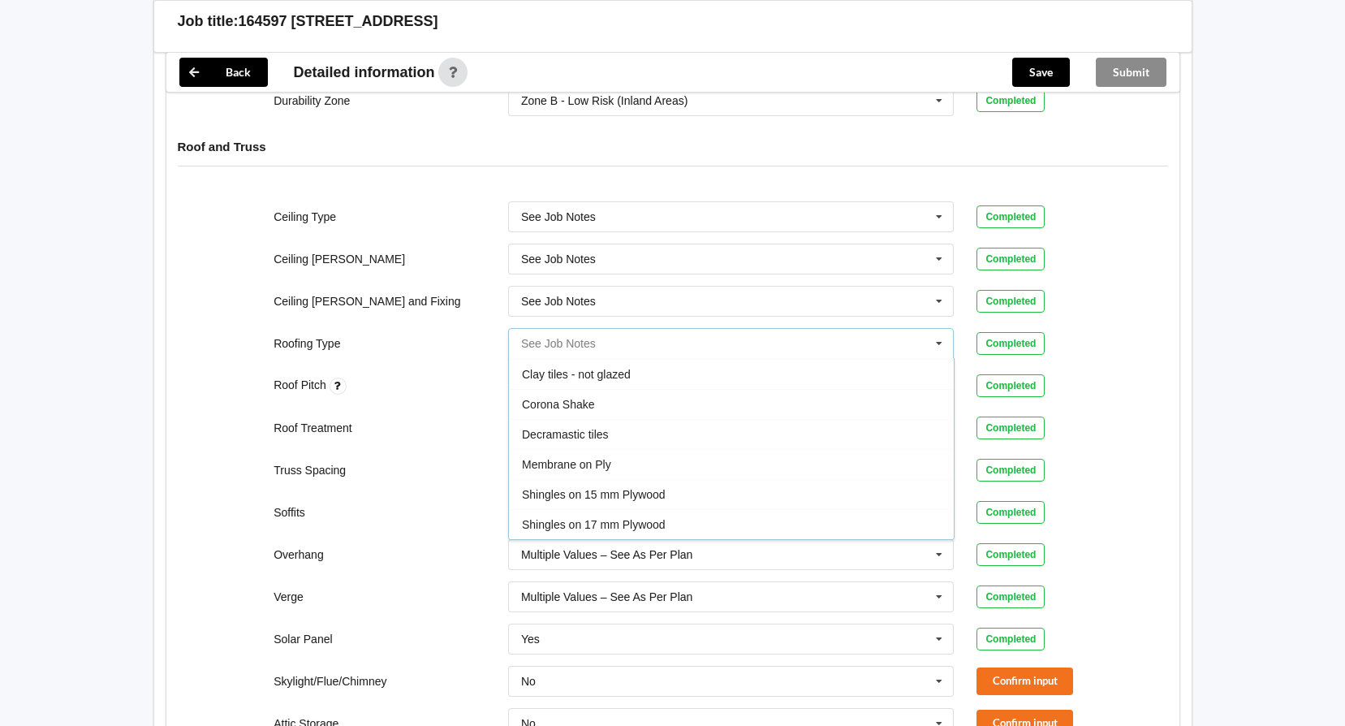
scroll to position [30, 0]
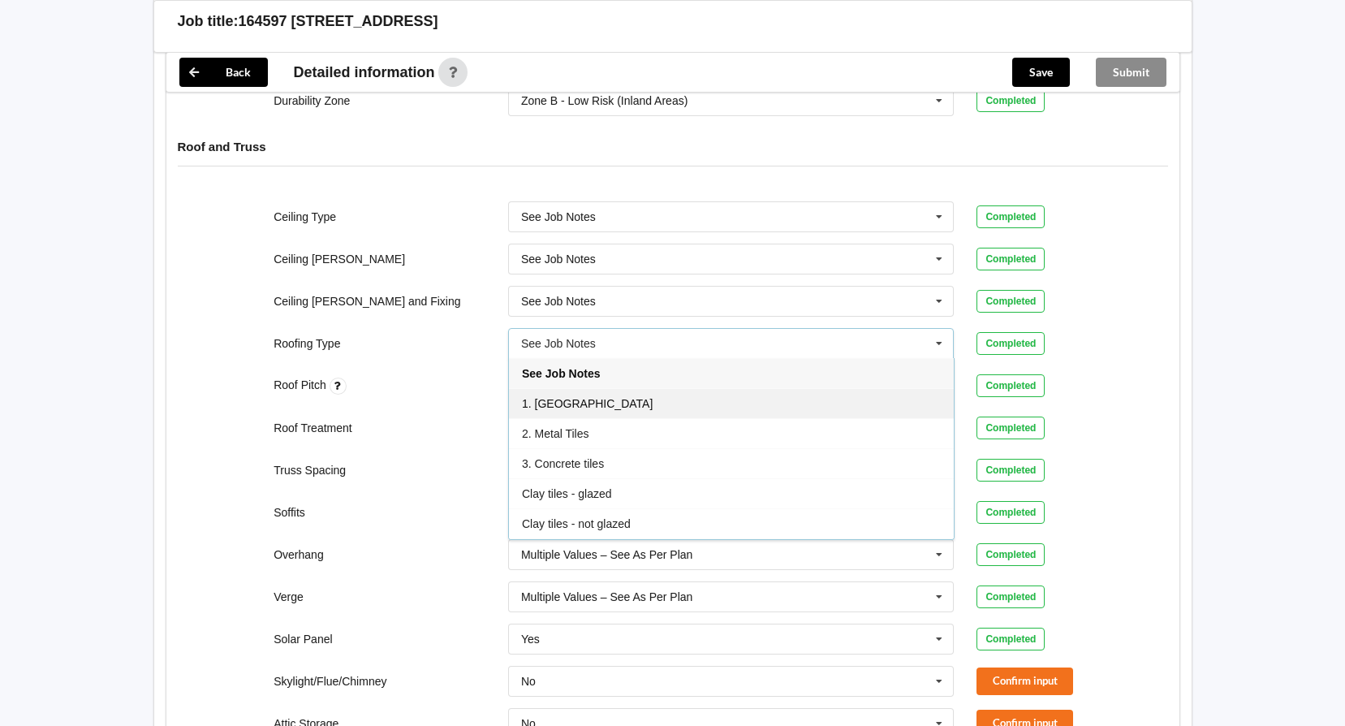
click at [753, 388] on div "1. [GEOGRAPHIC_DATA]" at bounding box center [731, 403] width 445 height 30
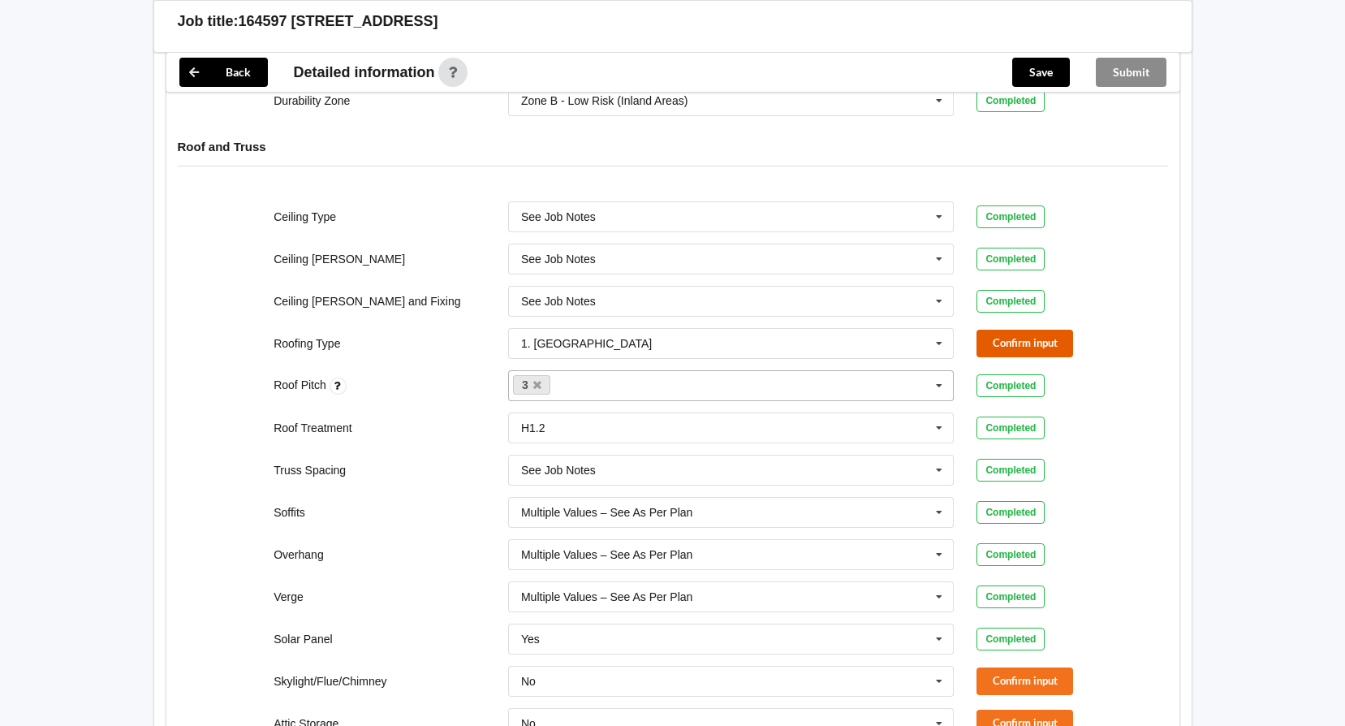
click at [983, 330] on button "Confirm input" at bounding box center [1024, 343] width 97 height 27
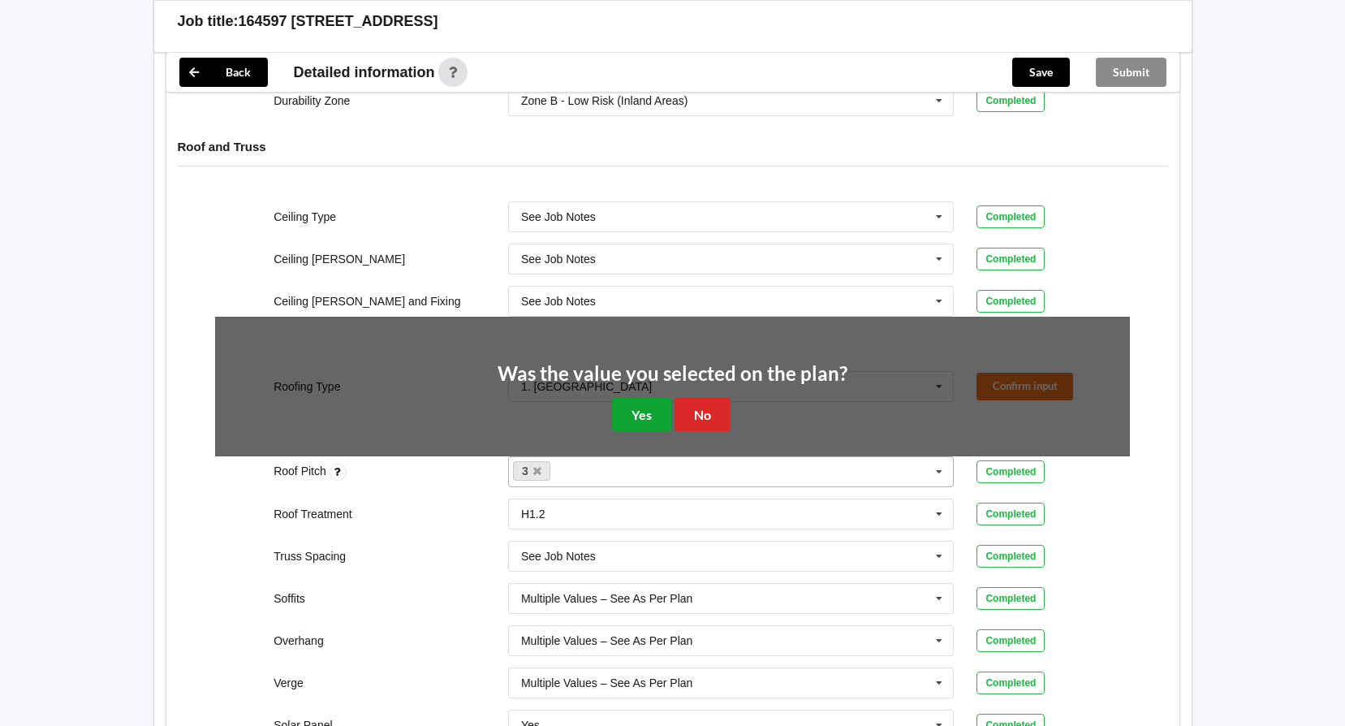
click at [641, 398] on button "Yes" at bounding box center [641, 414] width 59 height 33
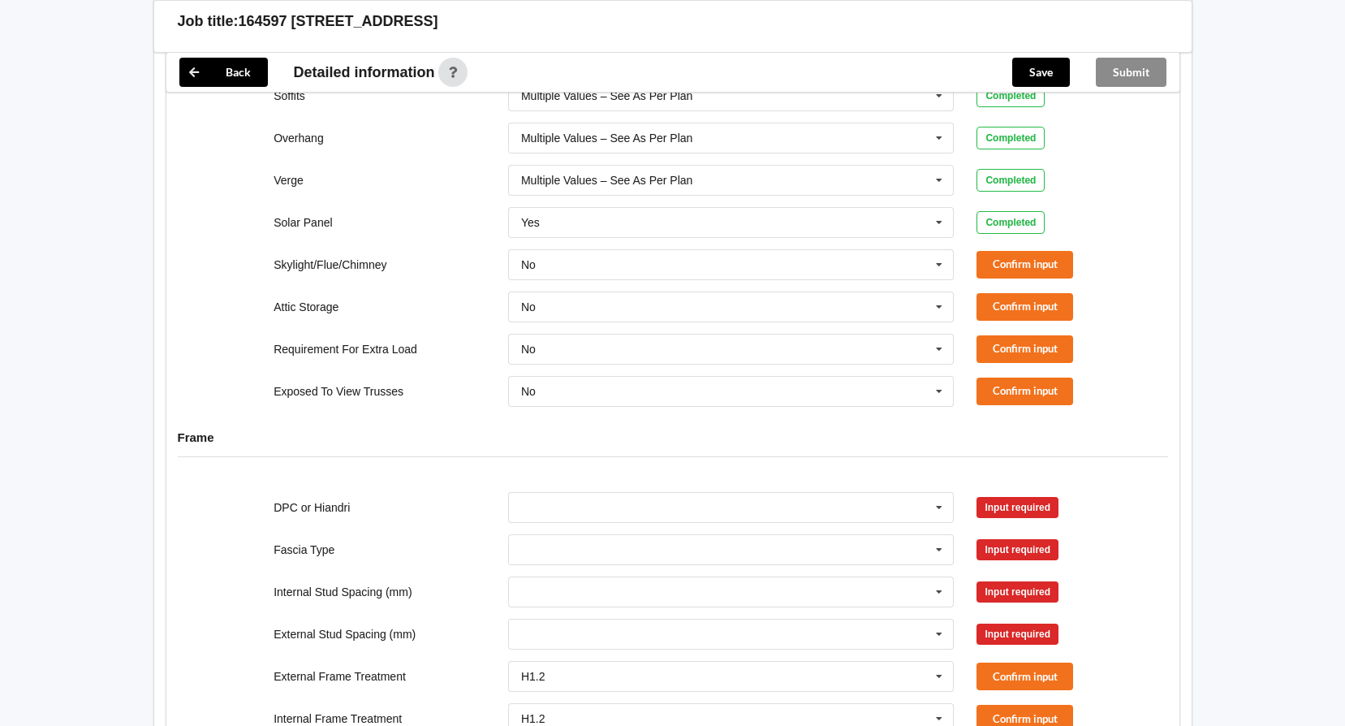
scroll to position [1217, 0]
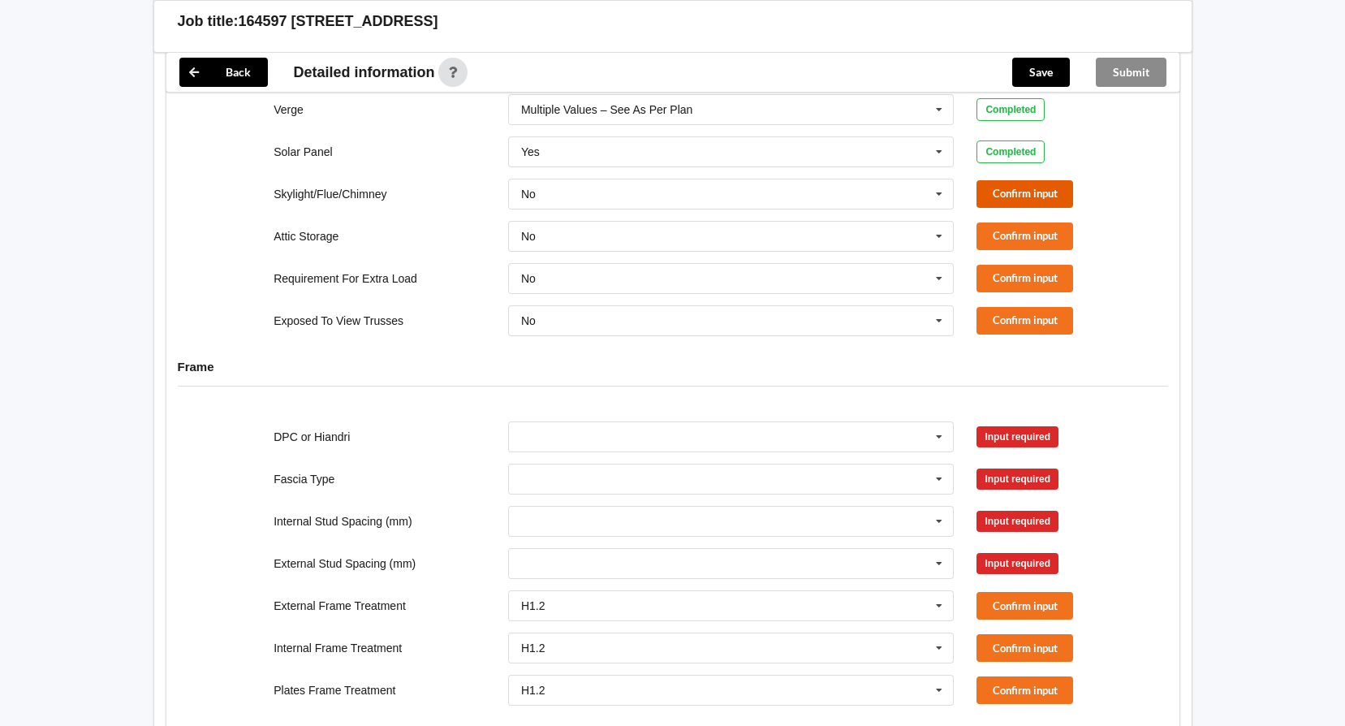
click at [1040, 180] on button "Confirm input" at bounding box center [1024, 193] width 97 height 27
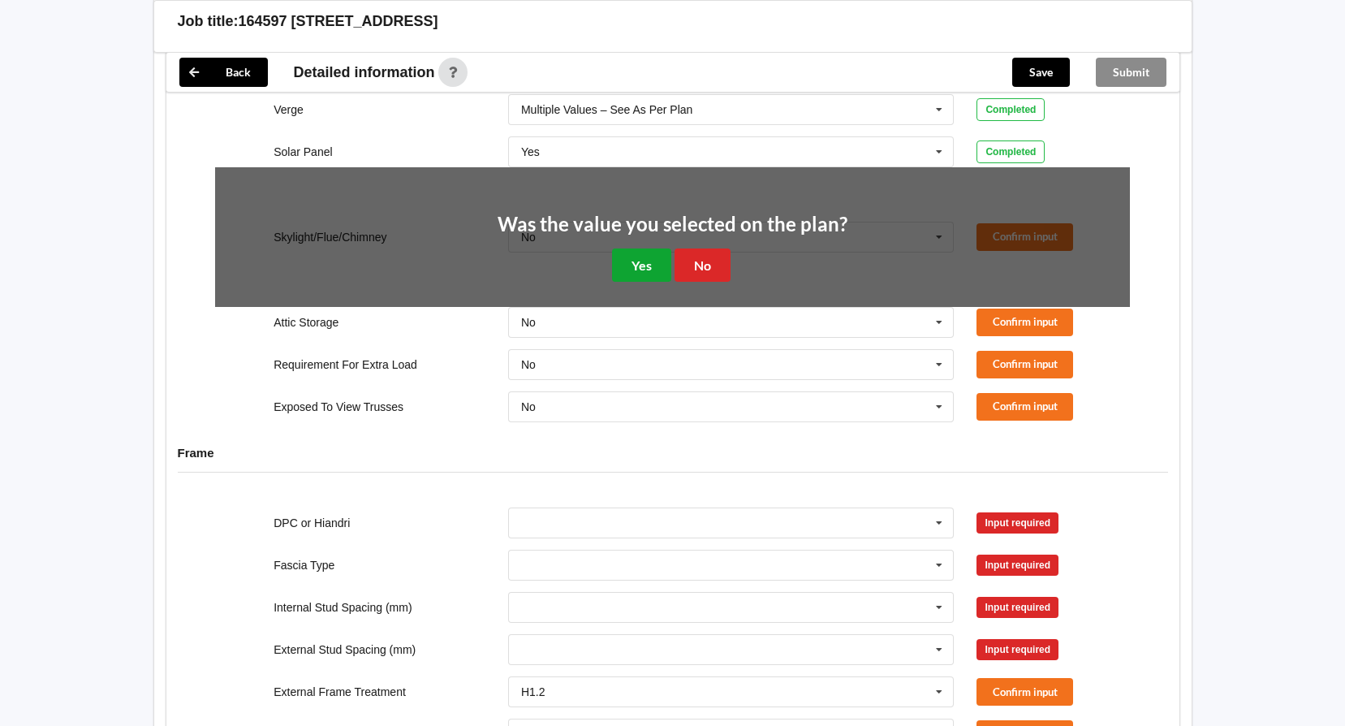
click at [634, 248] on button "Yes" at bounding box center [641, 264] width 59 height 33
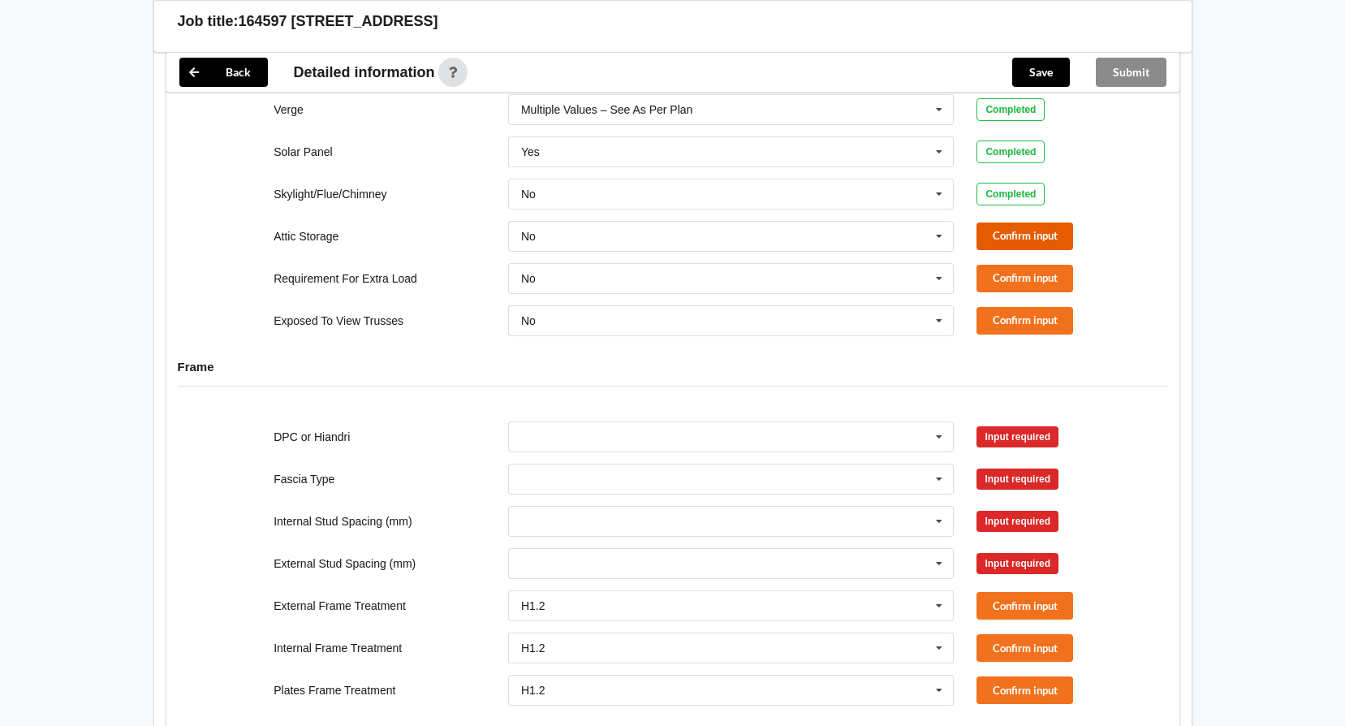
click at [1043, 224] on button "Confirm input" at bounding box center [1024, 235] width 97 height 27
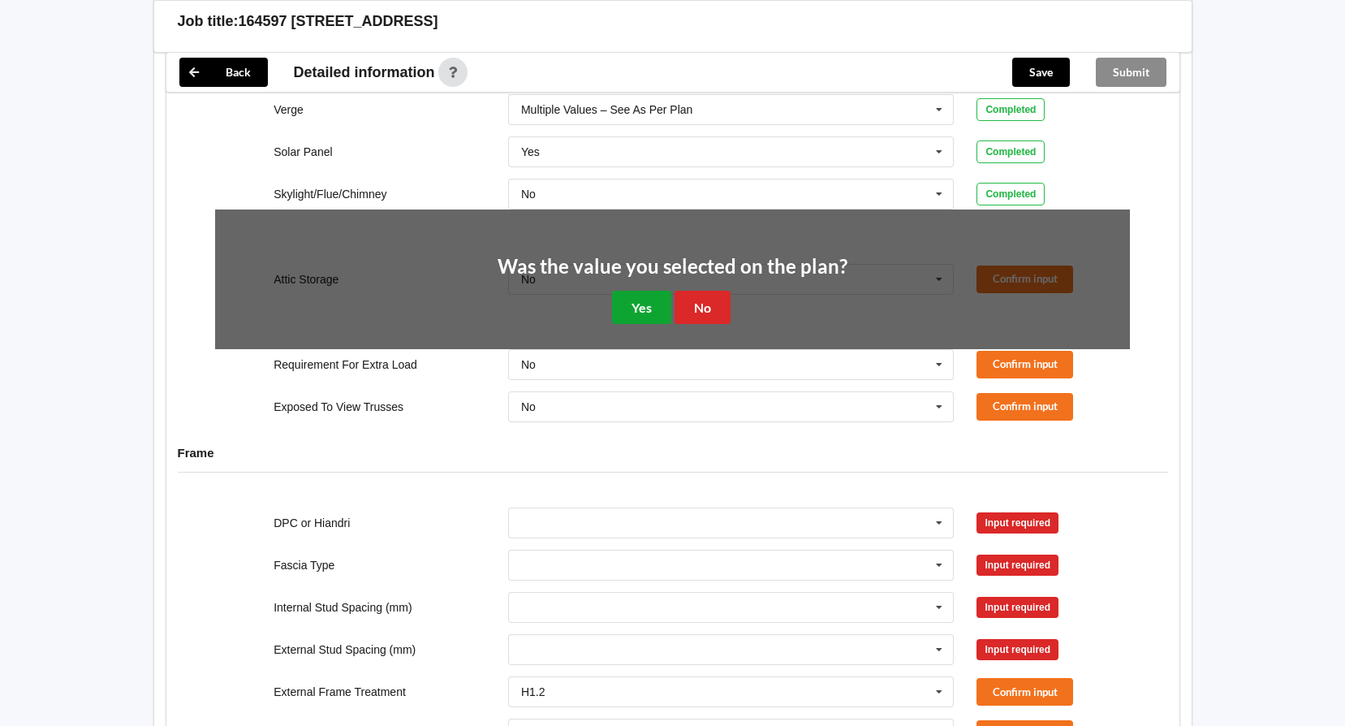
click at [644, 292] on button "Yes" at bounding box center [641, 307] width 59 height 33
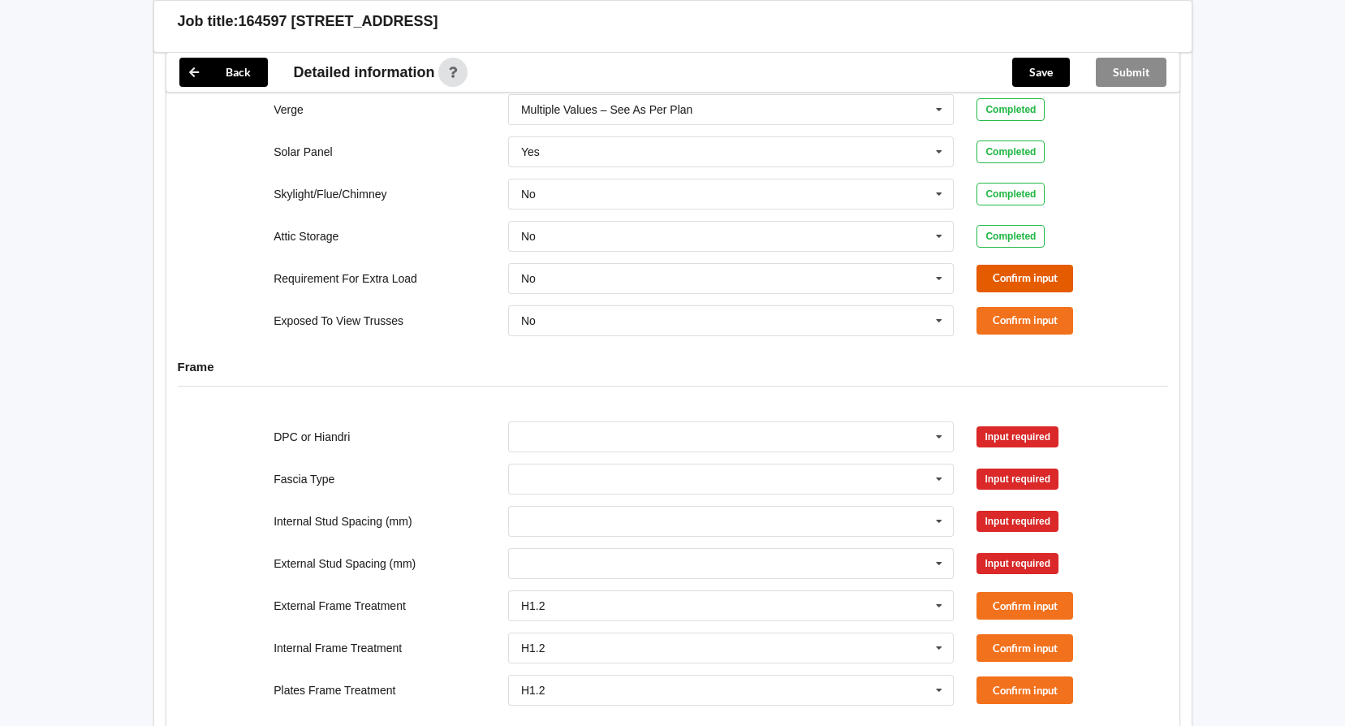
click at [1045, 265] on button "Confirm input" at bounding box center [1024, 278] width 97 height 27
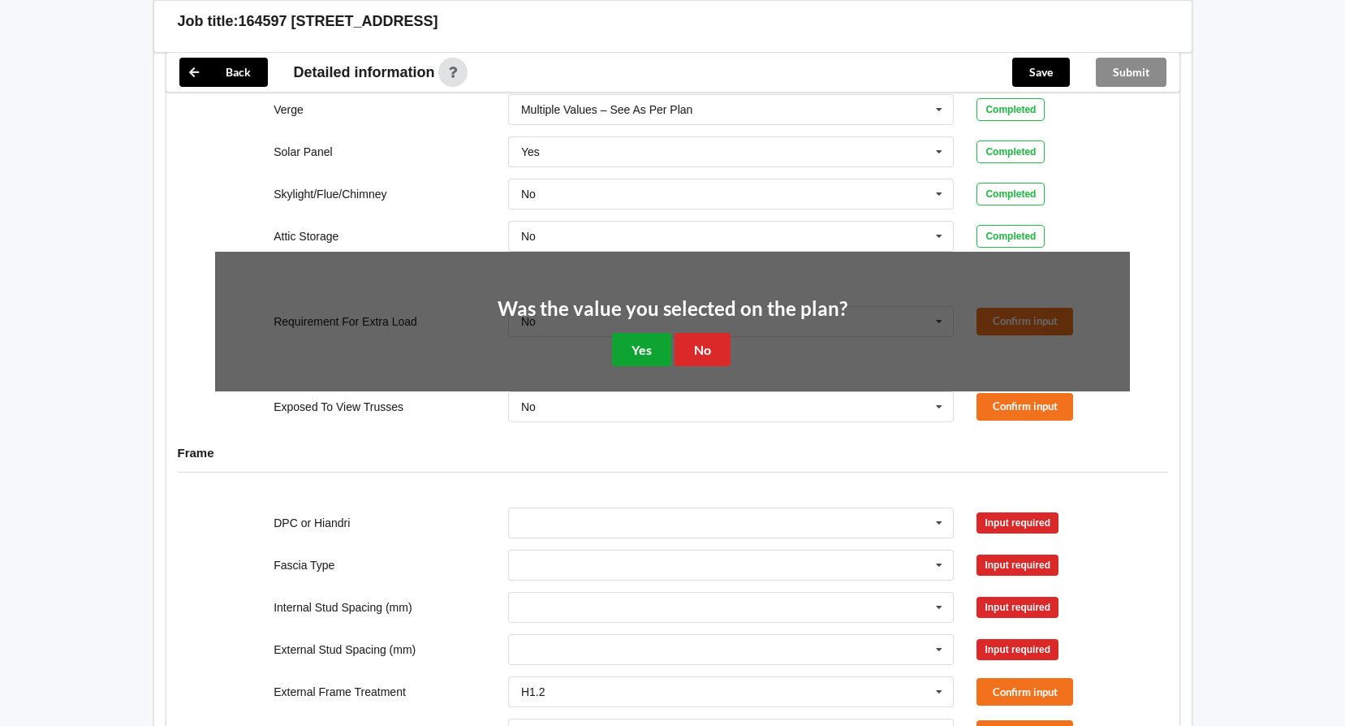
click at [618, 333] on button "Yes" at bounding box center [641, 349] width 59 height 33
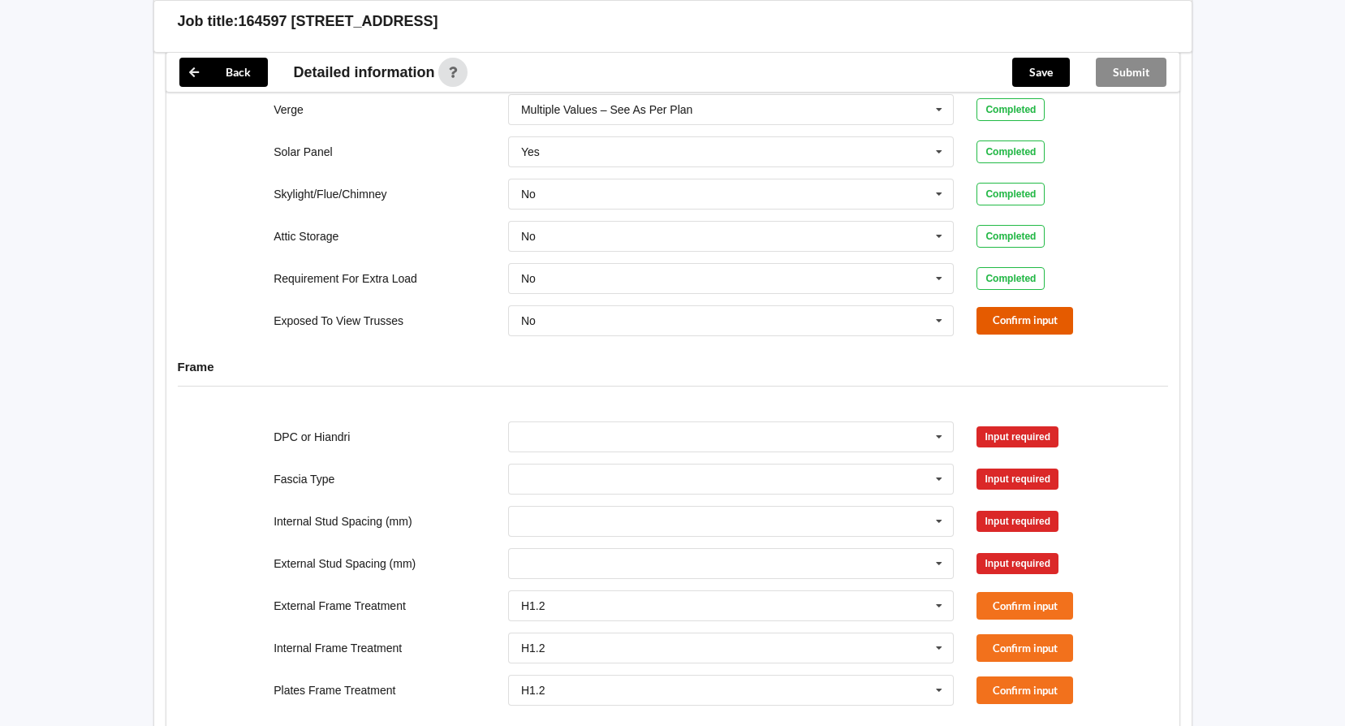
click at [1001, 311] on button "Confirm input" at bounding box center [1024, 320] width 97 height 27
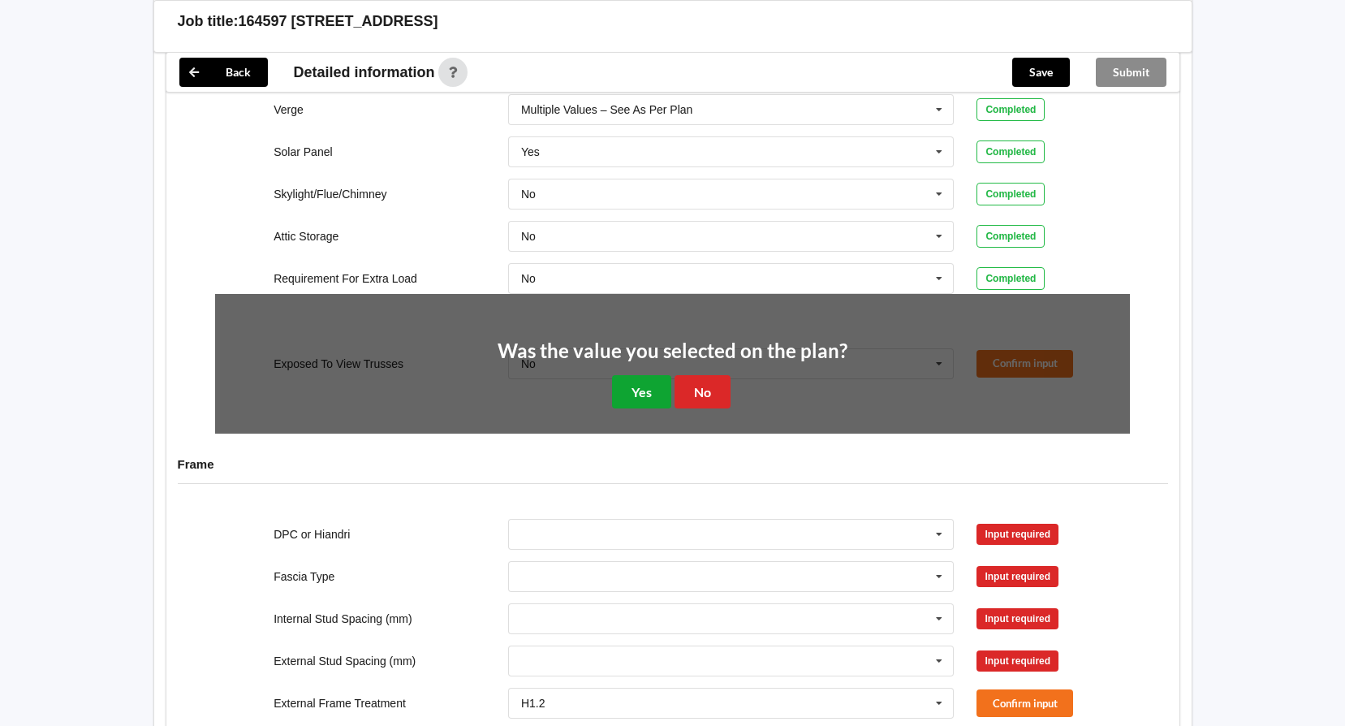
click at [650, 375] on button "Yes" at bounding box center [641, 391] width 59 height 33
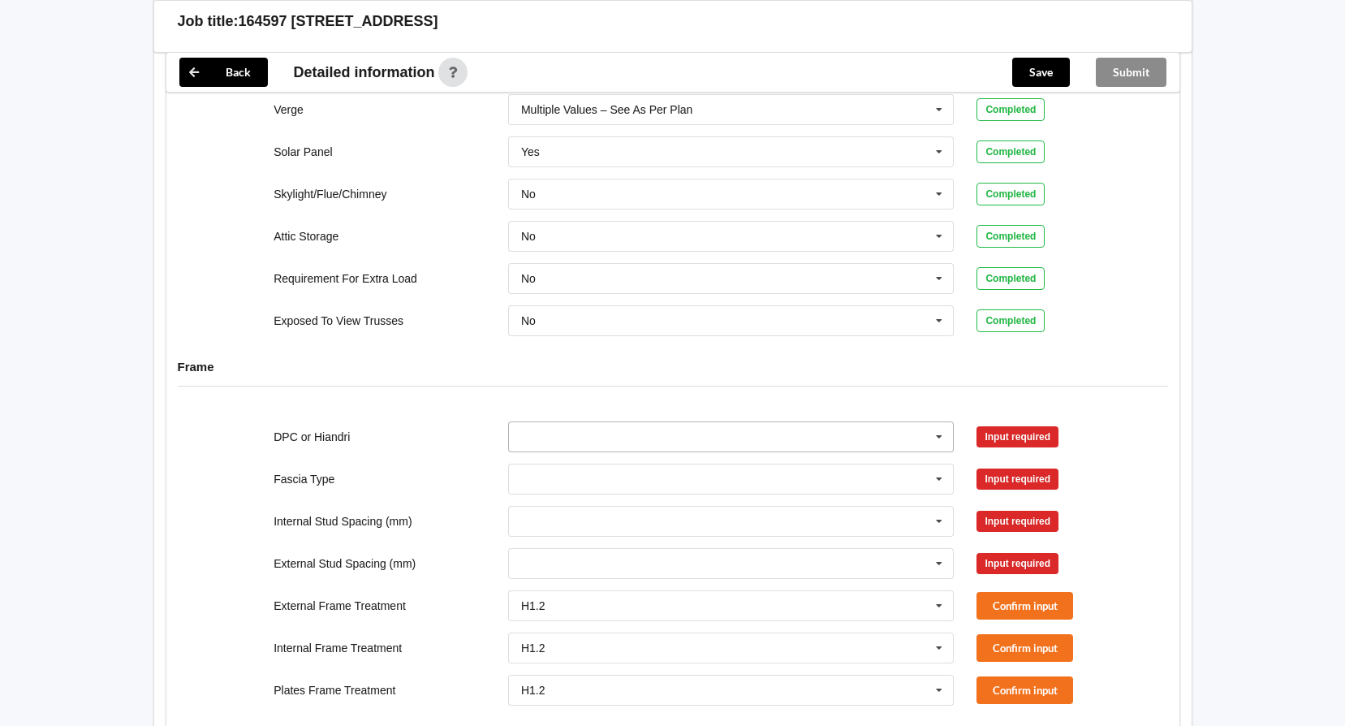
click at [945, 424] on icon at bounding box center [939, 437] width 24 height 30
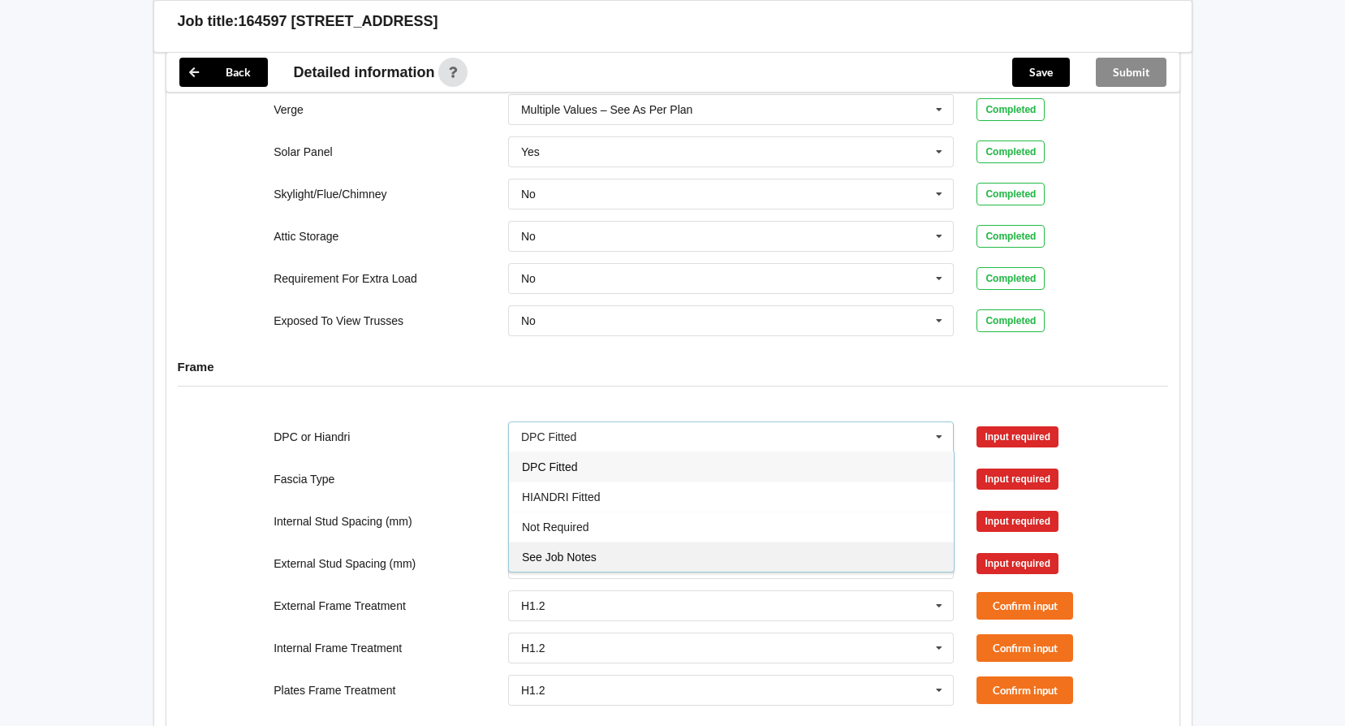
click at [736, 541] on div "See Job Notes" at bounding box center [731, 556] width 445 height 30
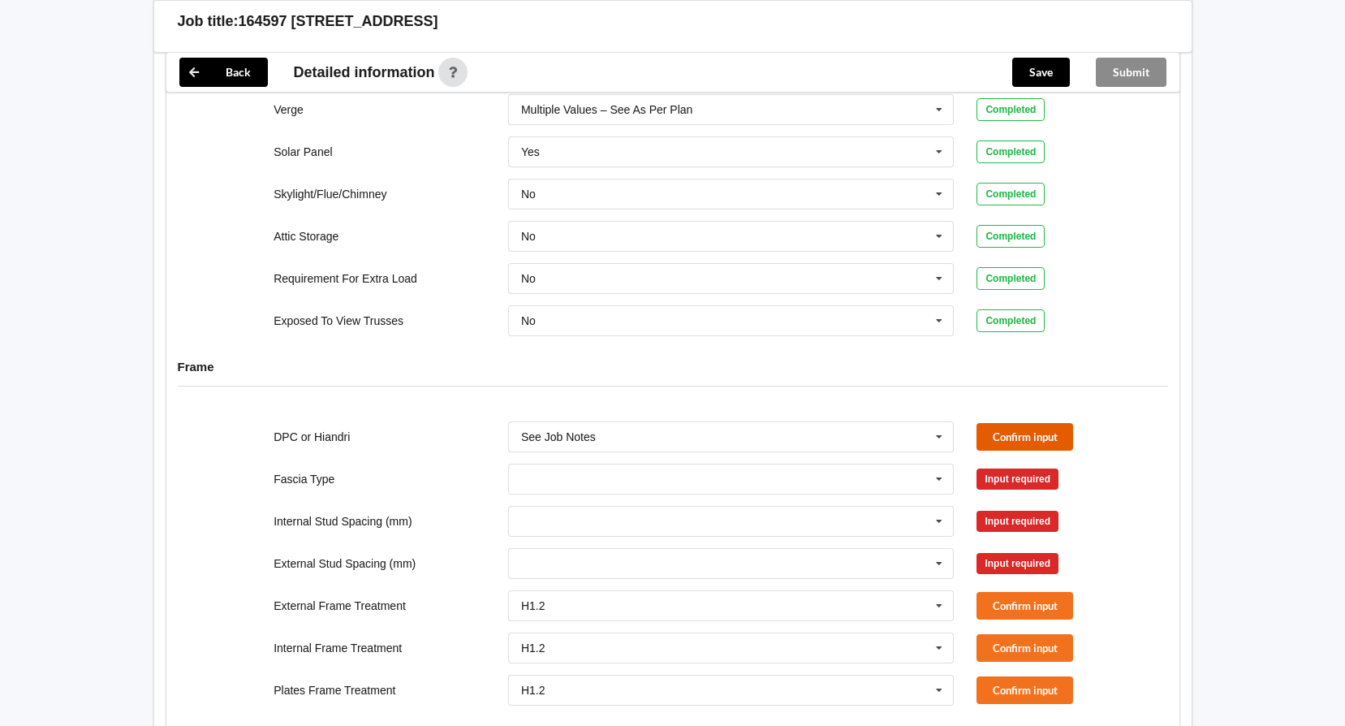
click at [1014, 423] on button "Confirm input" at bounding box center [1024, 436] width 97 height 27
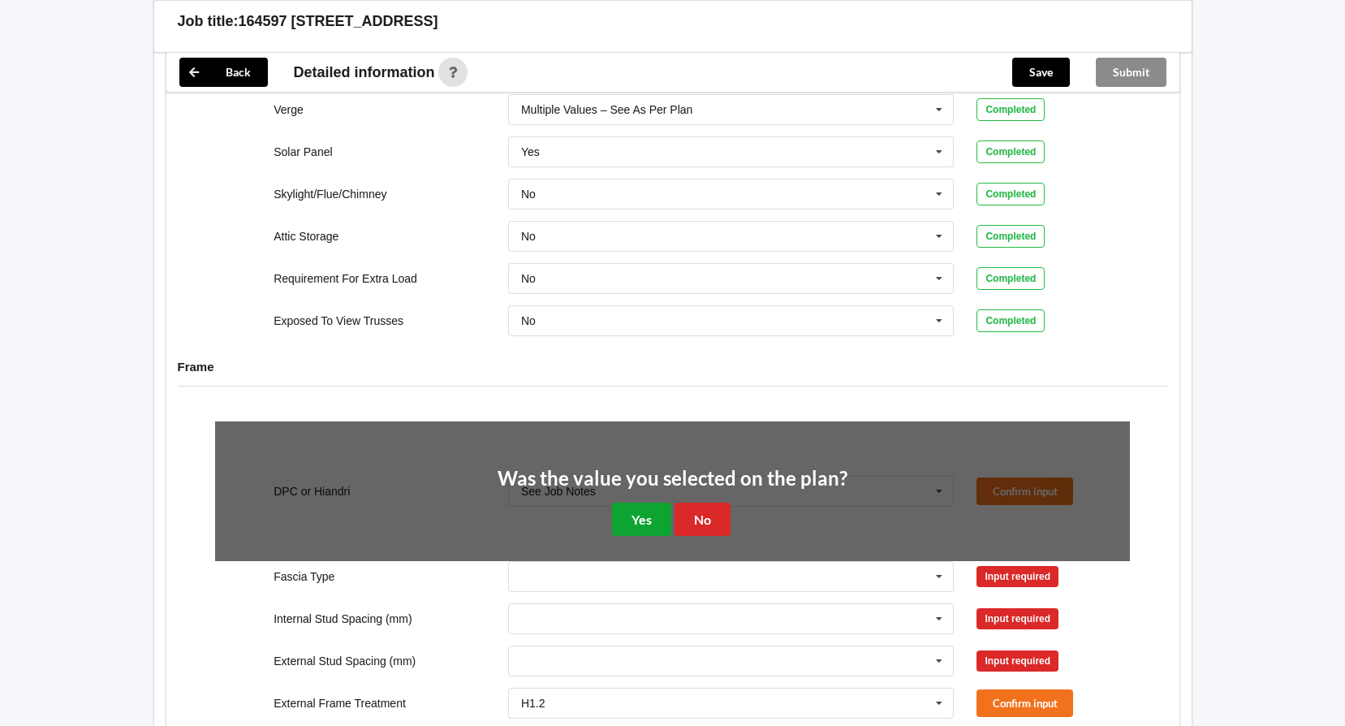
click at [650, 502] on button "Yes" at bounding box center [641, 518] width 59 height 33
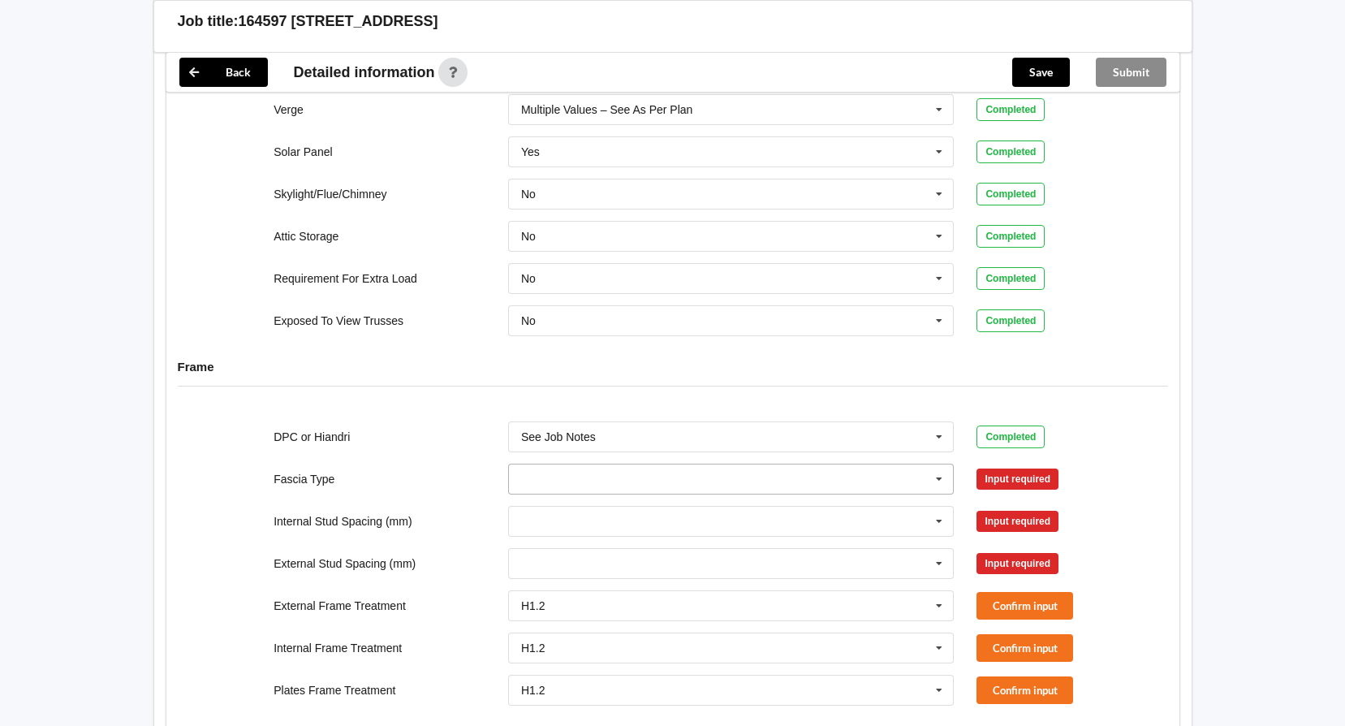
click at [939, 471] on icon at bounding box center [939, 479] width 24 height 30
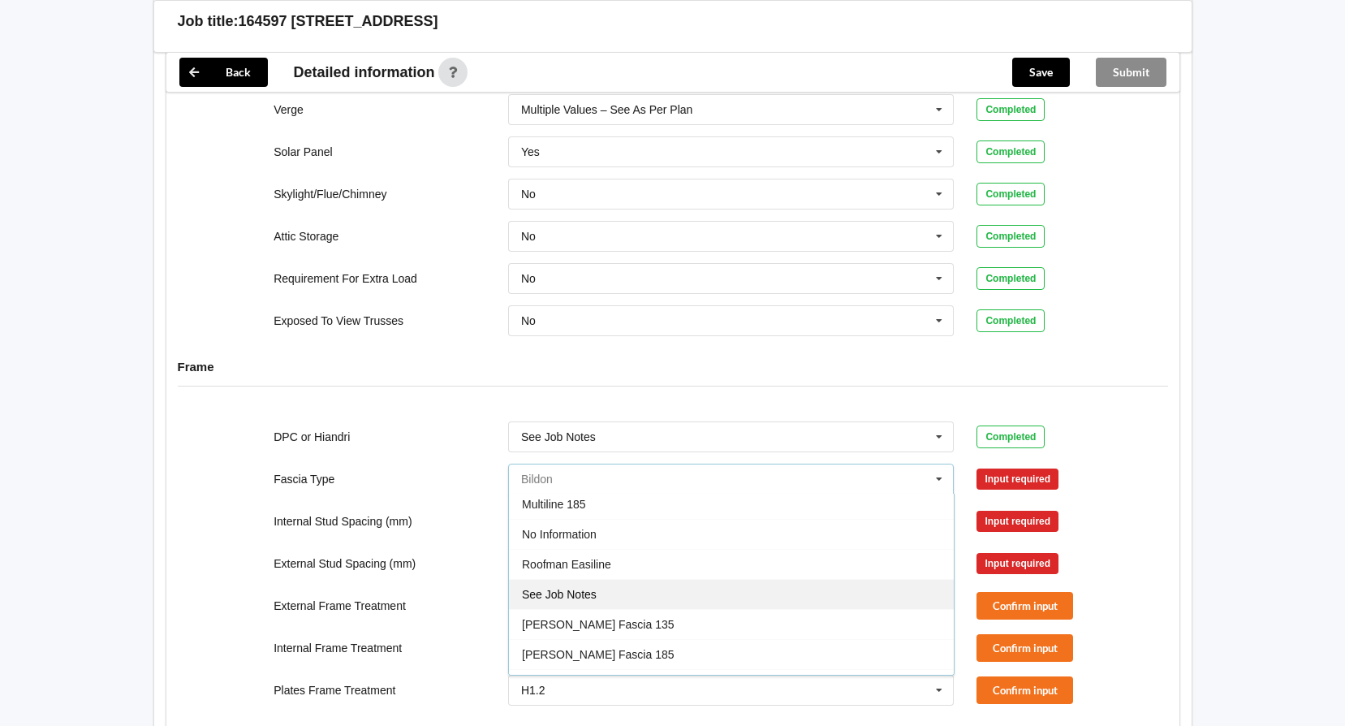
scroll to position [540, 0]
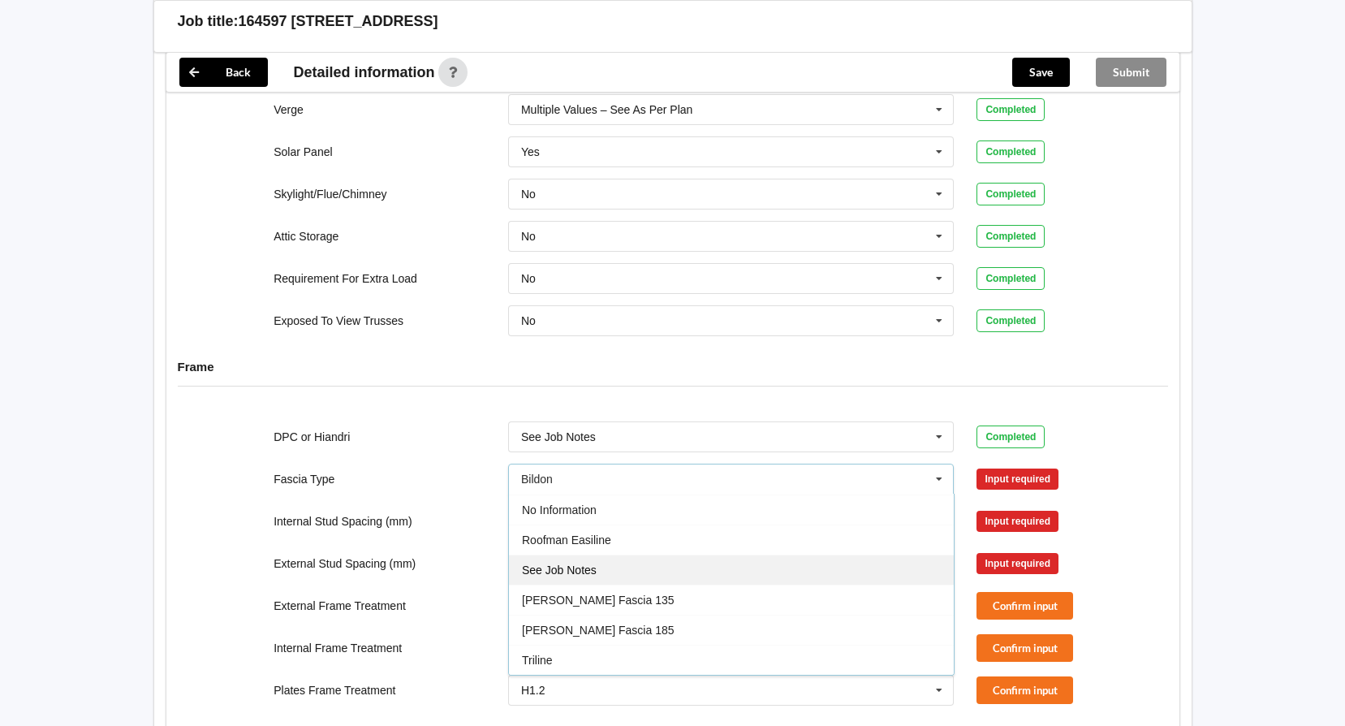
click at [688, 560] on div "See Job Notes" at bounding box center [731, 569] width 445 height 30
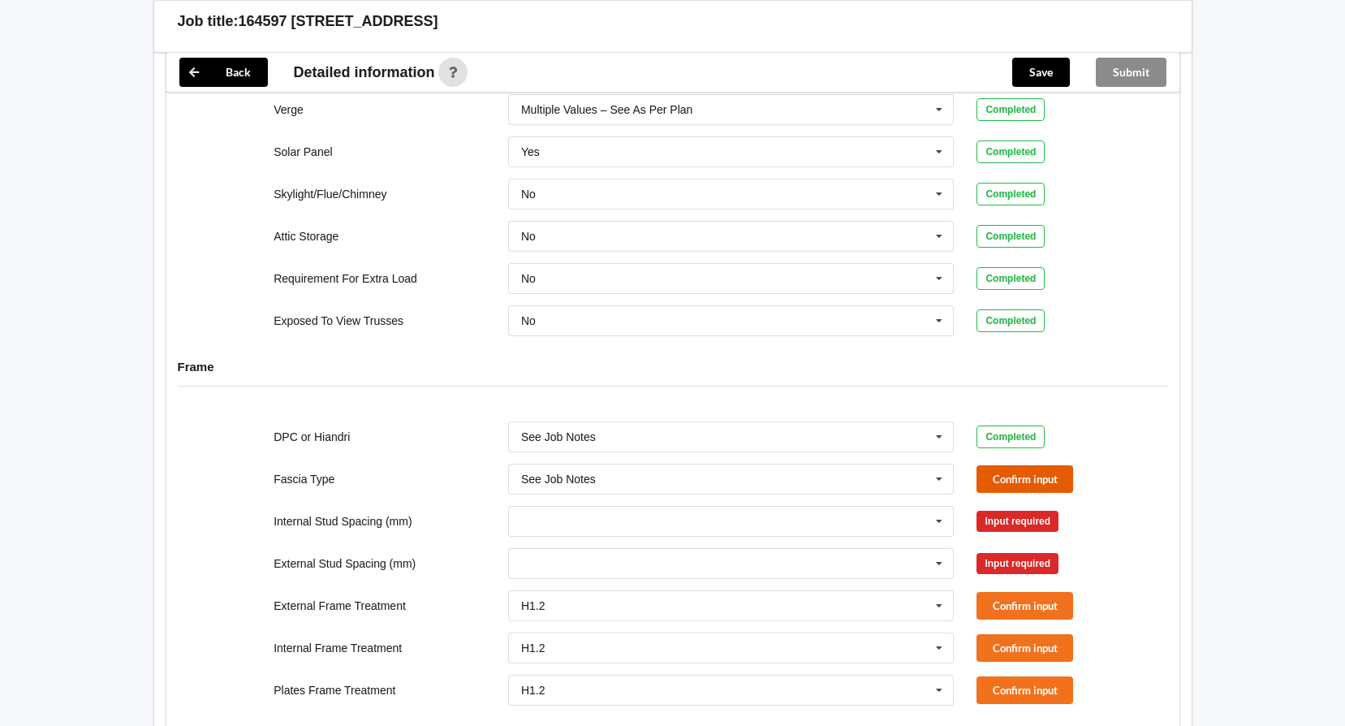
click at [1015, 467] on button "Confirm input" at bounding box center [1024, 478] width 97 height 27
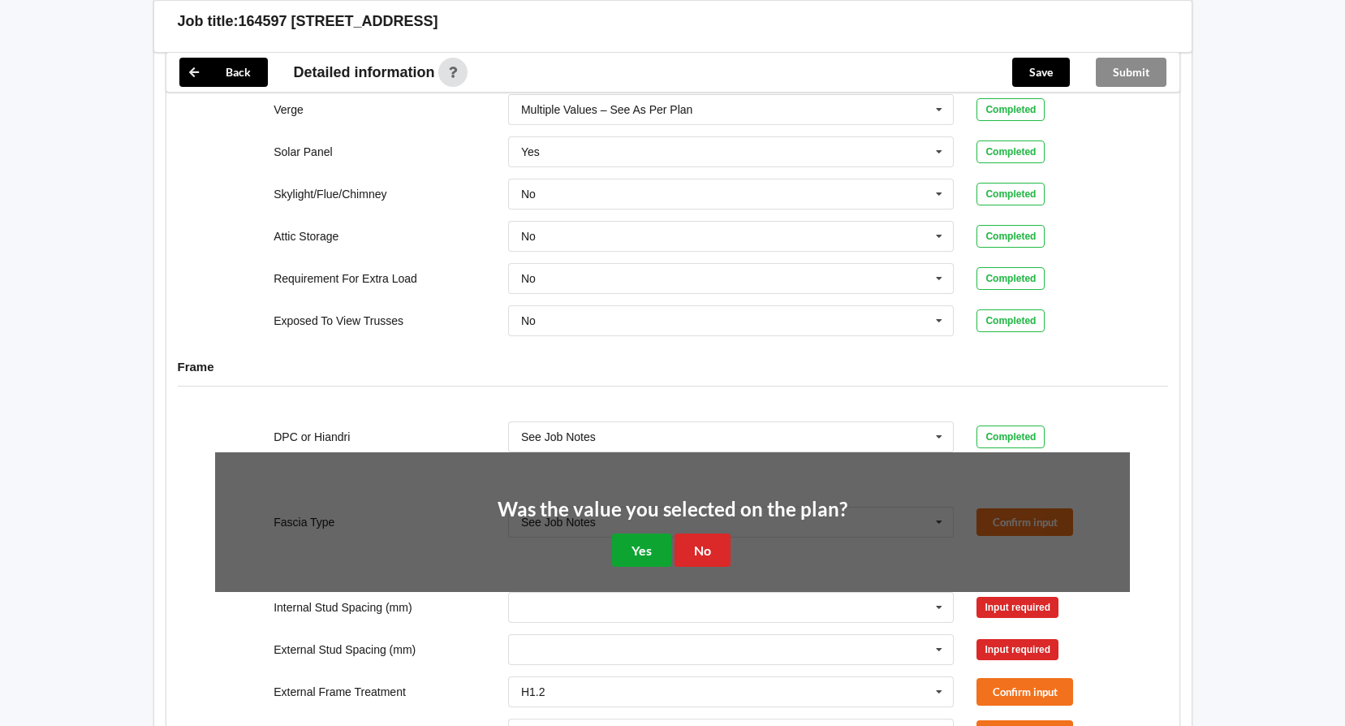
click at [648, 533] on button "Yes" at bounding box center [641, 549] width 59 height 33
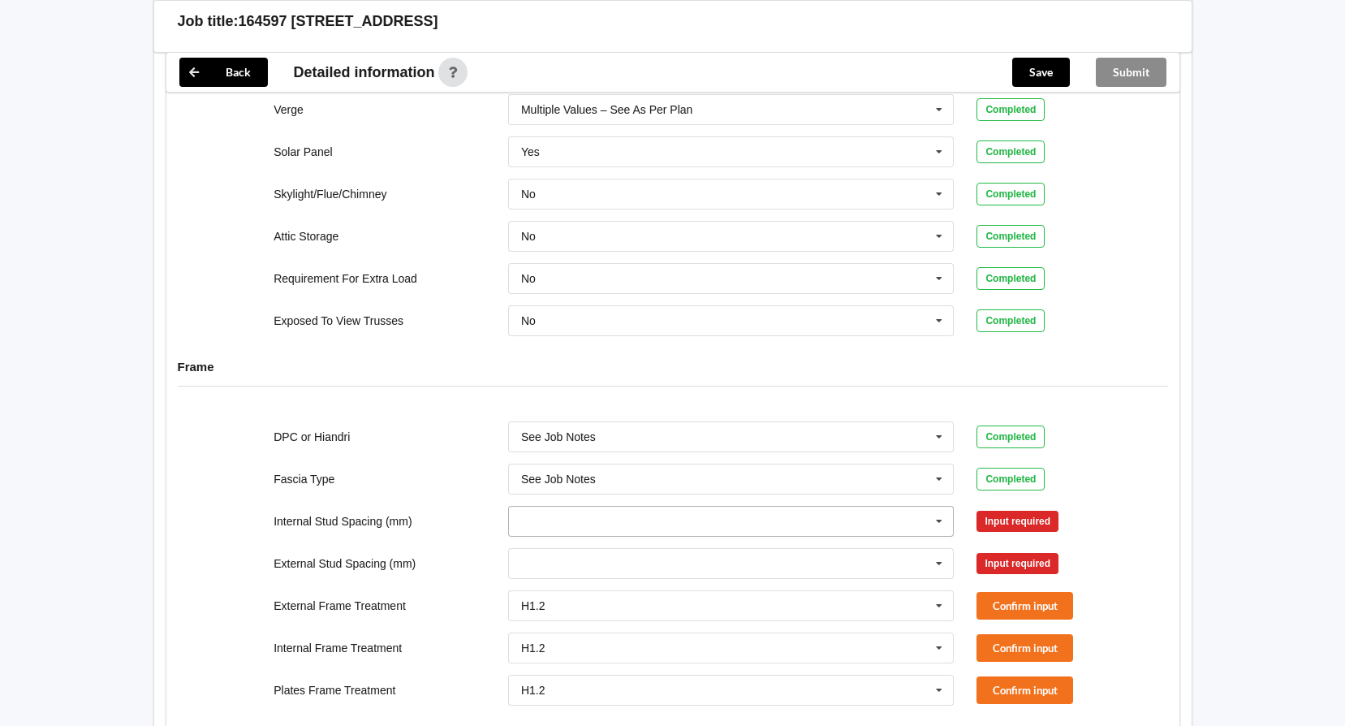
click at [945, 508] on icon at bounding box center [939, 521] width 24 height 30
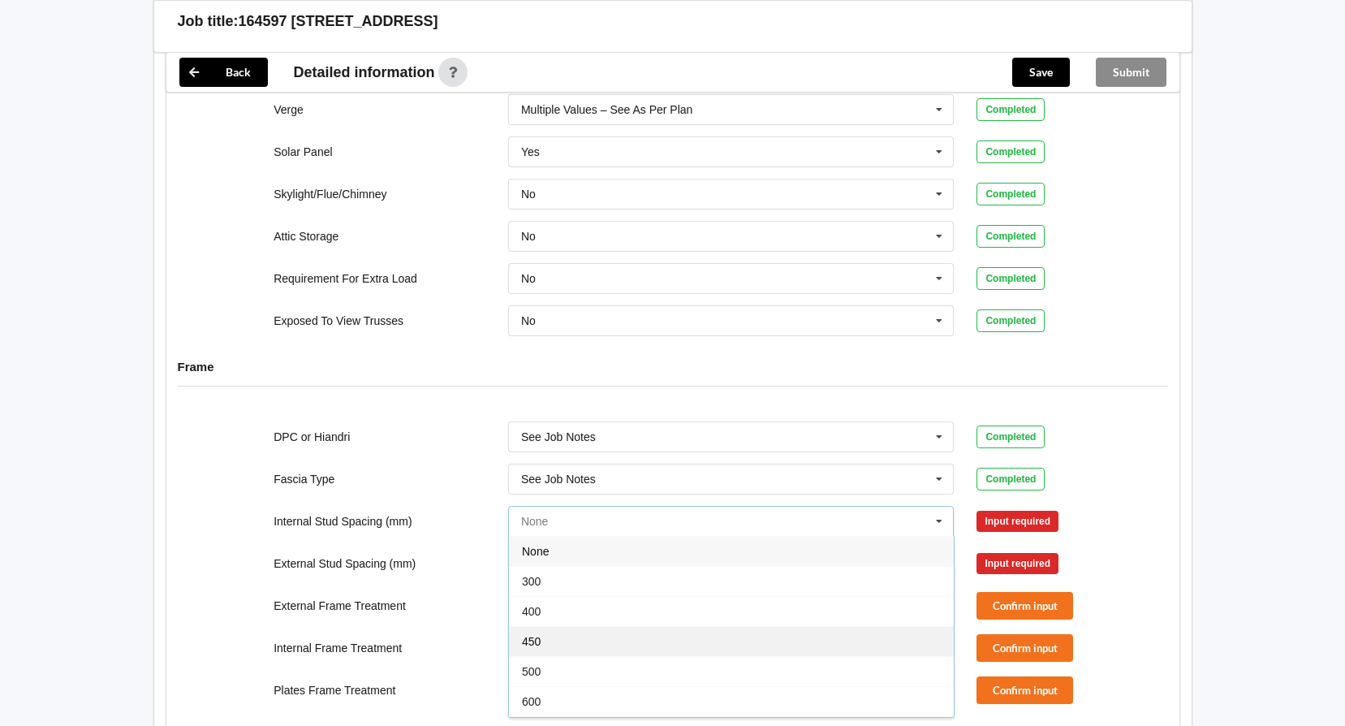
scroll to position [59, 0]
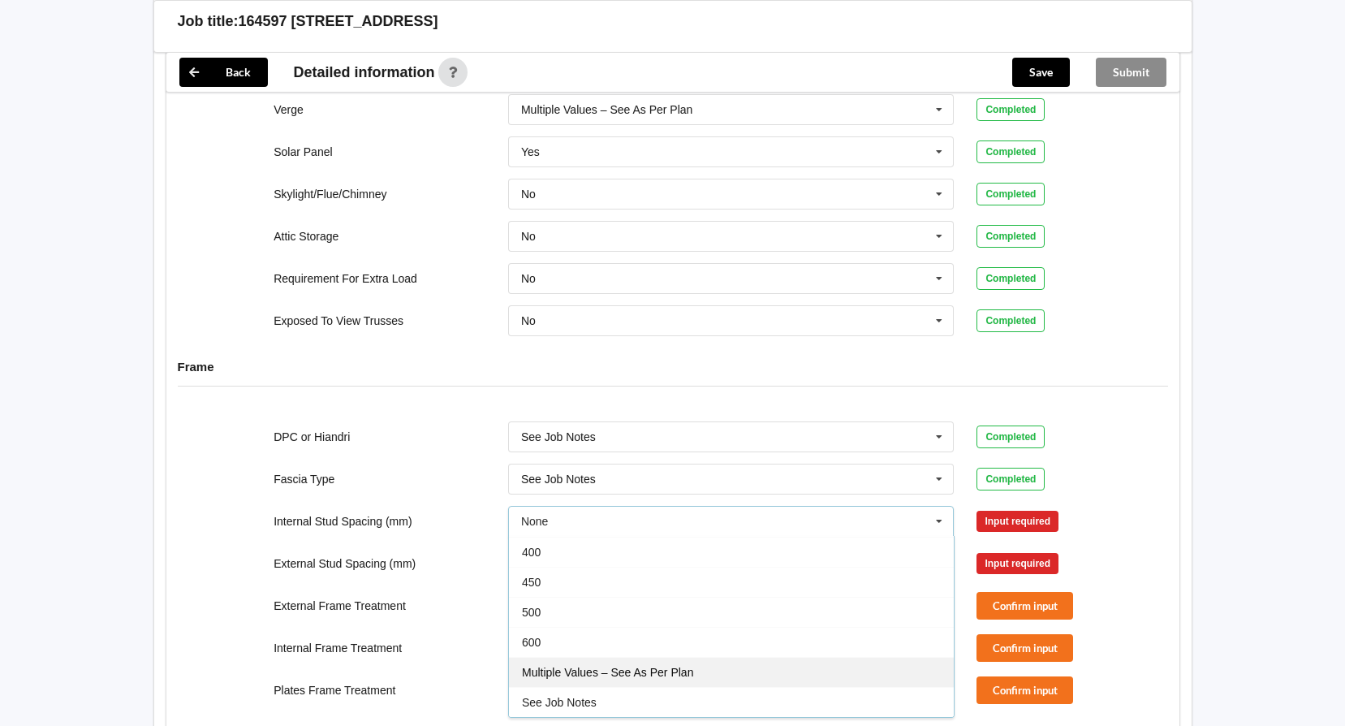
click at [651, 666] on span "Multiple Values – See As Per Plan" at bounding box center [607, 672] width 171 height 13
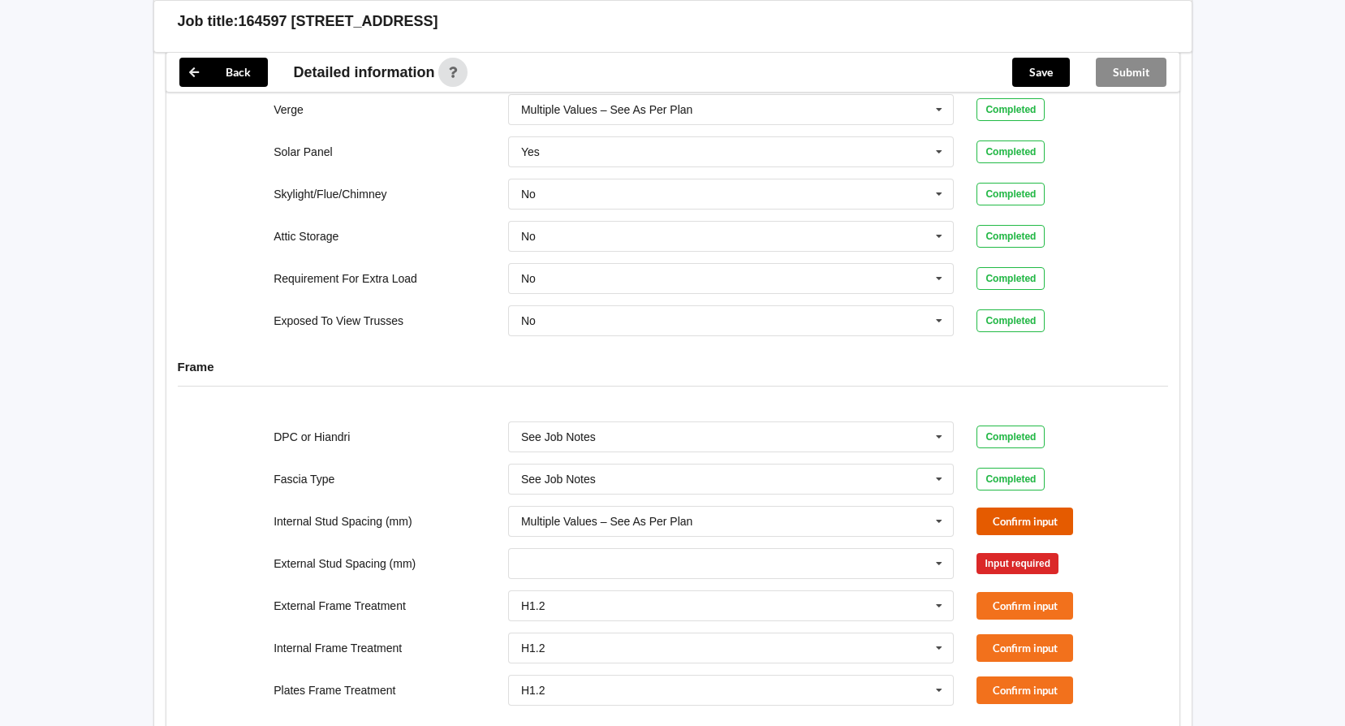
click at [980, 507] on button "Confirm input" at bounding box center [1024, 520] width 97 height 27
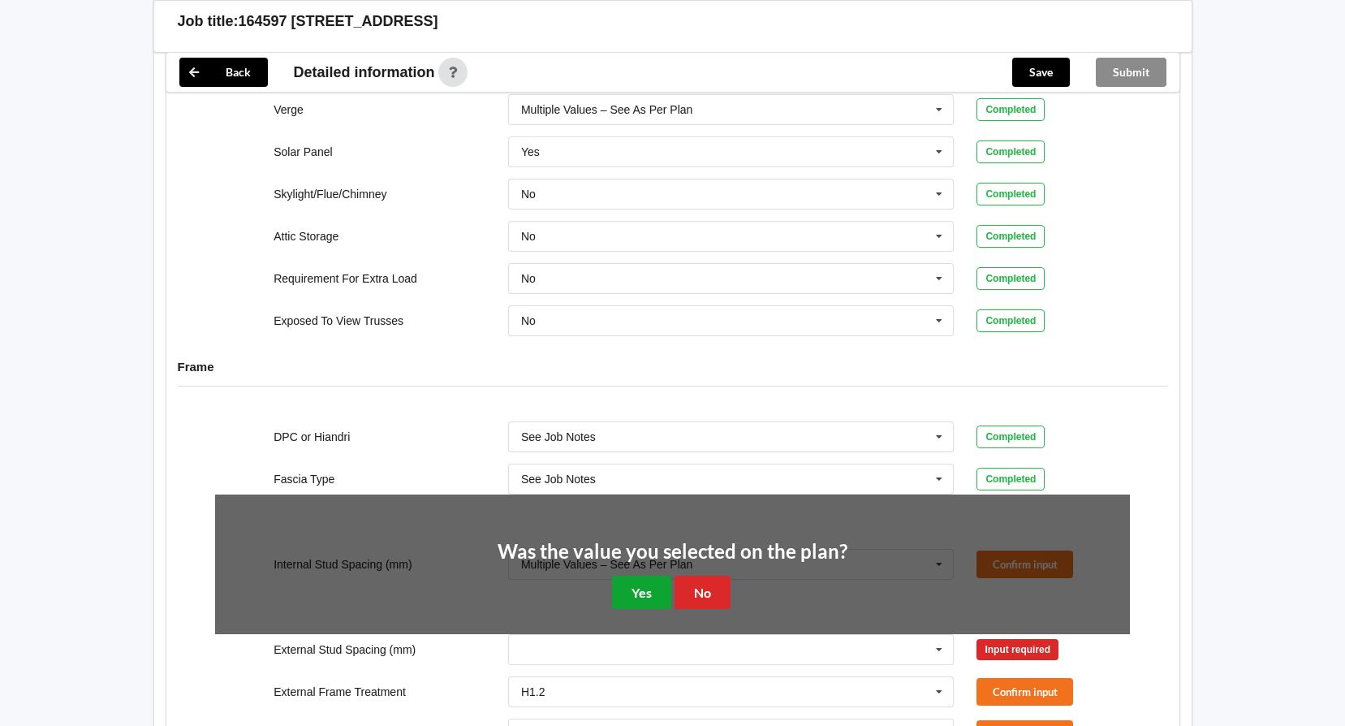
click at [644, 579] on button "Yes" at bounding box center [641, 591] width 59 height 33
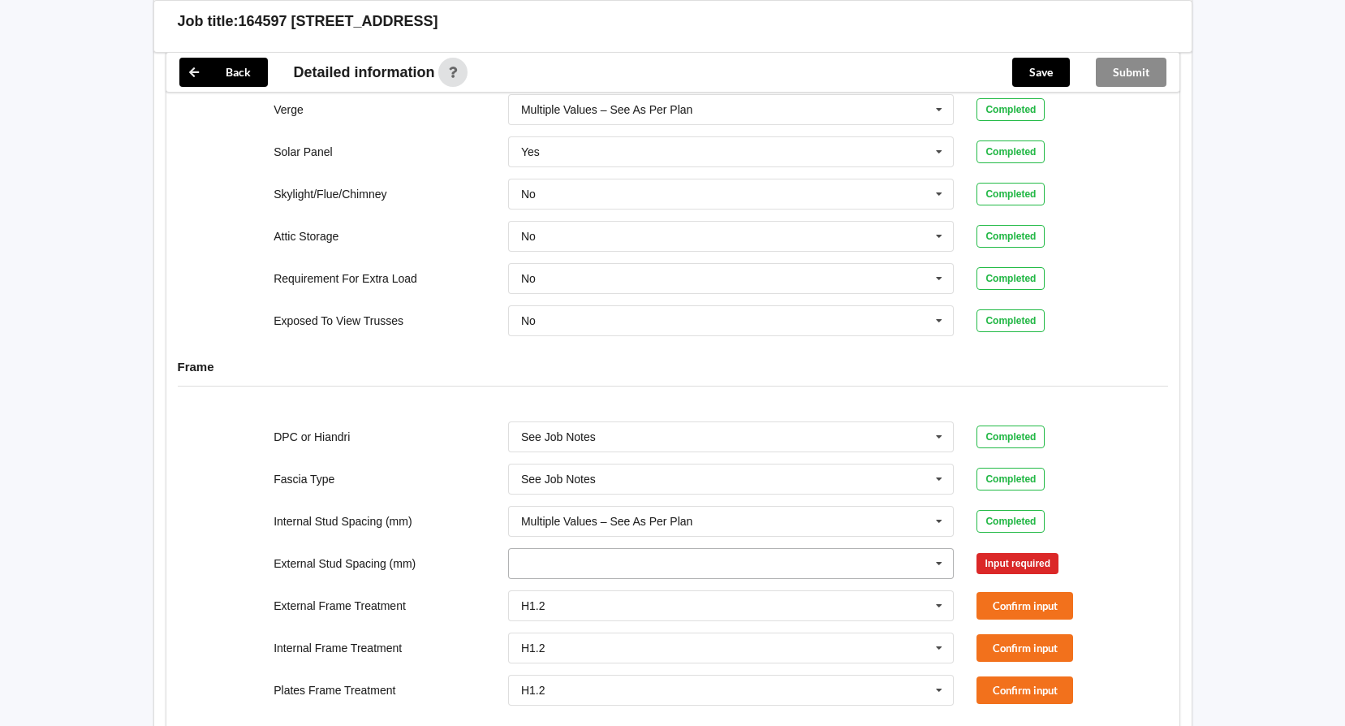
click at [941, 549] on icon at bounding box center [939, 564] width 24 height 30
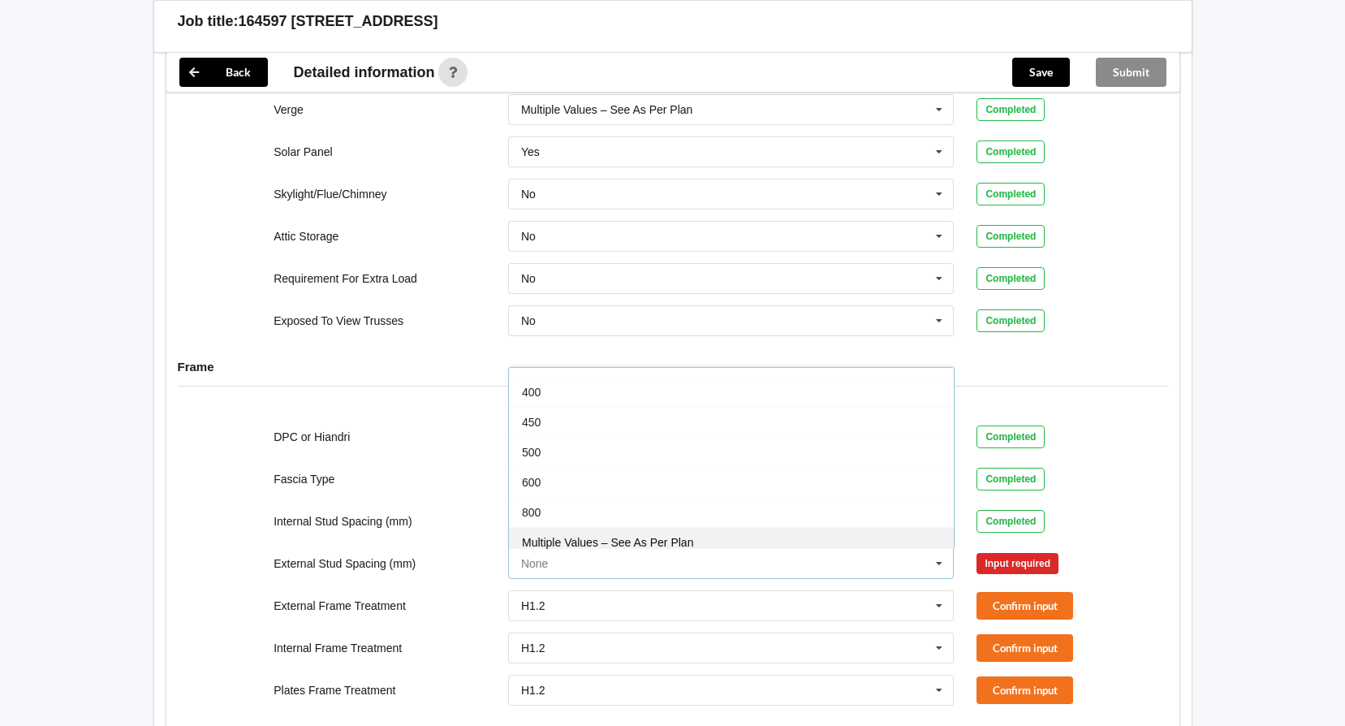
scroll to position [89, 0]
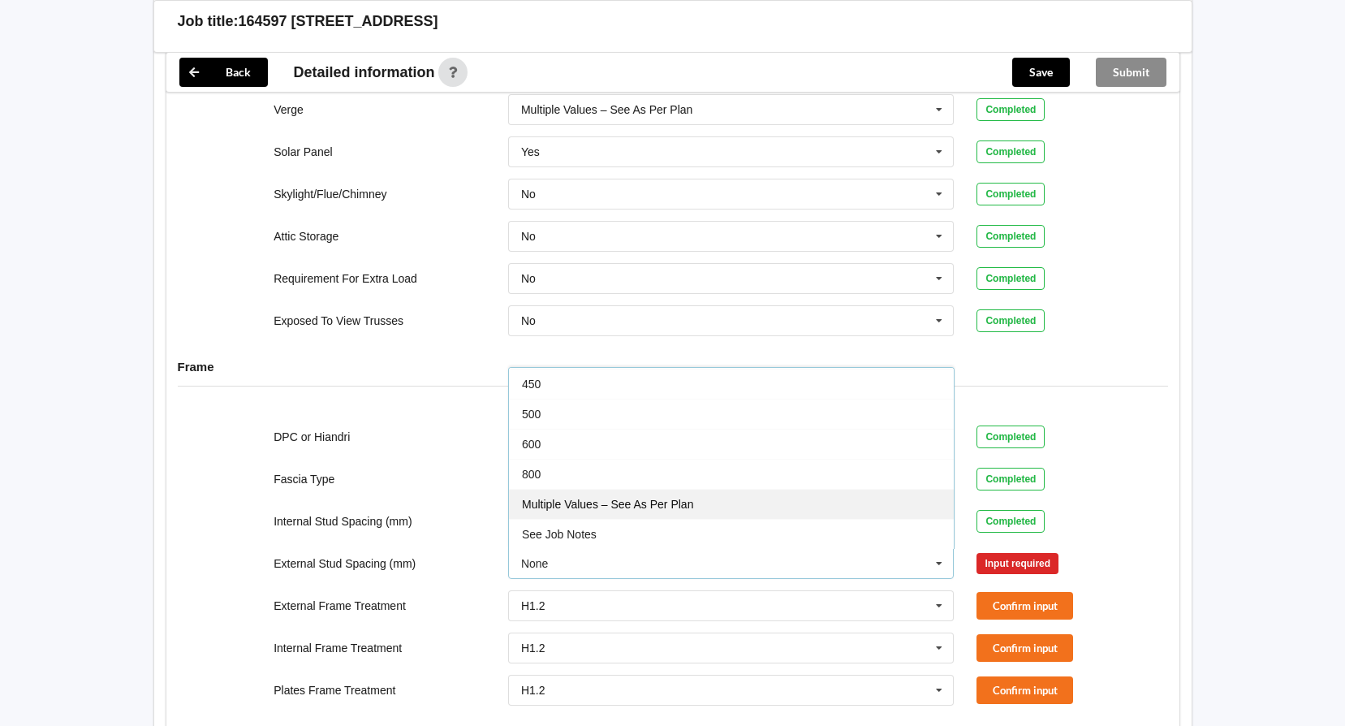
click at [705, 493] on div "Multiple Values – See As Per Plan" at bounding box center [731, 504] width 445 height 30
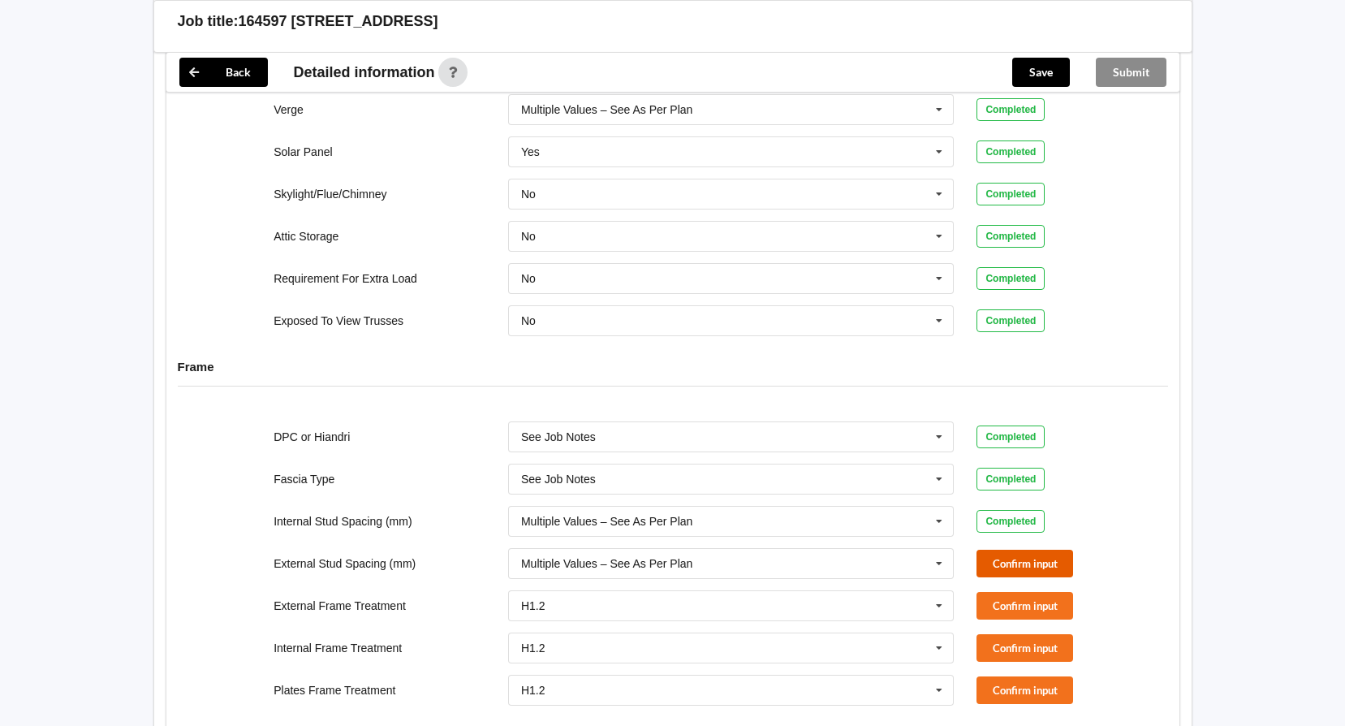
click at [1016, 549] on button "Confirm input" at bounding box center [1024, 562] width 97 height 27
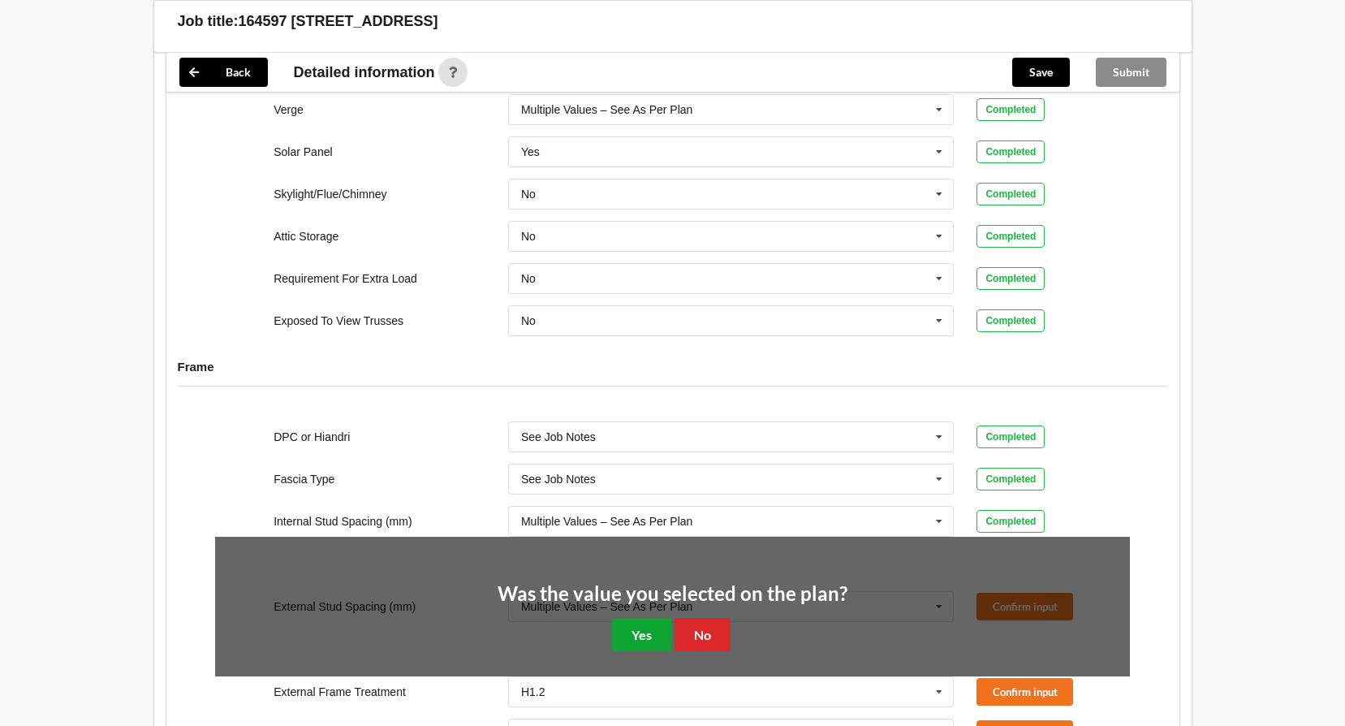
click at [657, 618] on button "Yes" at bounding box center [641, 634] width 59 height 33
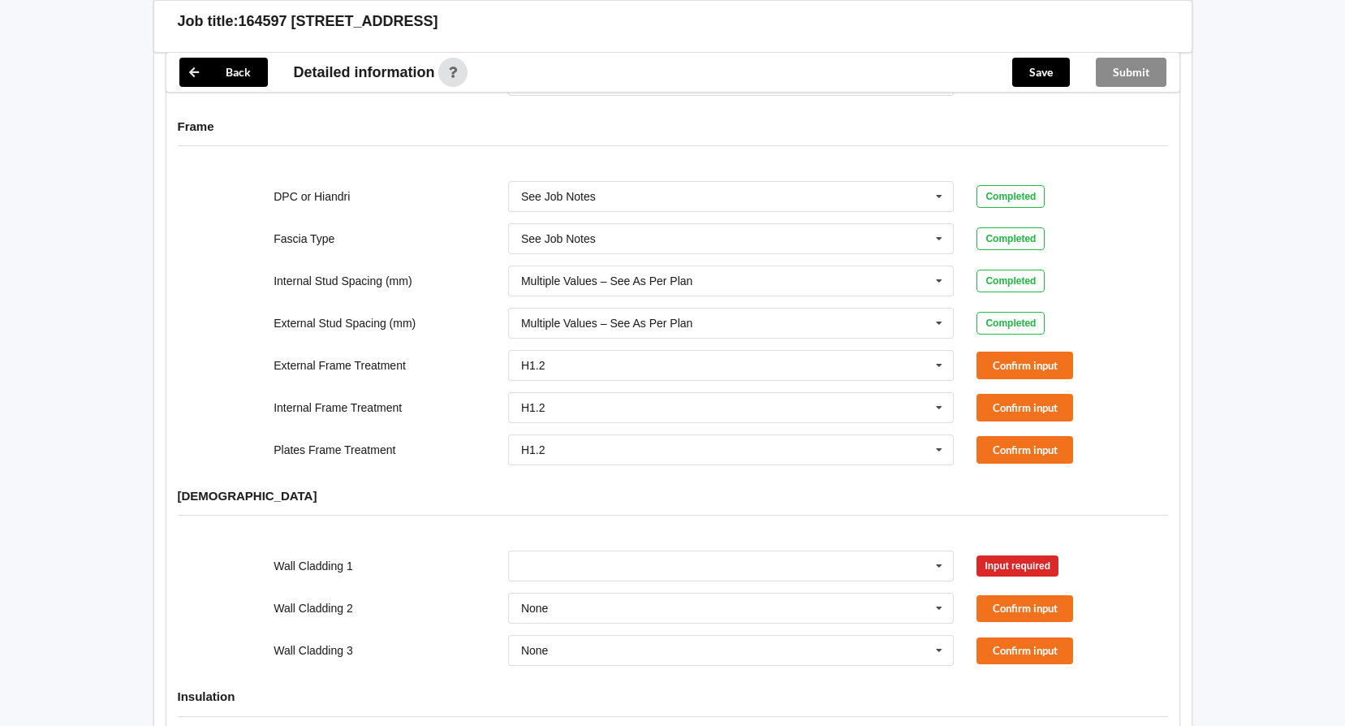
scroll to position [1461, 0]
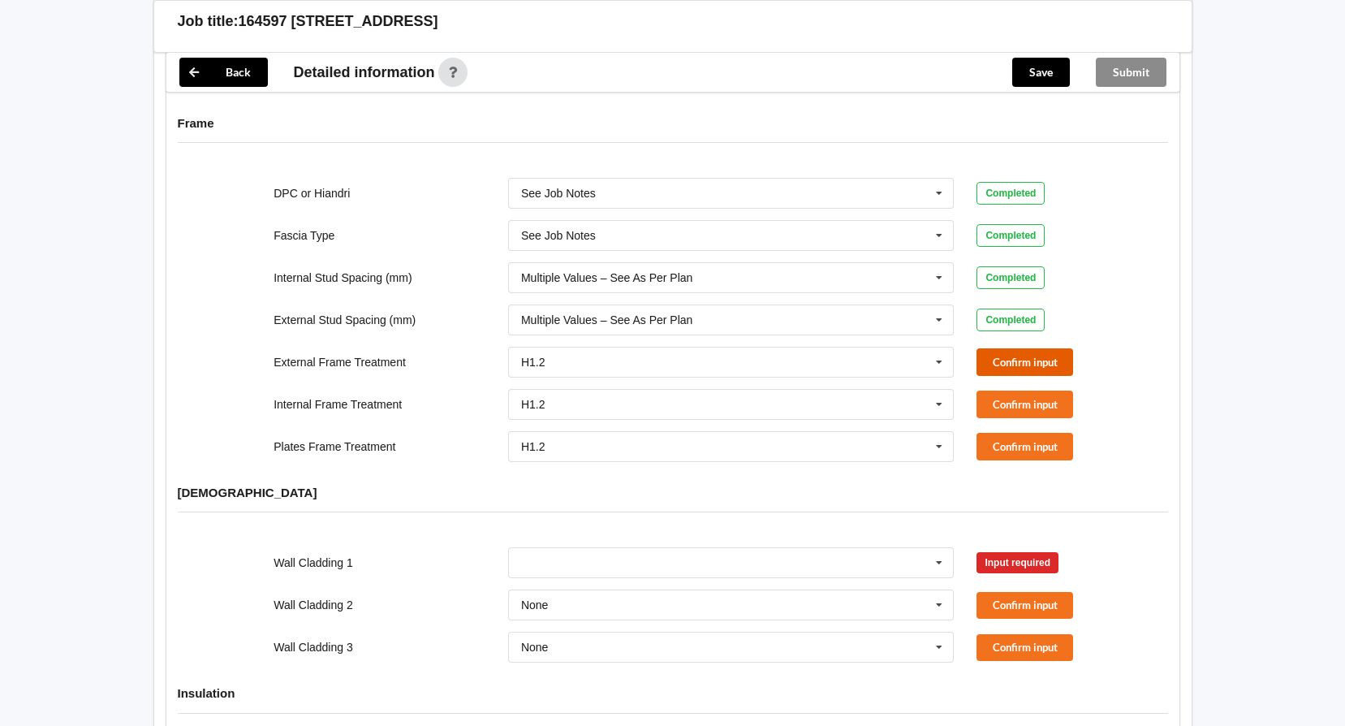
click at [1027, 351] on button "Confirm input" at bounding box center [1024, 361] width 97 height 27
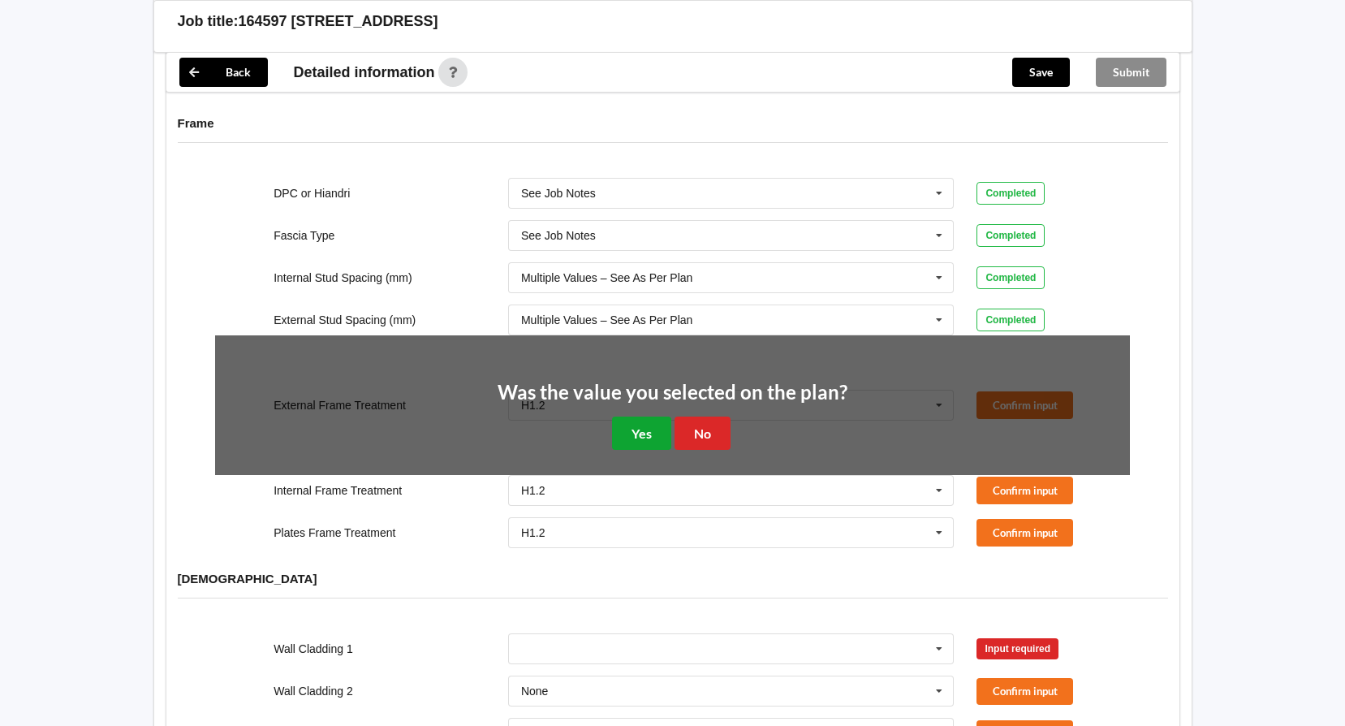
click at [643, 423] on button "Yes" at bounding box center [641, 432] width 59 height 33
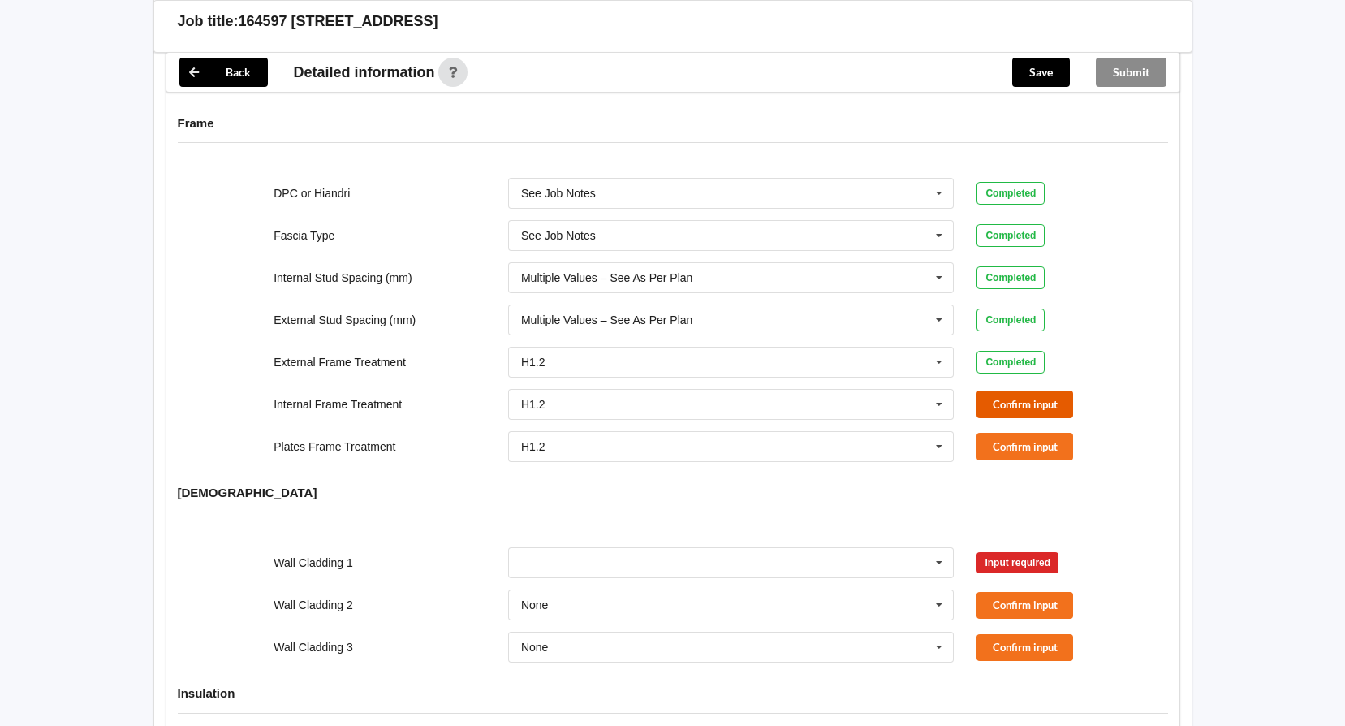
click at [1027, 397] on button "Confirm input" at bounding box center [1024, 403] width 97 height 27
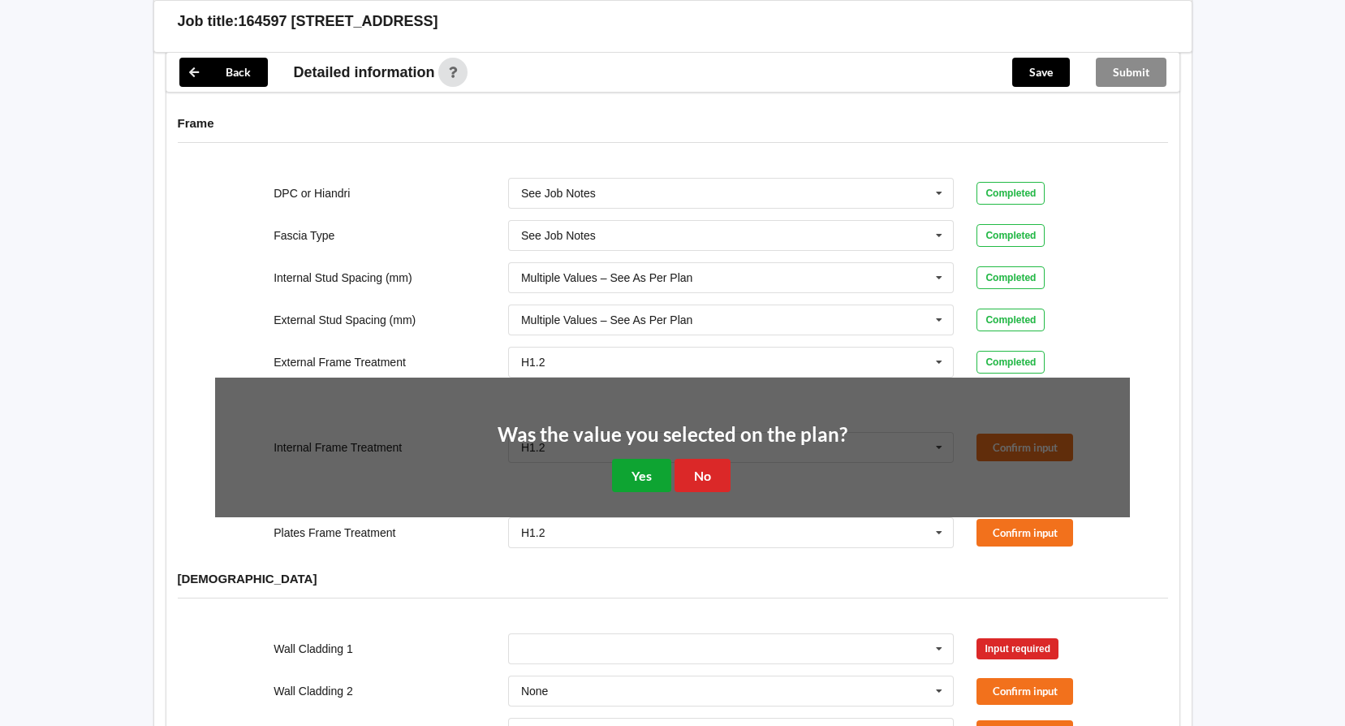
drag, startPoint x: 657, startPoint y: 456, endPoint x: 818, endPoint y: 454, distance: 160.7
click at [669, 459] on button "Yes" at bounding box center [641, 475] width 59 height 33
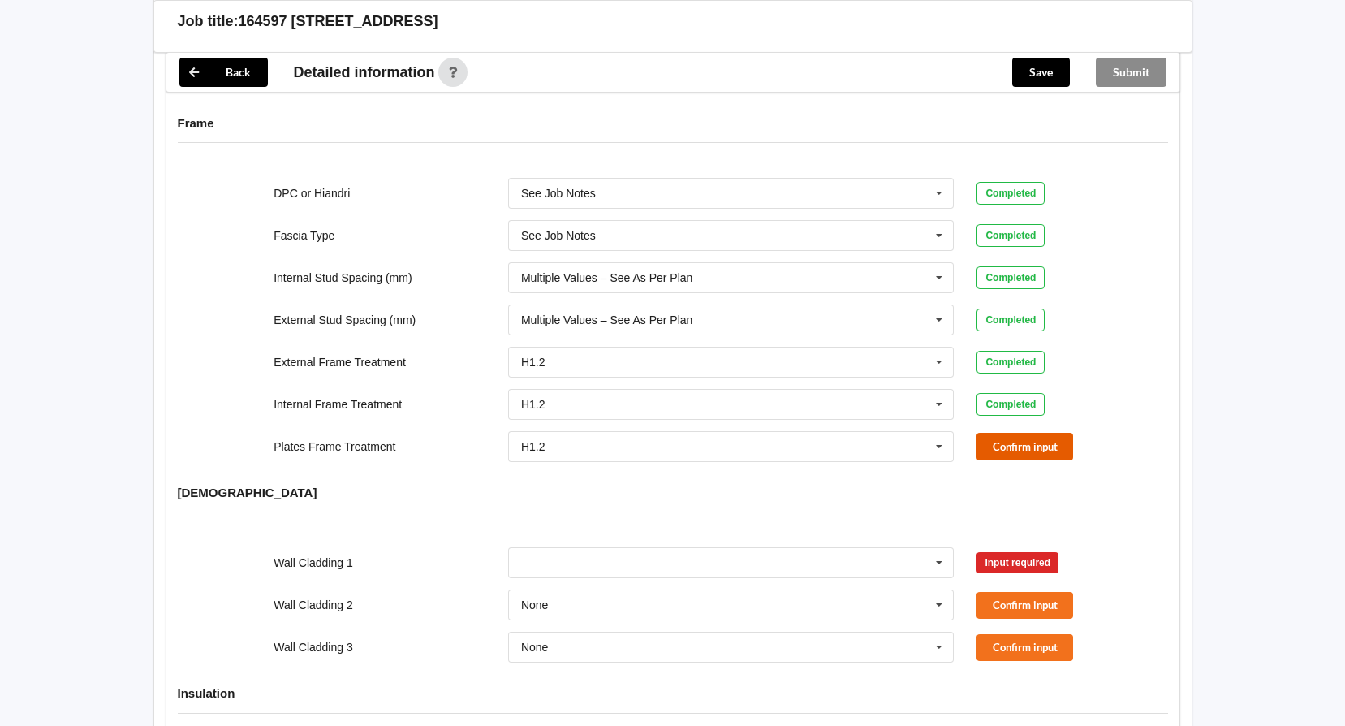
click at [1010, 433] on button "Confirm input" at bounding box center [1024, 446] width 97 height 27
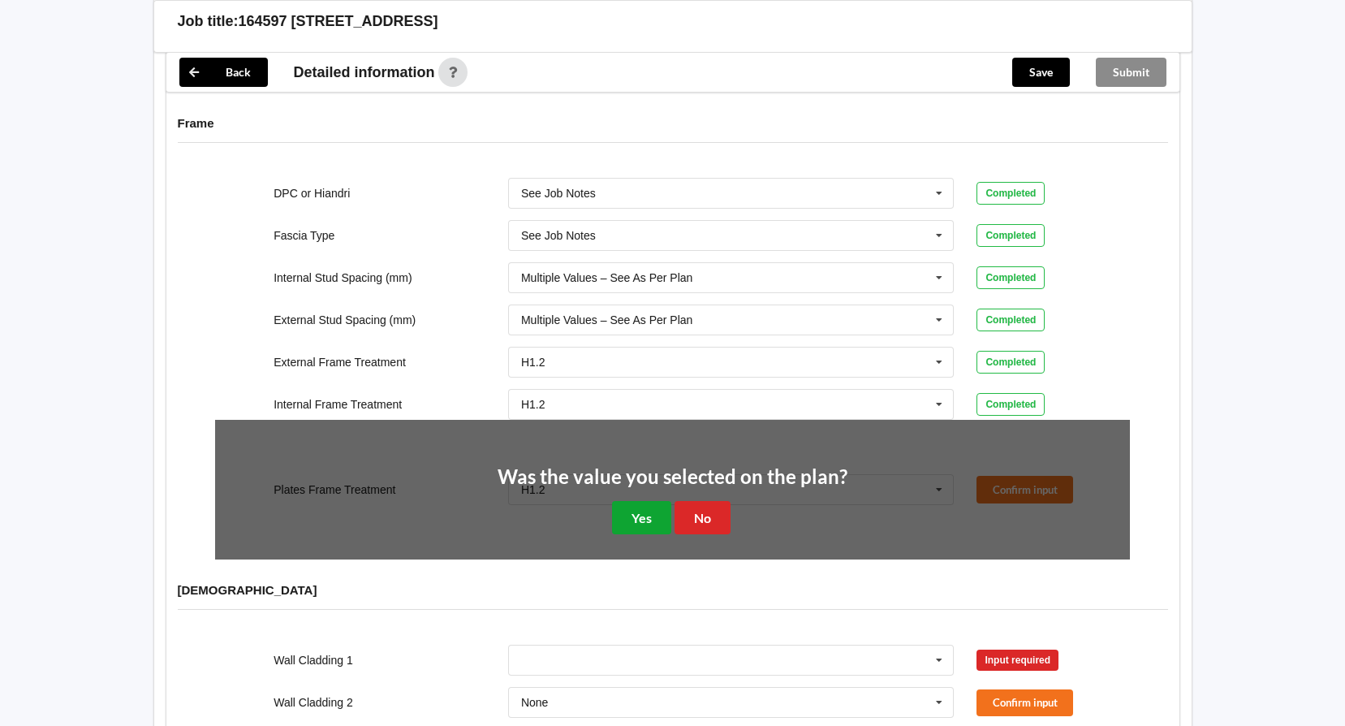
click at [620, 501] on button "Yes" at bounding box center [641, 517] width 59 height 33
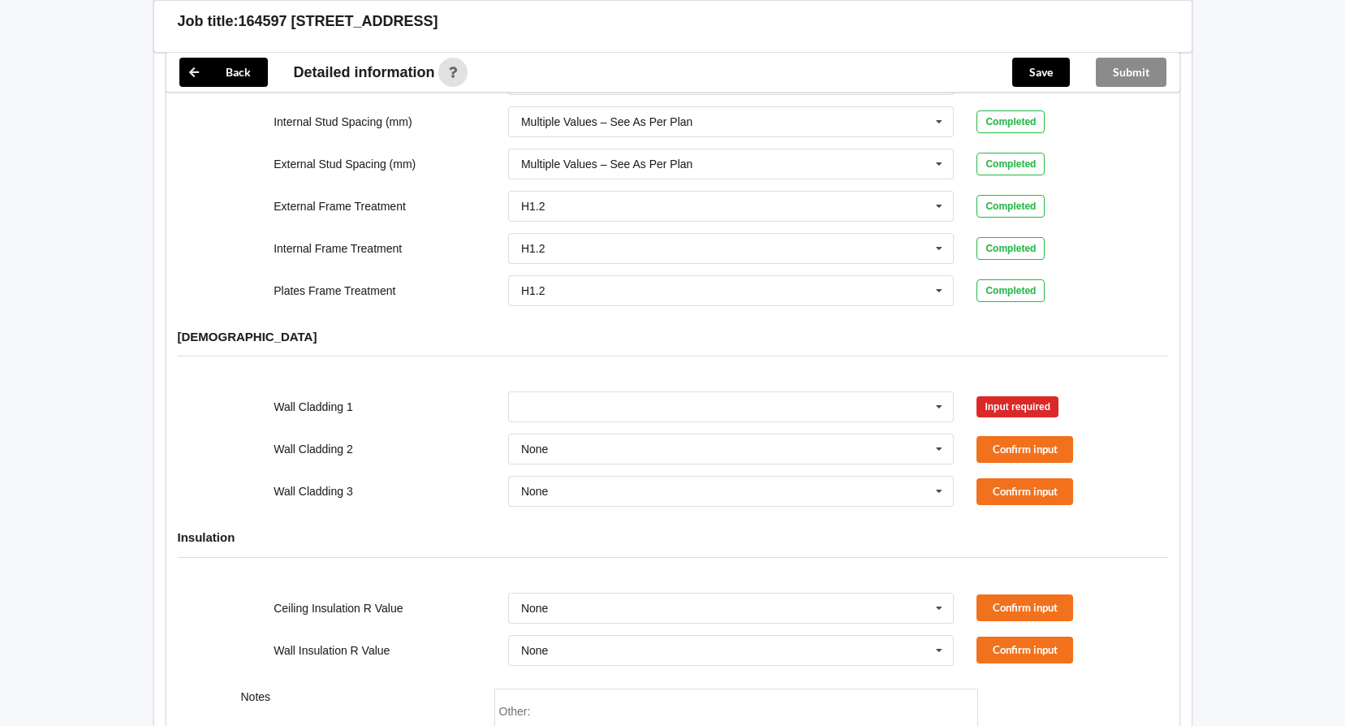
scroll to position [1623, 0]
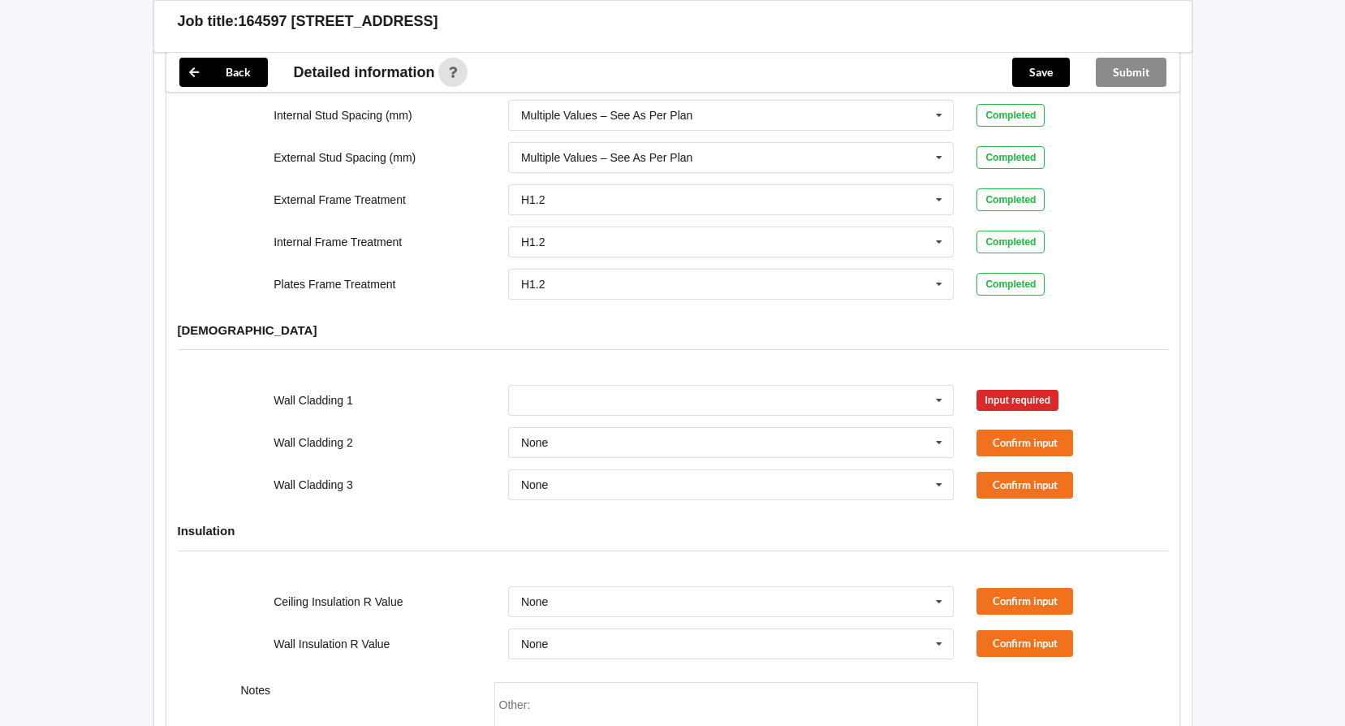
click at [965, 392] on div "Input required" at bounding box center [1053, 400] width 176 height 21
click at [941, 390] on icon at bounding box center [939, 401] width 24 height 30
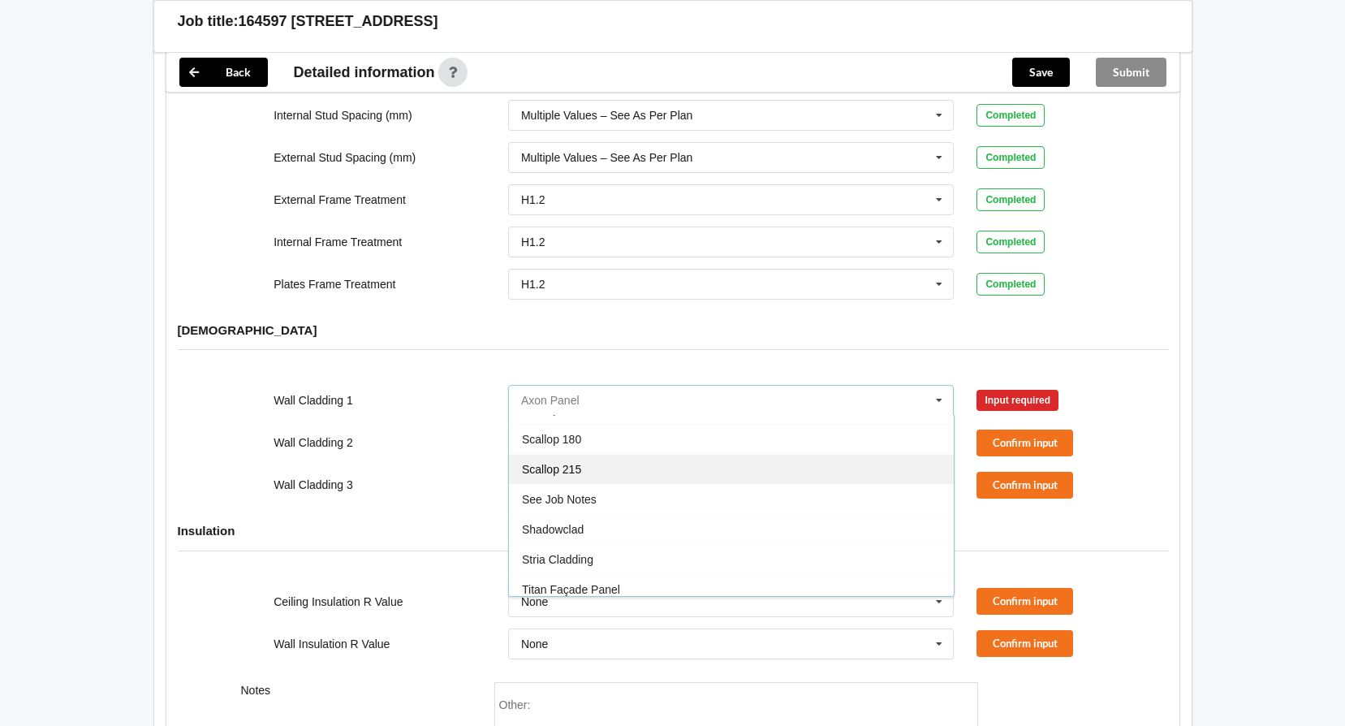
scroll to position [893, 0]
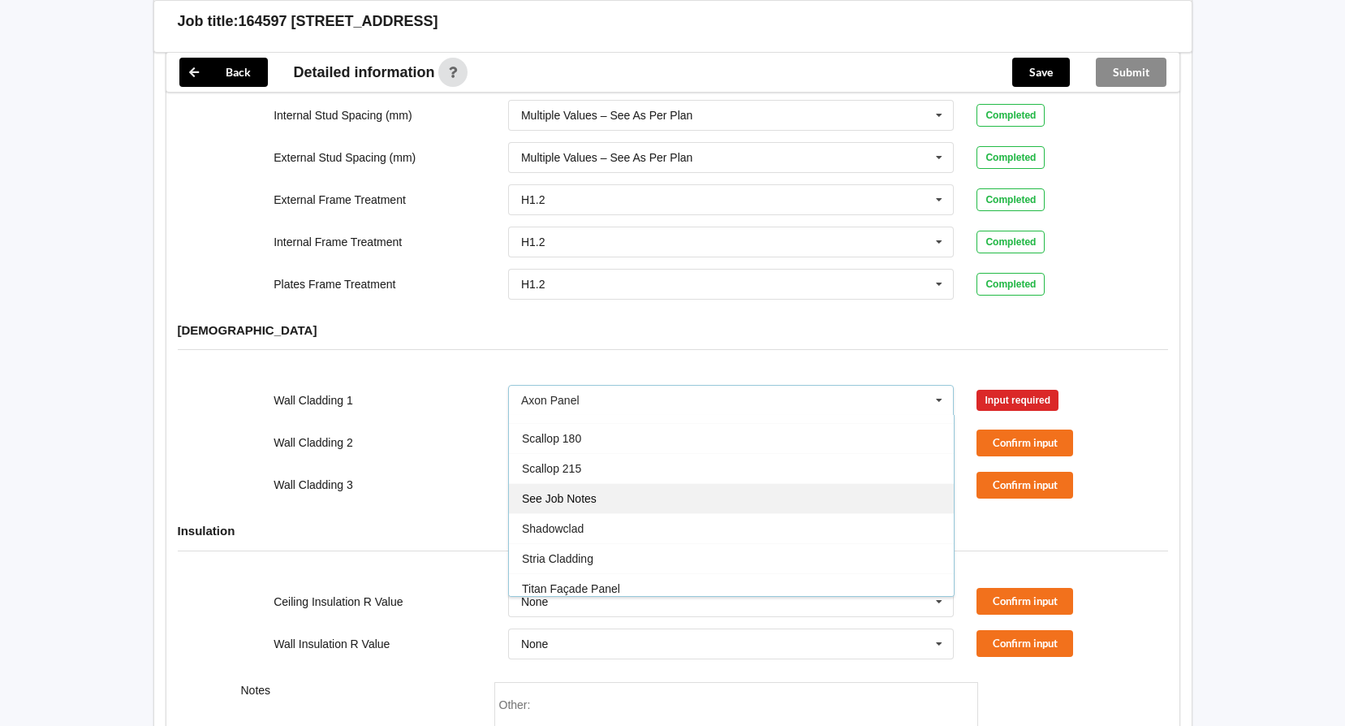
click at [763, 483] on div "See Job Notes" at bounding box center [731, 498] width 445 height 30
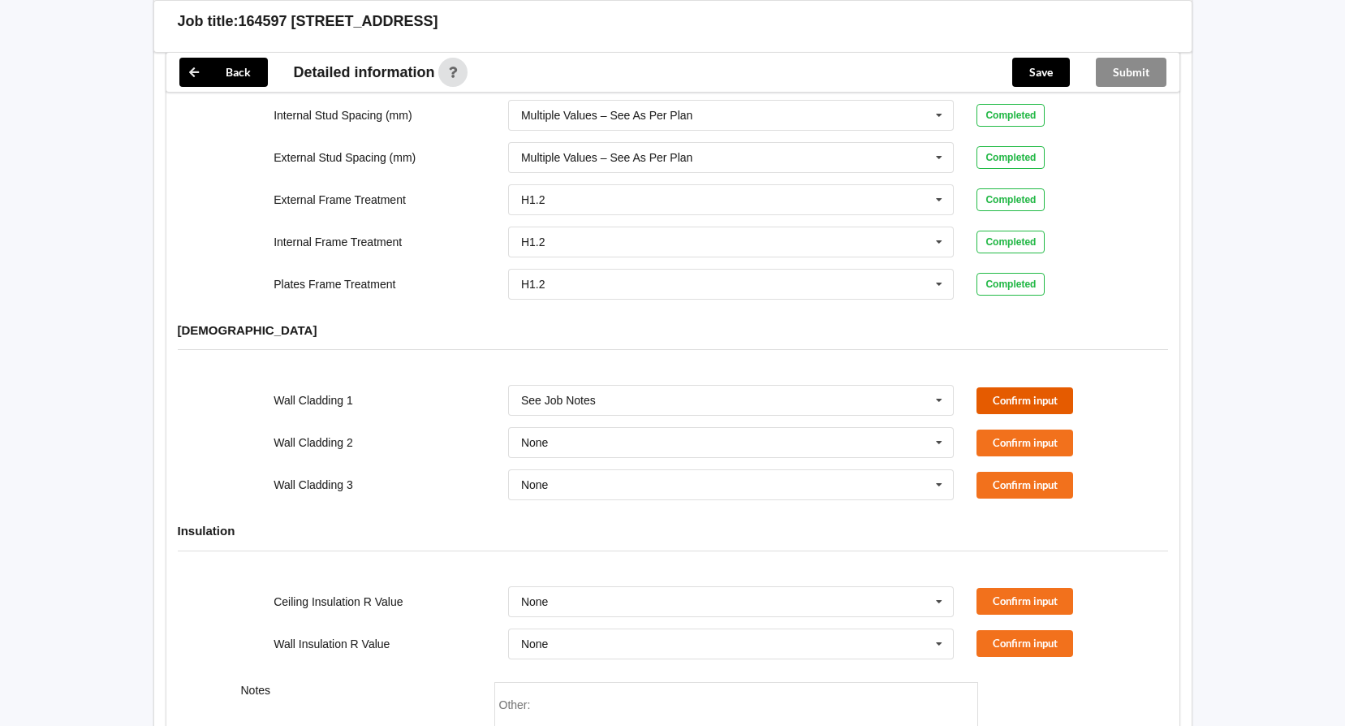
click at [1056, 387] on button "Confirm input" at bounding box center [1024, 400] width 97 height 27
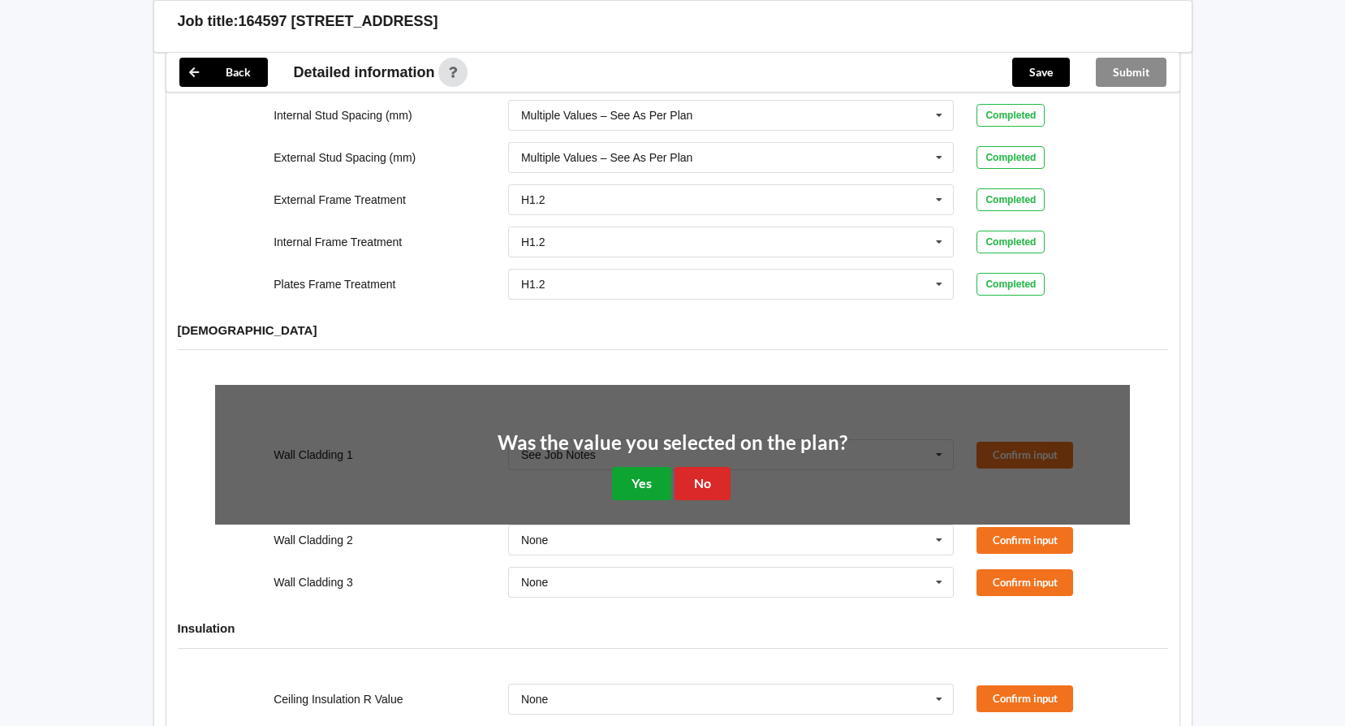
drag, startPoint x: 654, startPoint y: 477, endPoint x: 674, endPoint y: 479, distance: 20.4
click at [655, 478] on button "Yes" at bounding box center [641, 483] width 59 height 33
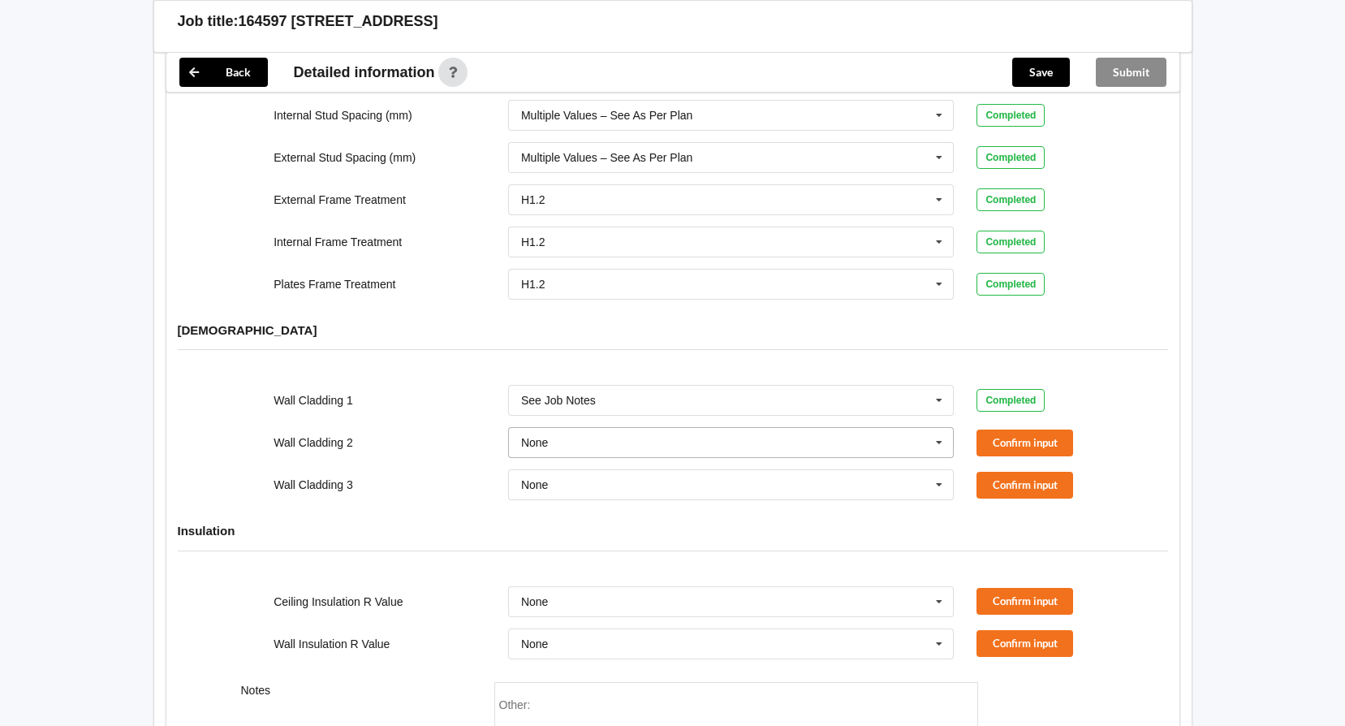
click at [932, 428] on icon at bounding box center [939, 443] width 24 height 30
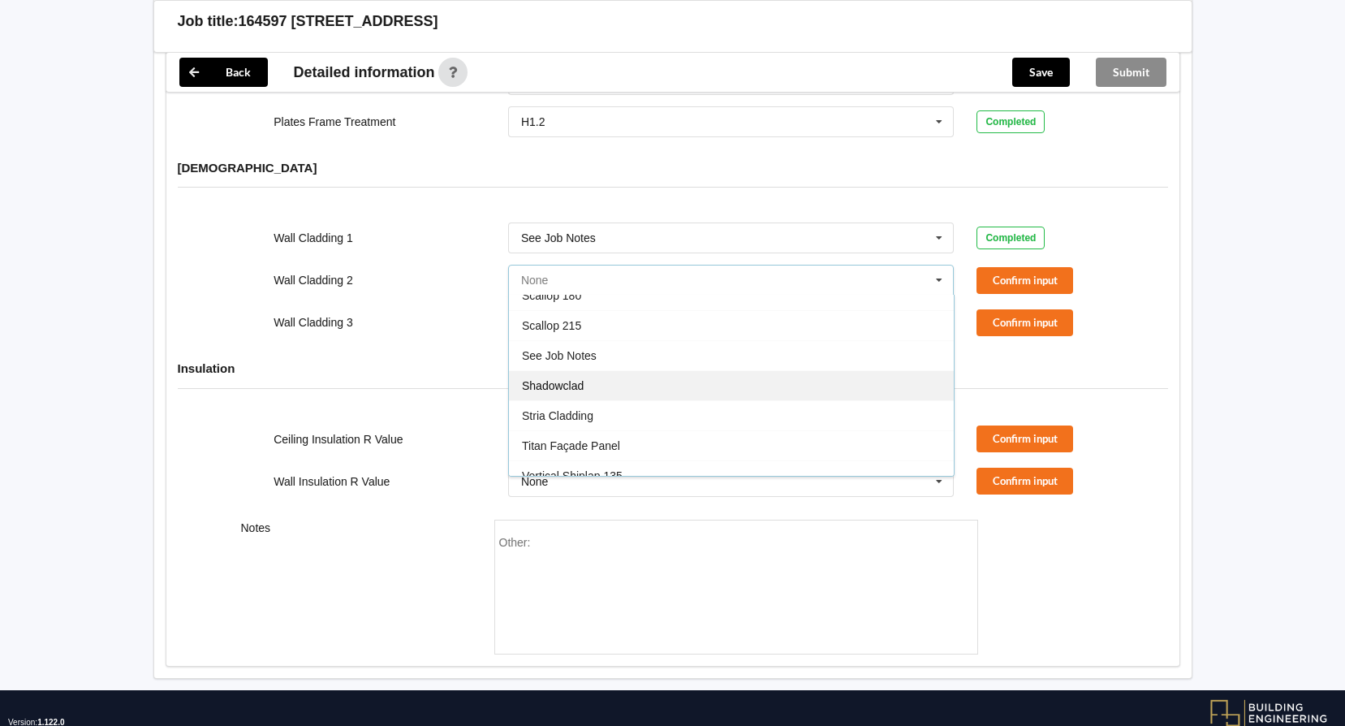
scroll to position [909, 0]
click at [643, 382] on div "See Job Notes" at bounding box center [731, 392] width 445 height 30
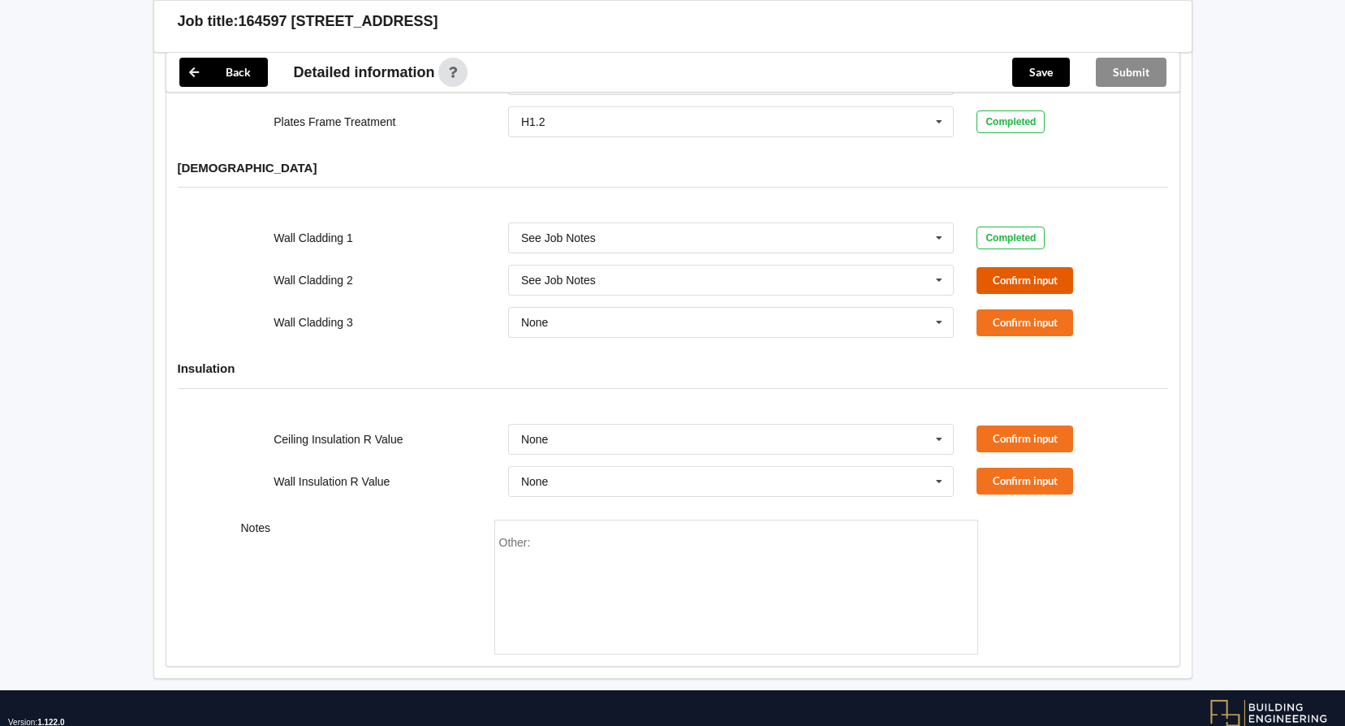
click at [1004, 275] on button "Confirm input" at bounding box center [1024, 280] width 97 height 27
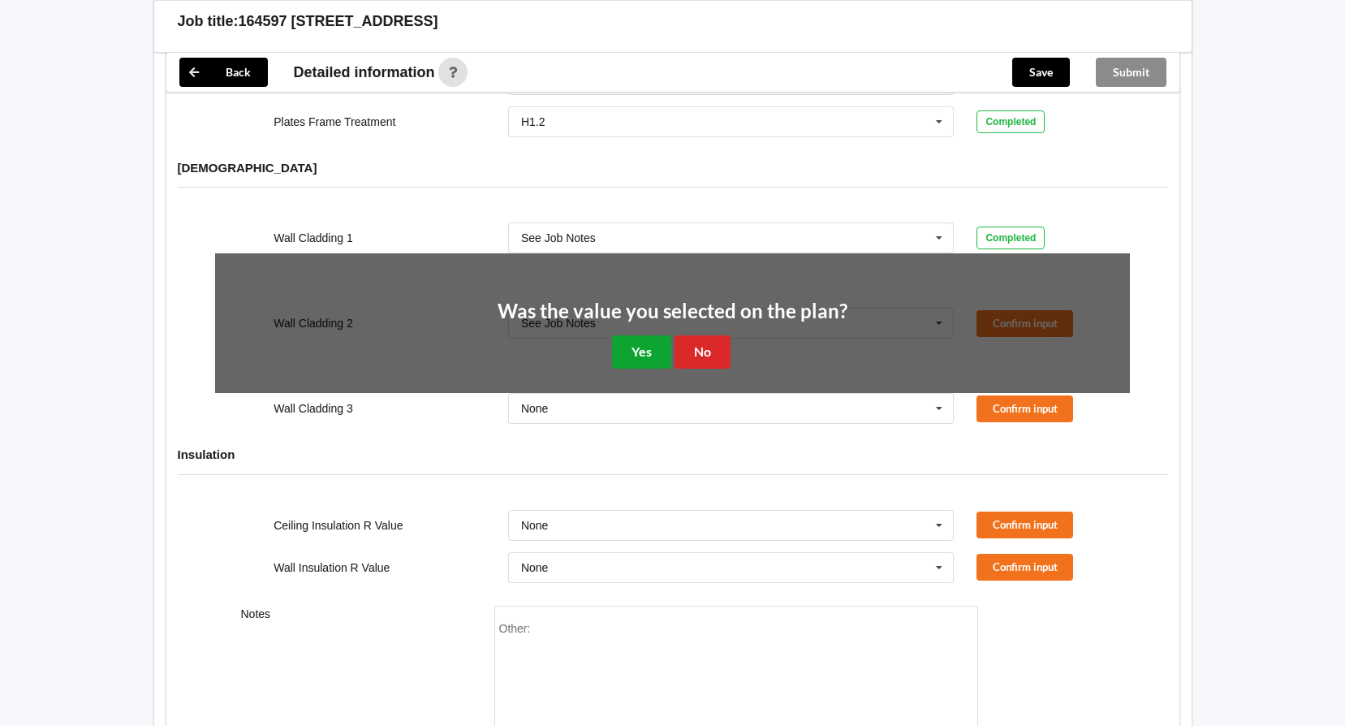
click at [650, 341] on button "Yes" at bounding box center [641, 351] width 59 height 33
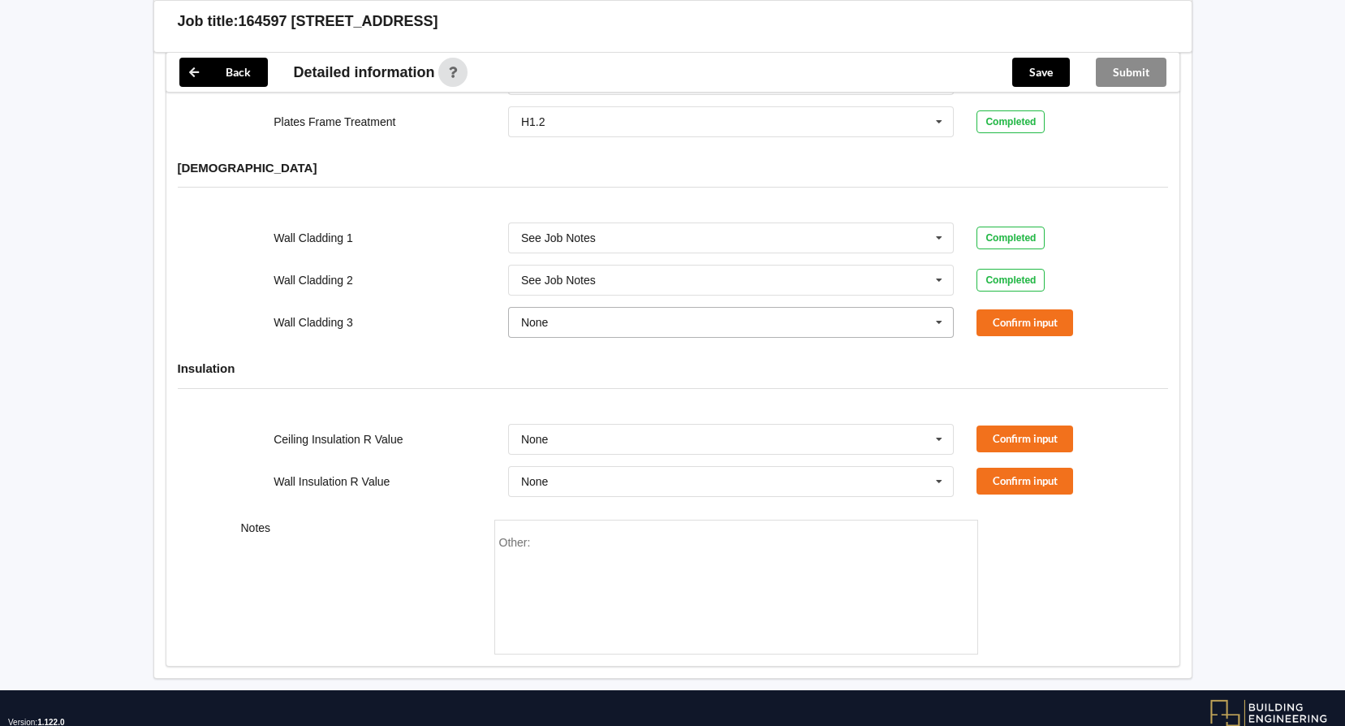
click at [953, 308] on input "text" at bounding box center [732, 322] width 445 height 29
click at [938, 308] on icon at bounding box center [939, 323] width 24 height 30
click at [944, 308] on icon at bounding box center [939, 323] width 24 height 30
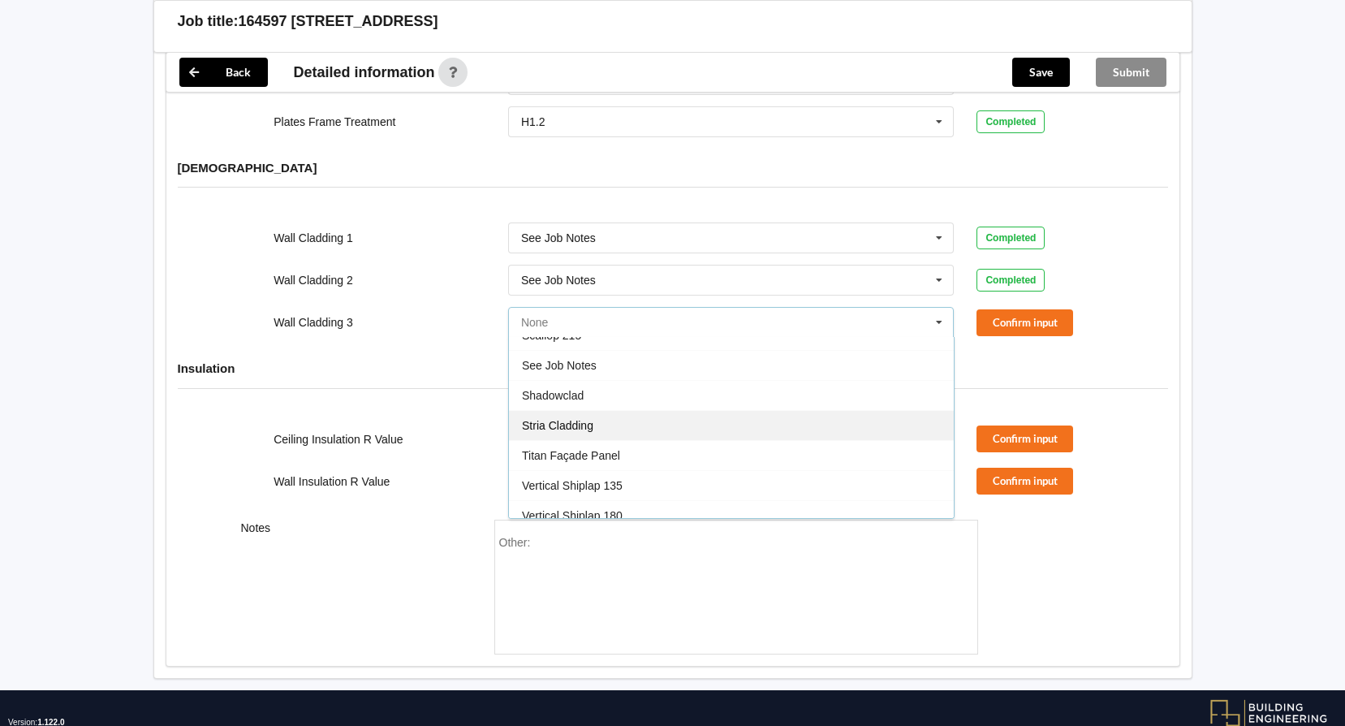
scroll to position [990, 0]
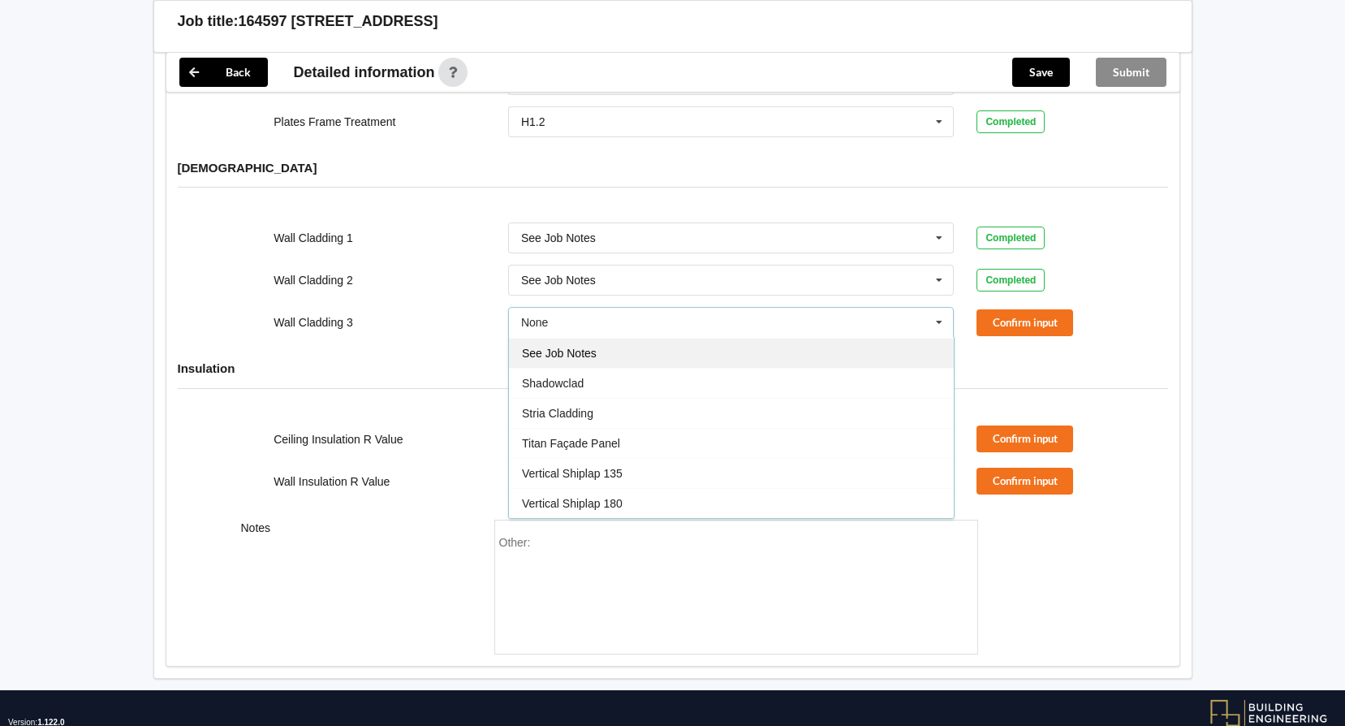
click at [620, 338] on div "See Job Notes" at bounding box center [731, 353] width 445 height 30
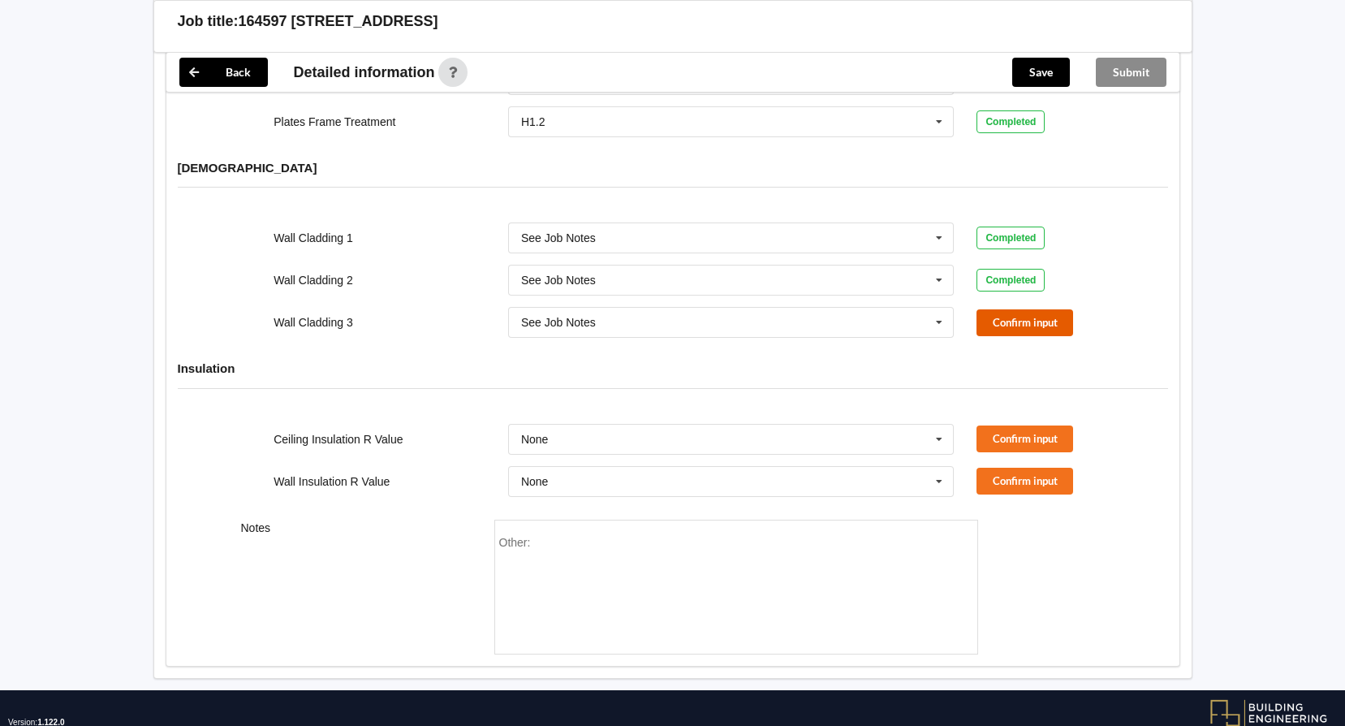
click at [1051, 309] on button "Confirm input" at bounding box center [1024, 322] width 97 height 27
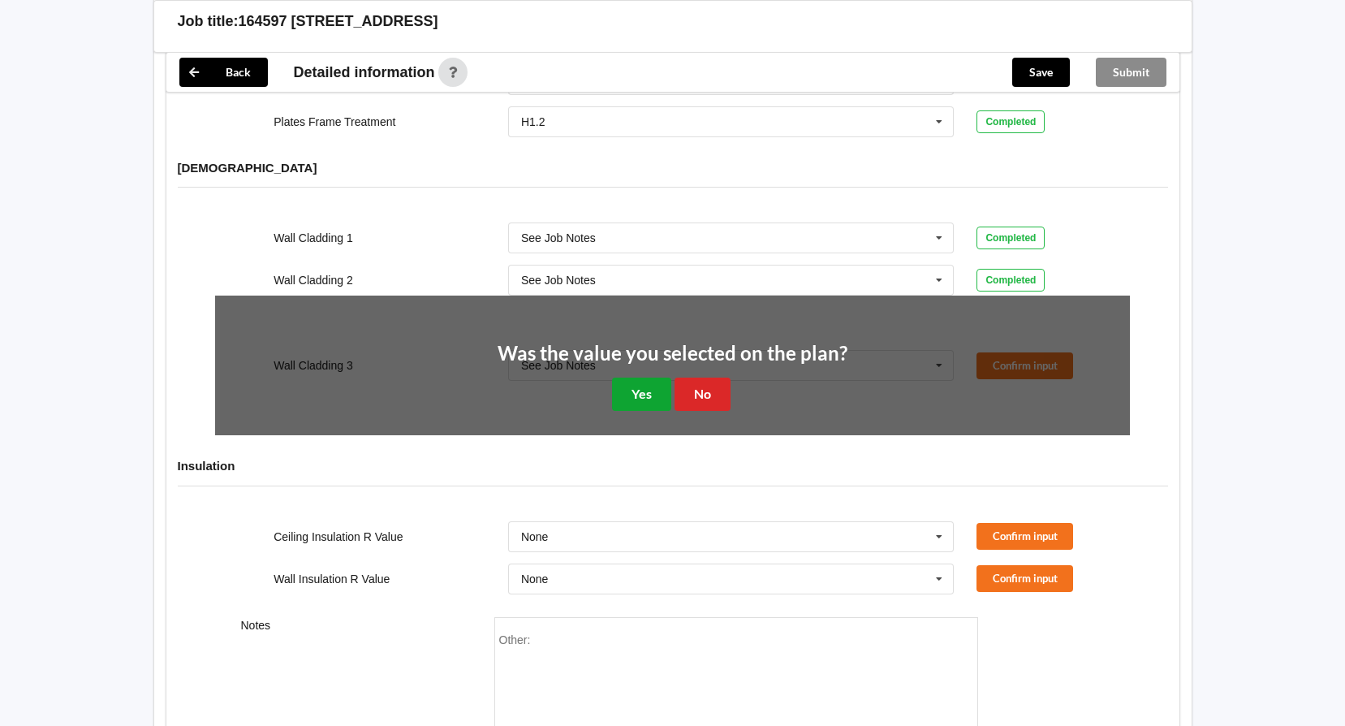
click at [616, 391] on button "Yes" at bounding box center [641, 393] width 59 height 33
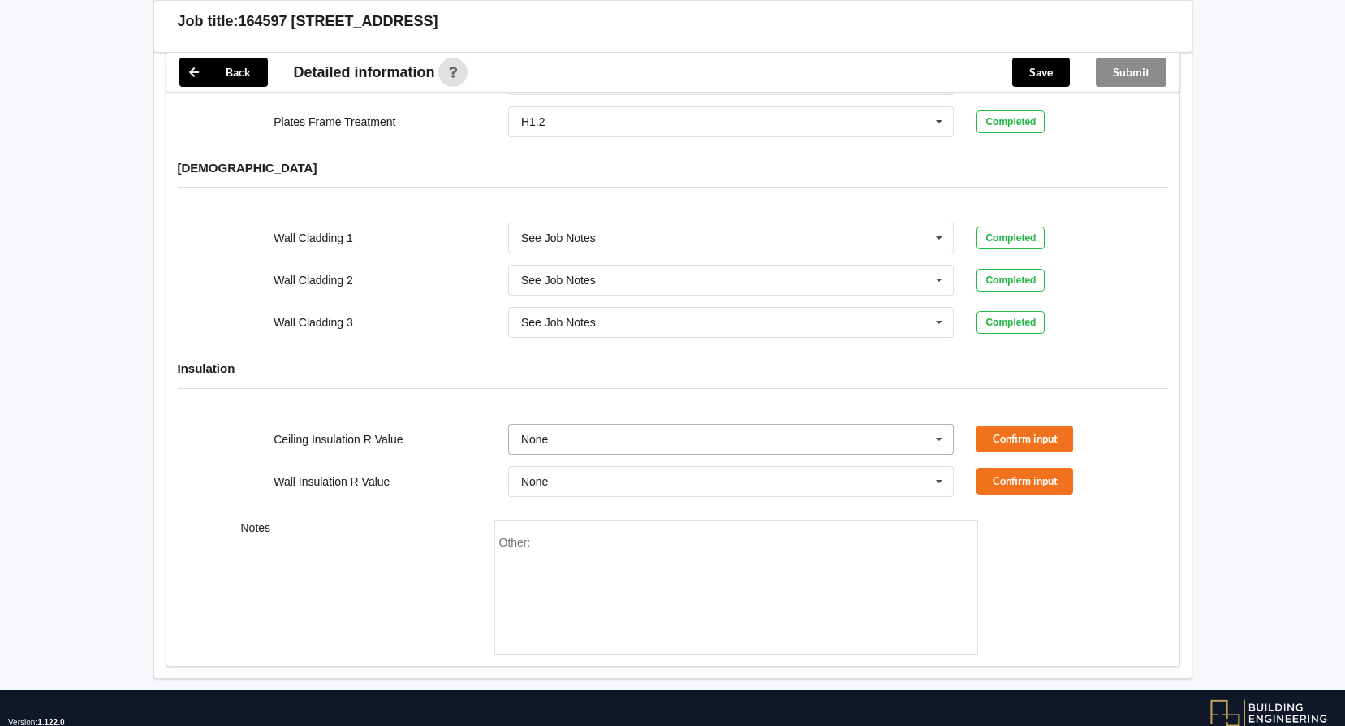
click at [936, 424] on icon at bounding box center [939, 439] width 24 height 30
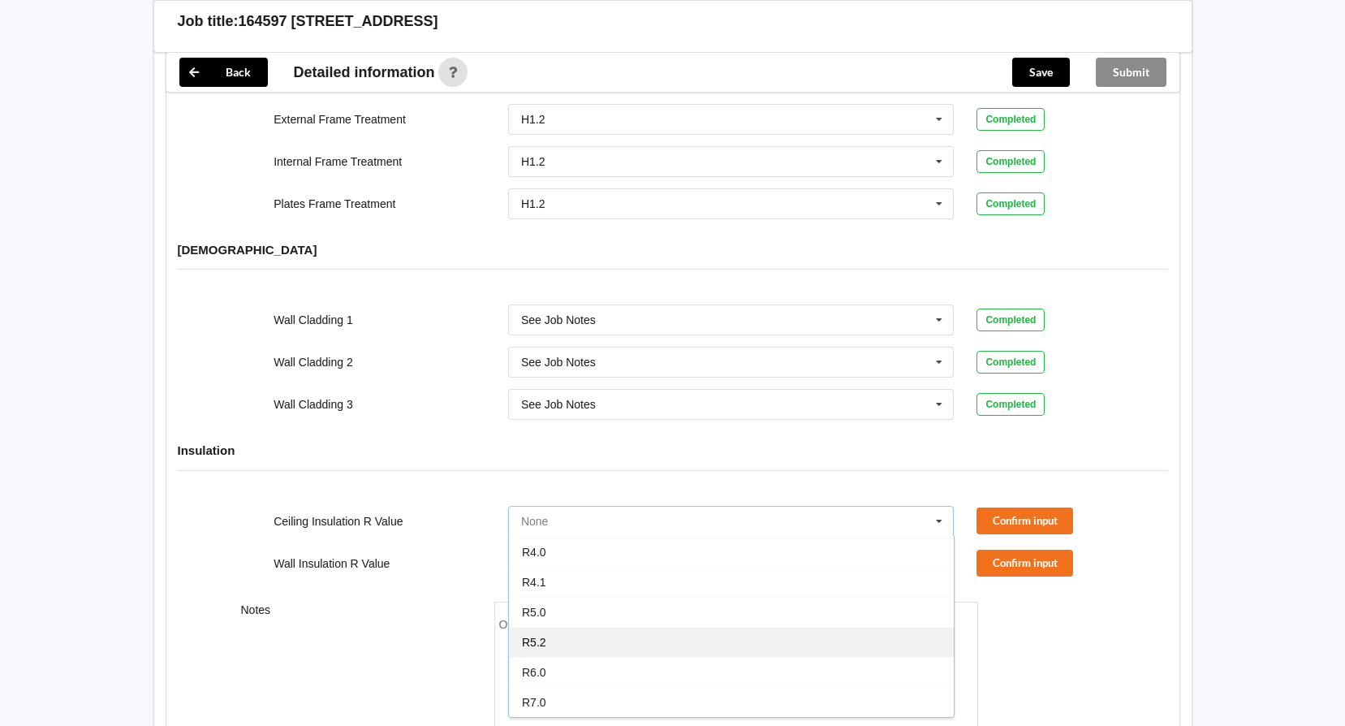
scroll to position [1734, 0]
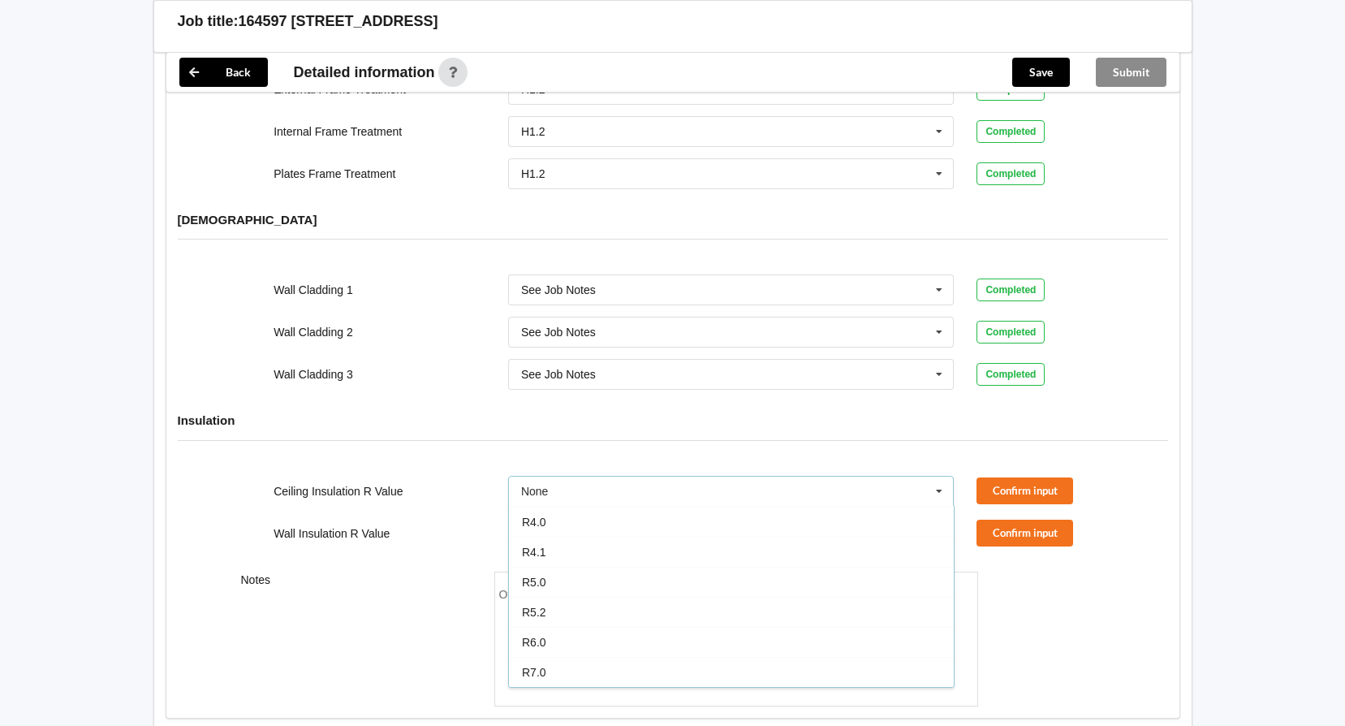
click at [460, 536] on div "Wall Insulation R Value None None R1.0 R1.2 R1.3 R1.4 R1.5 R1.6 R1.8 R1.9 R2.0 …" at bounding box center [672, 533] width 937 height 54
click at [677, 519] on input "text" at bounding box center [732, 533] width 445 height 29
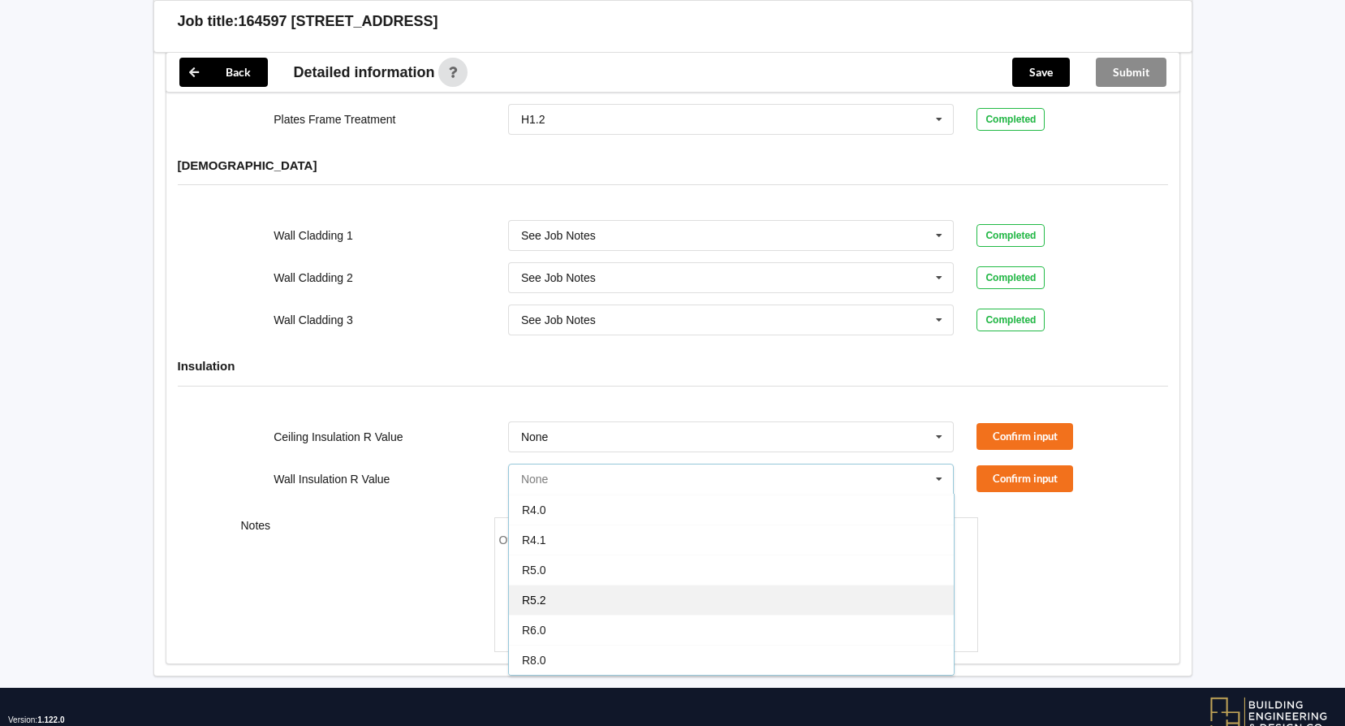
scroll to position [1815, 0]
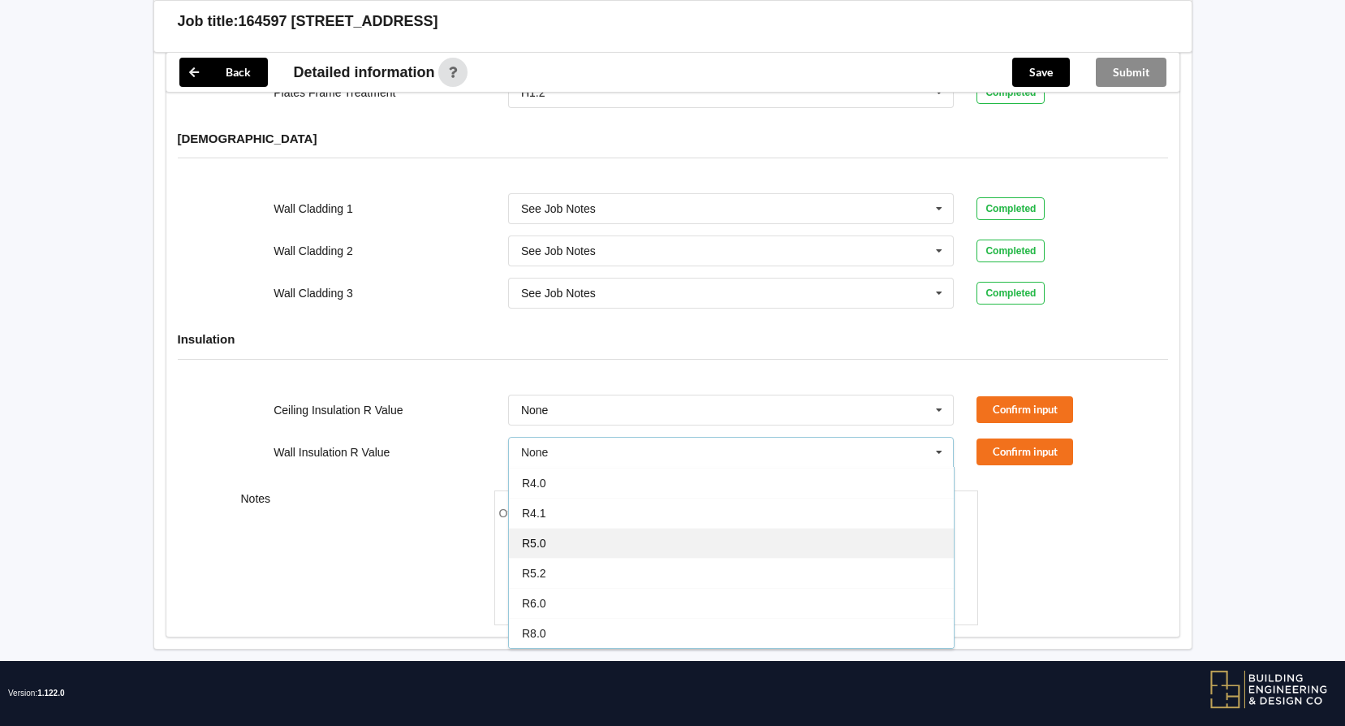
click at [564, 536] on div "R5.0" at bounding box center [731, 543] width 445 height 30
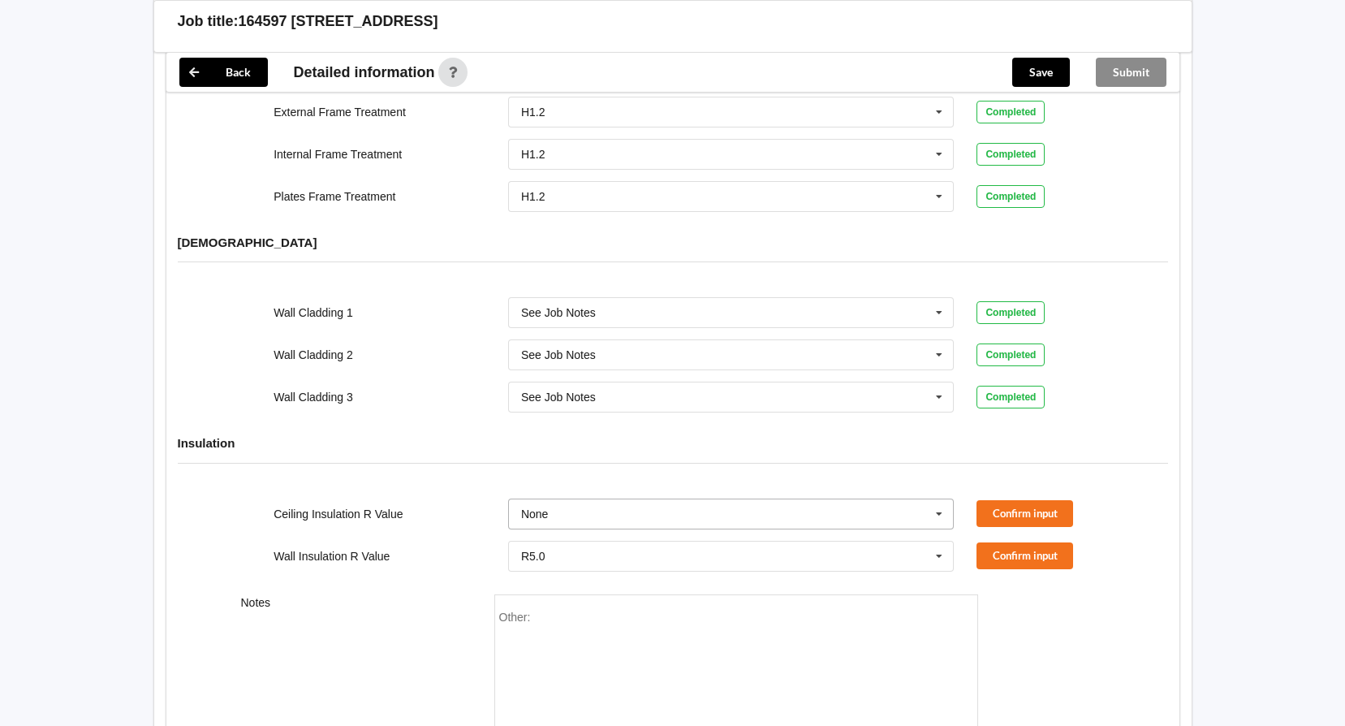
scroll to position [1734, 0]
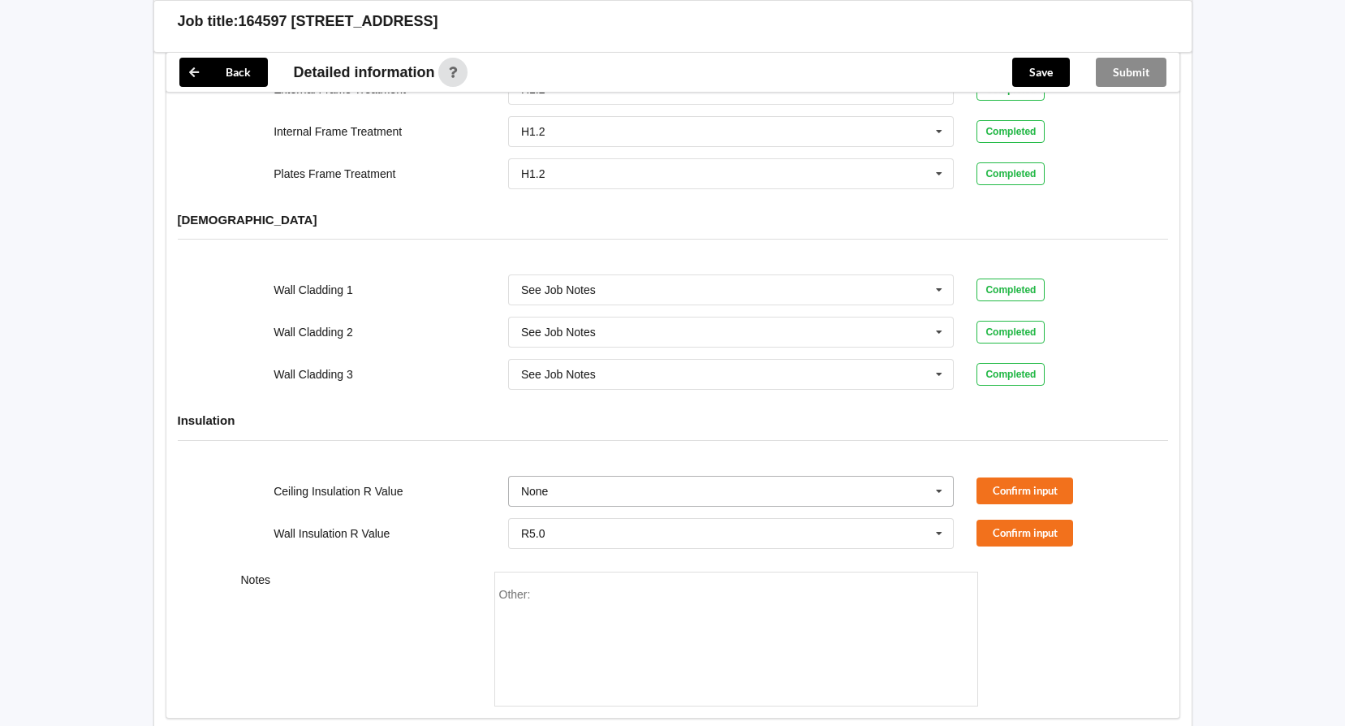
click at [941, 476] on icon at bounding box center [939, 491] width 24 height 30
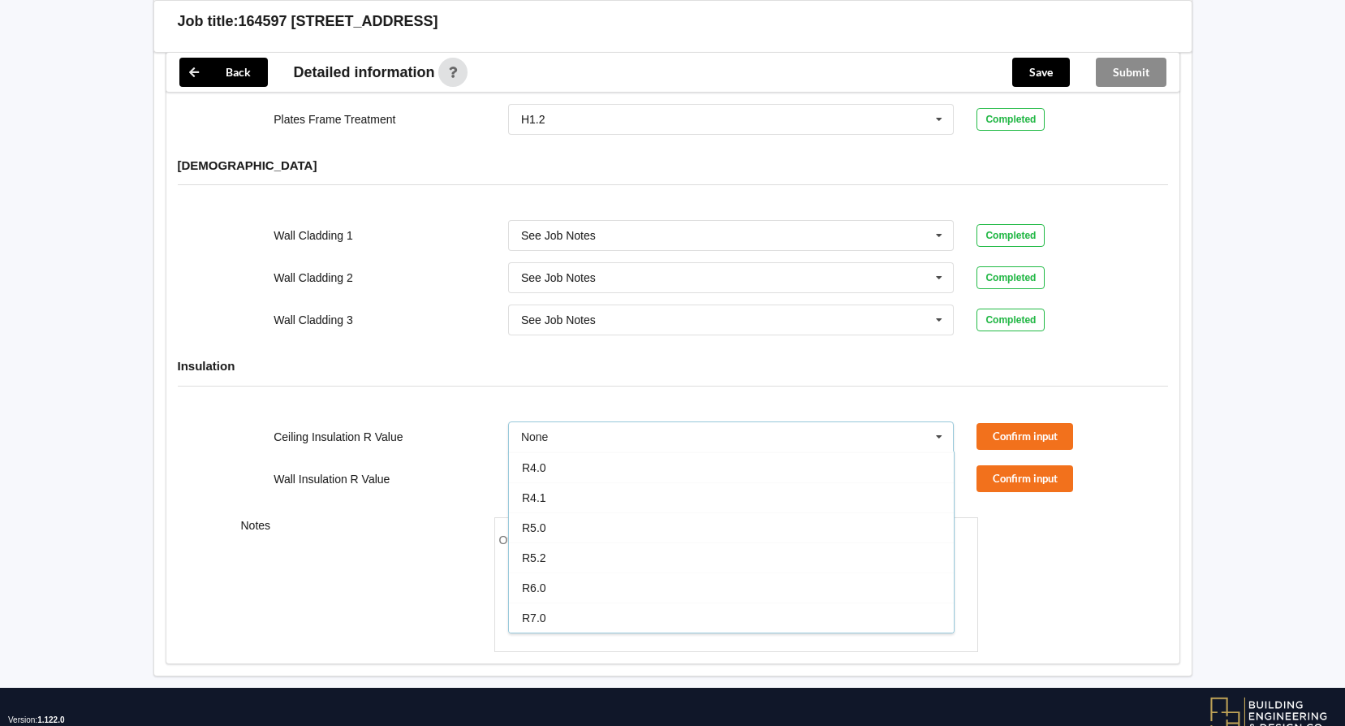
scroll to position [1815, 0]
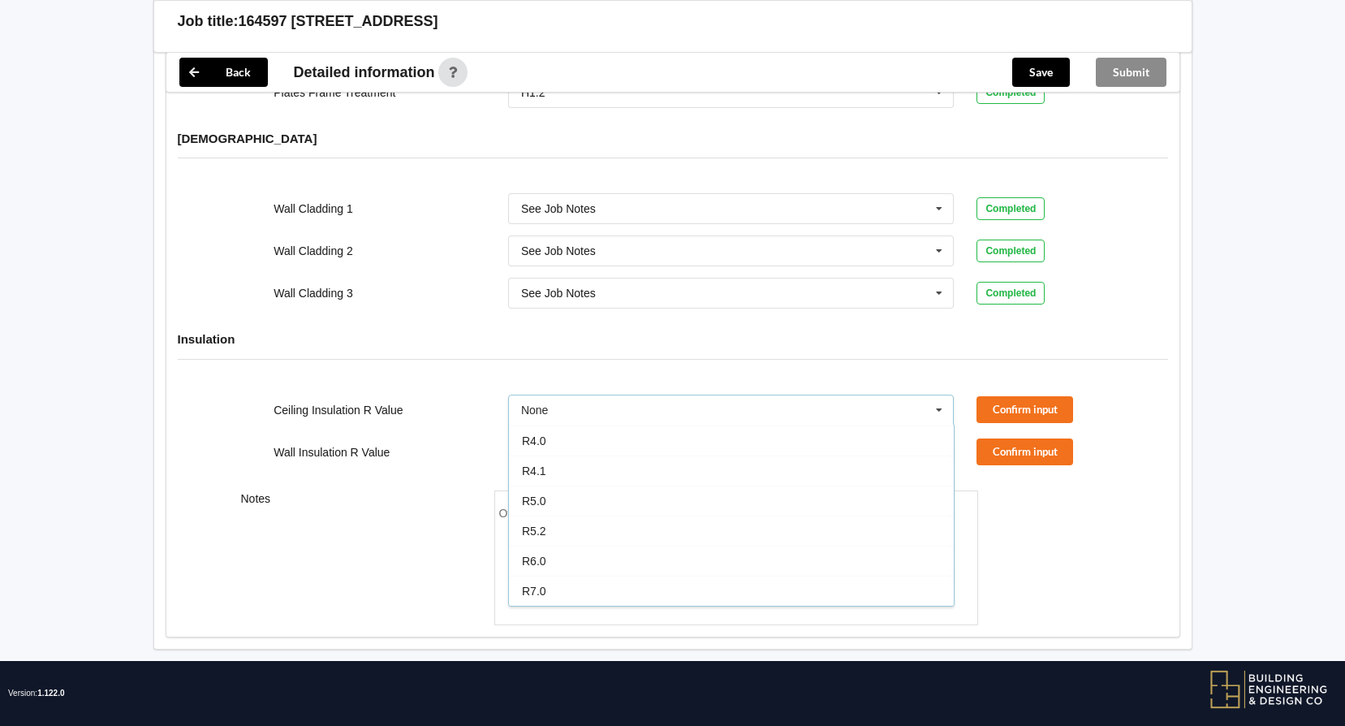
drag, startPoint x: 954, startPoint y: 562, endPoint x: 954, endPoint y: 571, distance: 8.9
click at [954, 571] on div "None R1.3 R1.4 R1.5 R1.6 R1.8 R1.9 R2.0 R2.2 R2.4 R2.6 R2.7 R2.8 R2.9 R3.2 R3.3…" at bounding box center [731, 515] width 446 height 182
click at [717, 575] on div "R7.0" at bounding box center [731, 590] width 445 height 30
click at [1017, 400] on button "Confirm input" at bounding box center [1024, 409] width 97 height 27
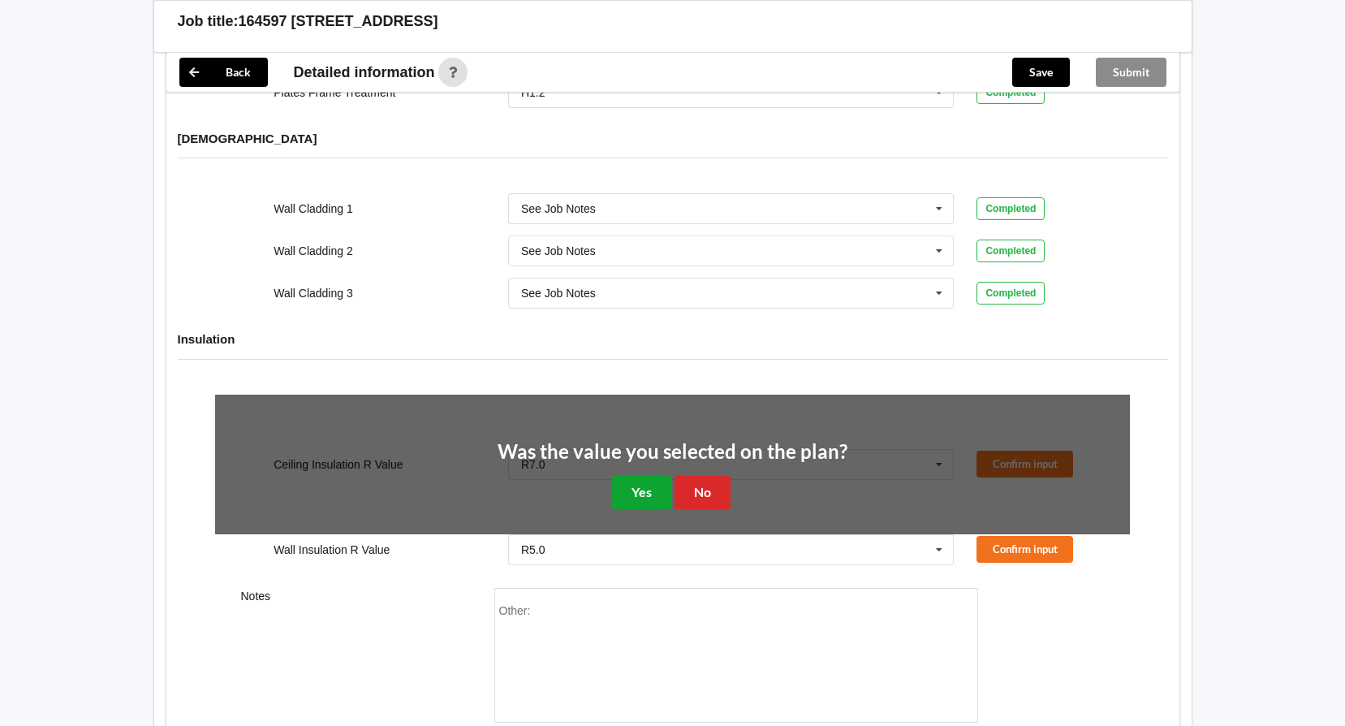
click at [641, 477] on button "Yes" at bounding box center [641, 492] width 59 height 33
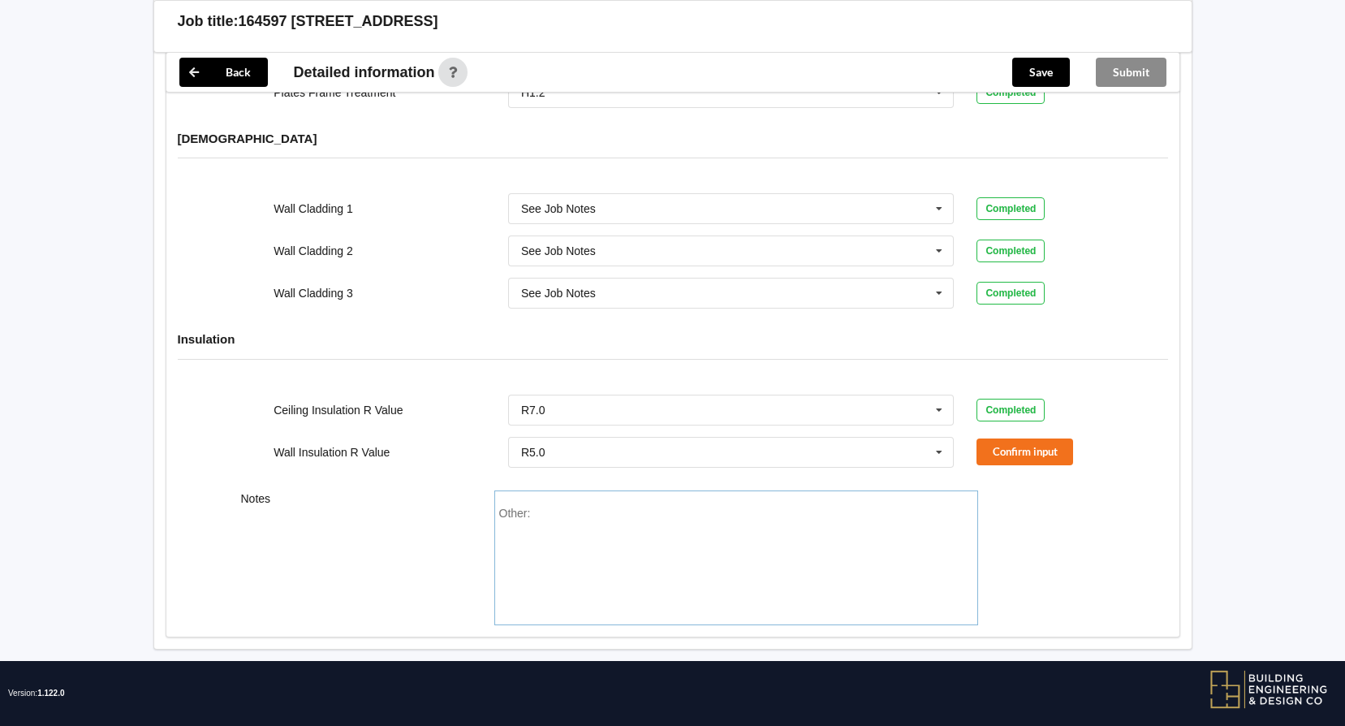
click at [562, 506] on div "Other:" at bounding box center [736, 563] width 474 height 114
click at [767, 528] on div "Other: Please refer linked jobs as they had SOQ file" at bounding box center [736, 563] width 474 height 114
click at [1001, 438] on button "Confirm input" at bounding box center [1024, 451] width 97 height 27
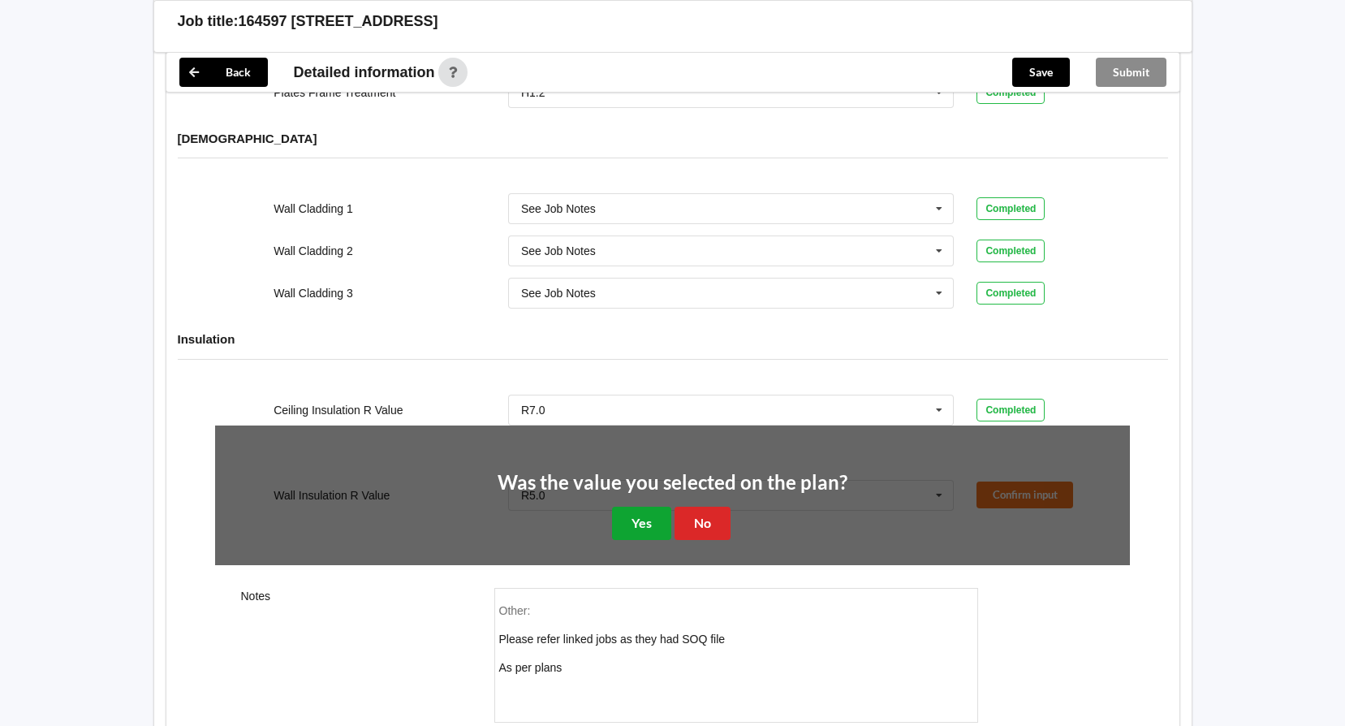
click at [629, 508] on button "Yes" at bounding box center [641, 522] width 59 height 33
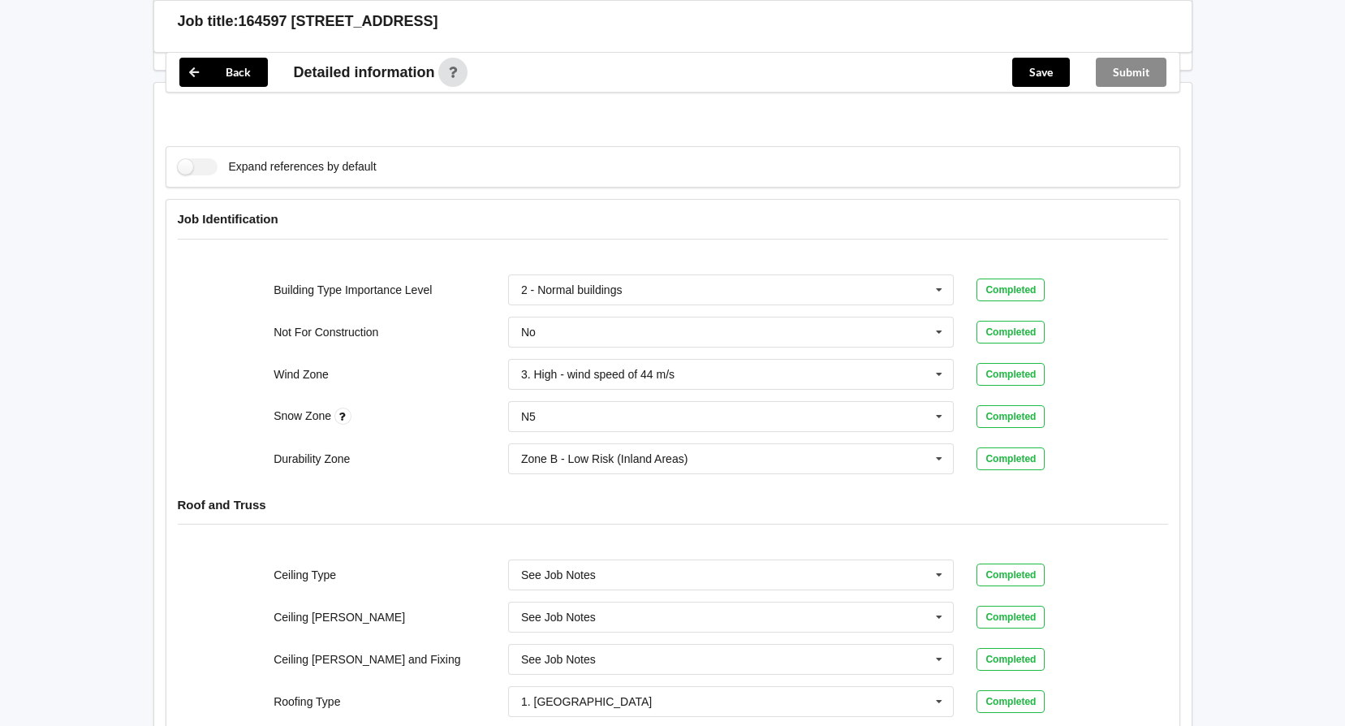
scroll to position [192, 0]
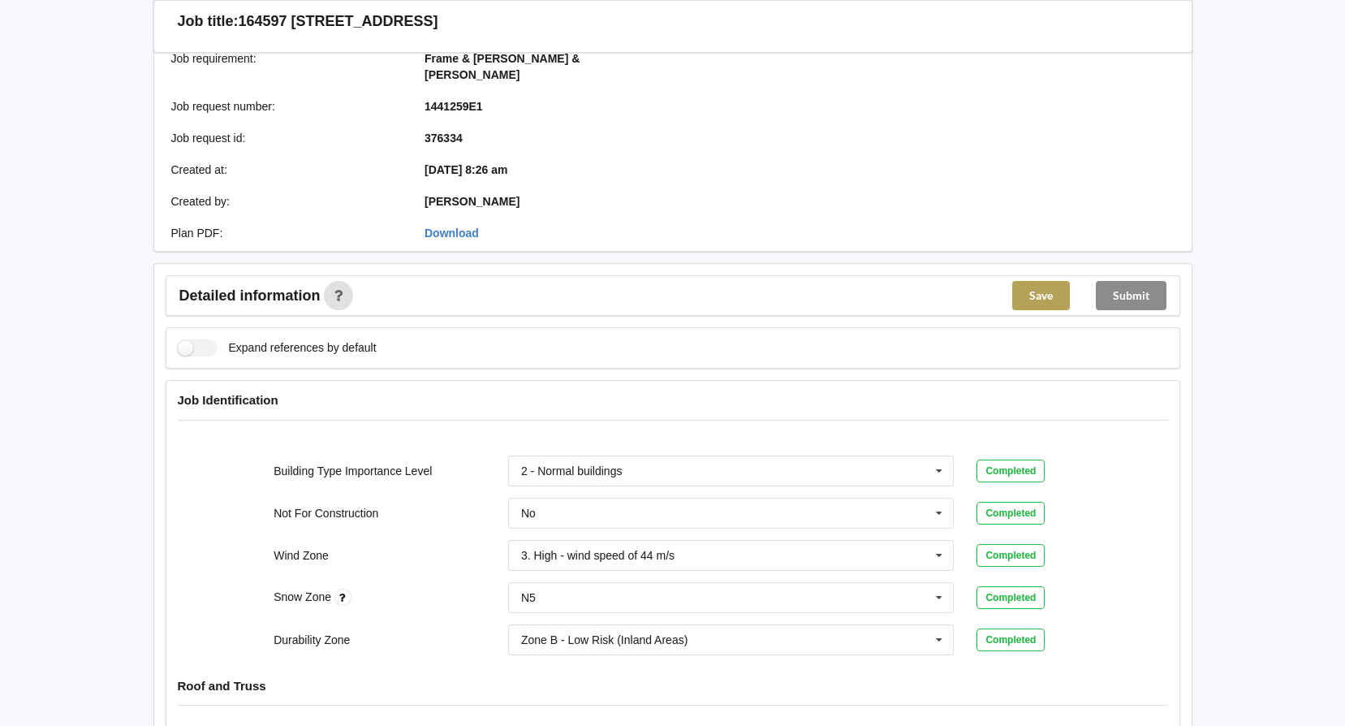
click at [1031, 281] on button "Save" at bounding box center [1041, 295] width 58 height 29
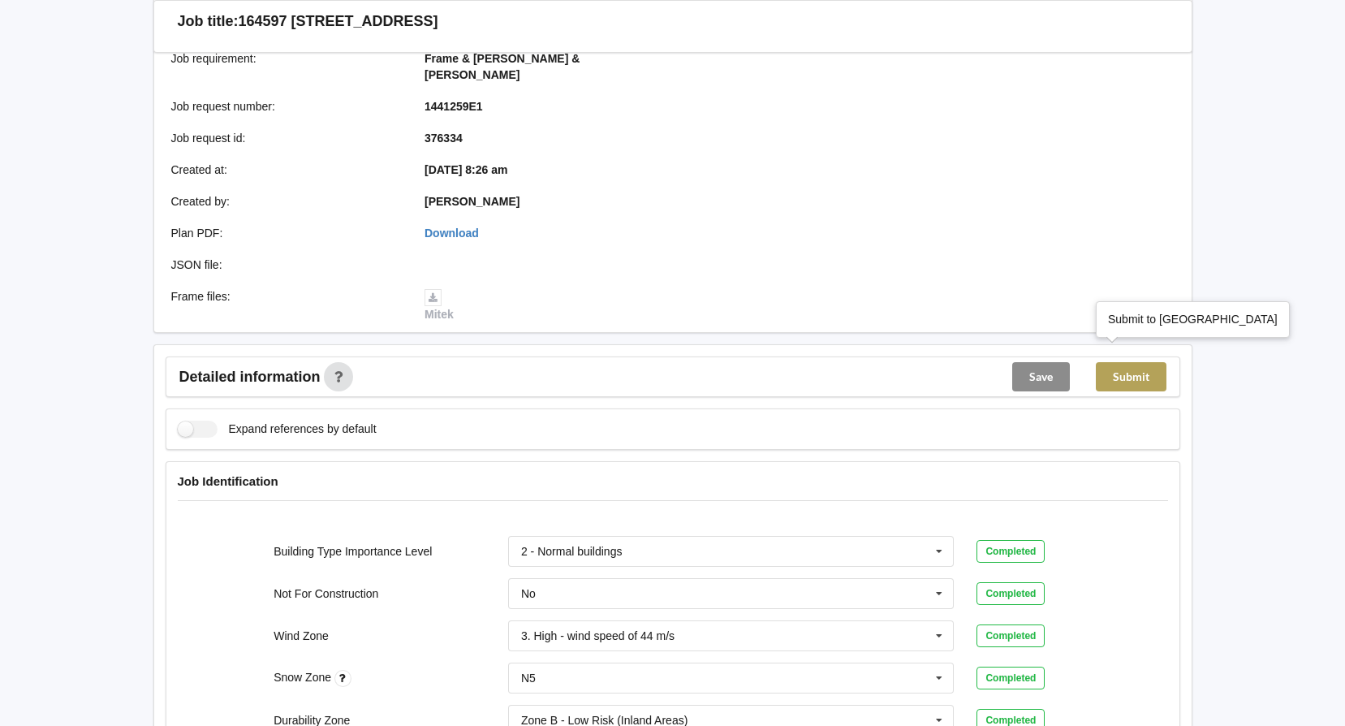
click at [1135, 362] on button "Submit" at bounding box center [1131, 376] width 71 height 29
